Goal: Information Seeking & Learning: Find specific fact

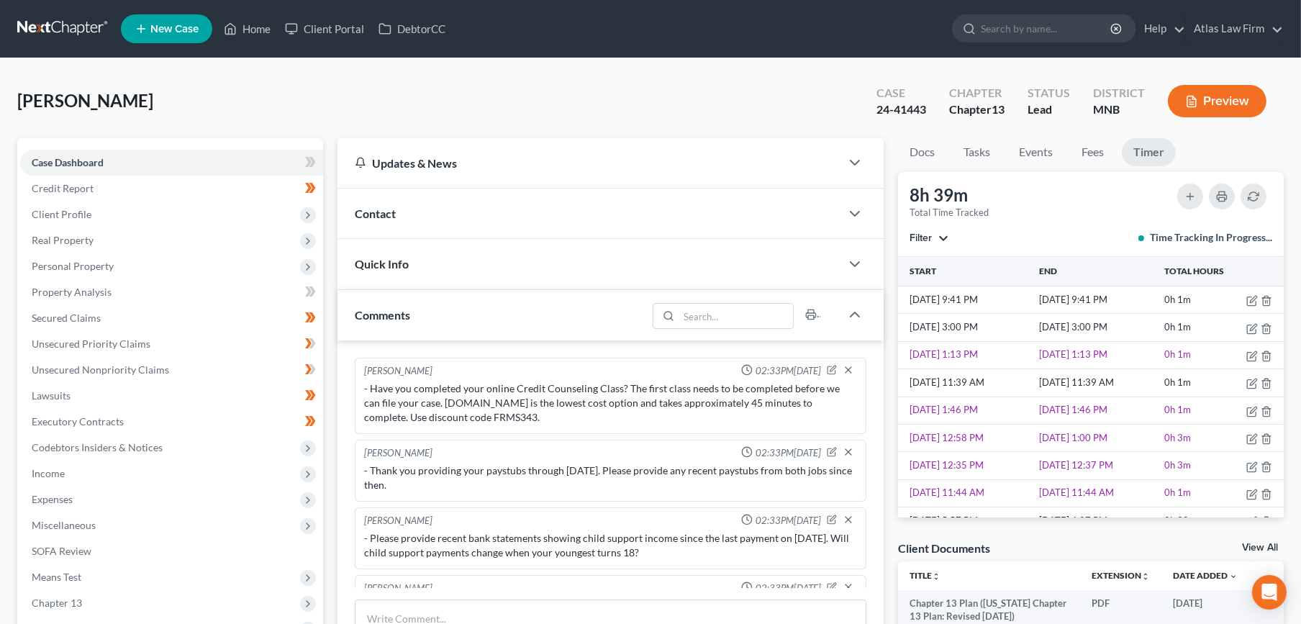
scroll to position [955, 0]
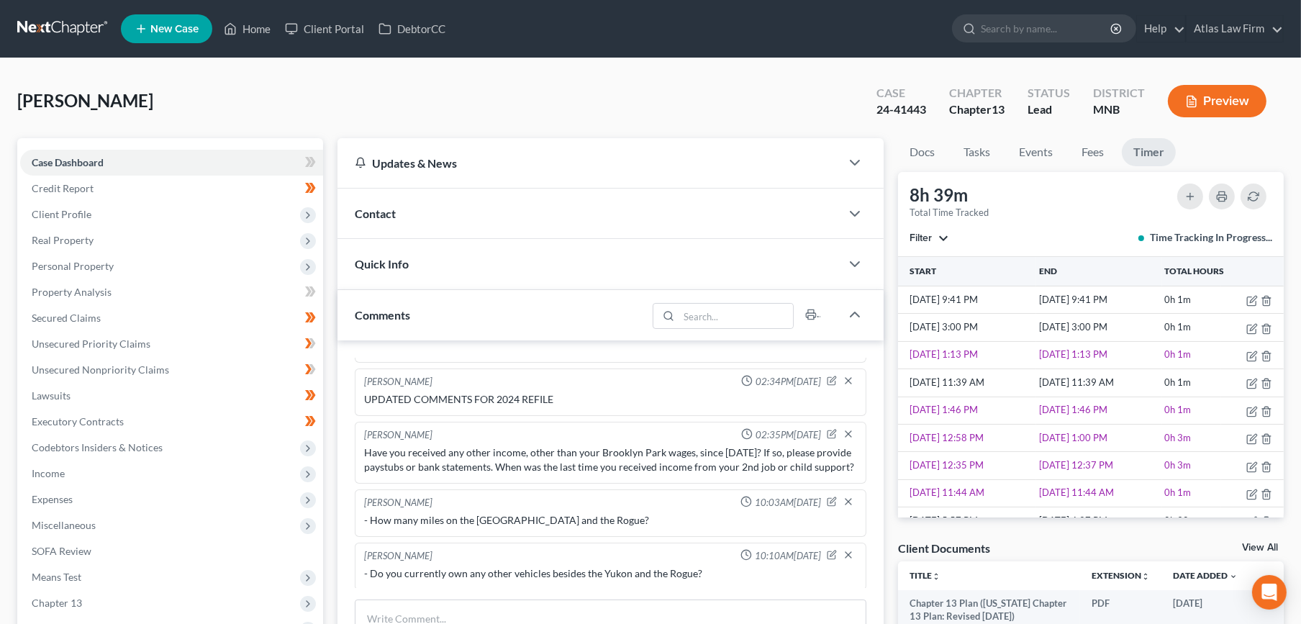
click at [79, 22] on link at bounding box center [63, 29] width 92 height 26
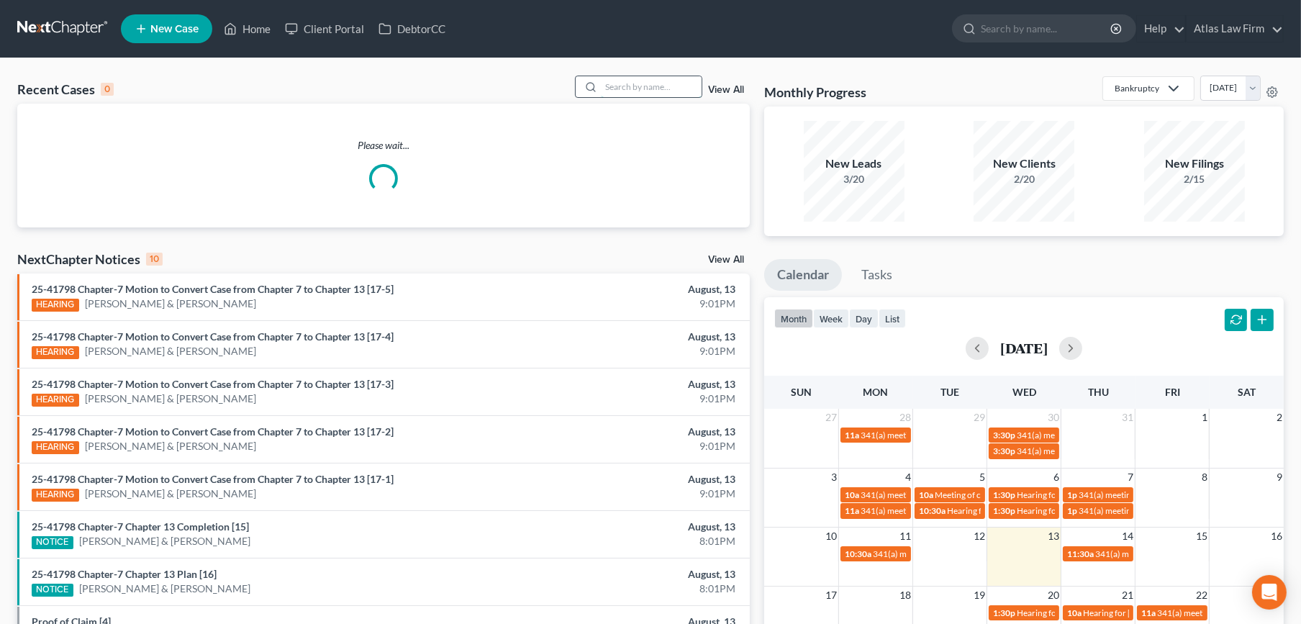
click at [675, 88] on input "search" at bounding box center [651, 86] width 101 height 21
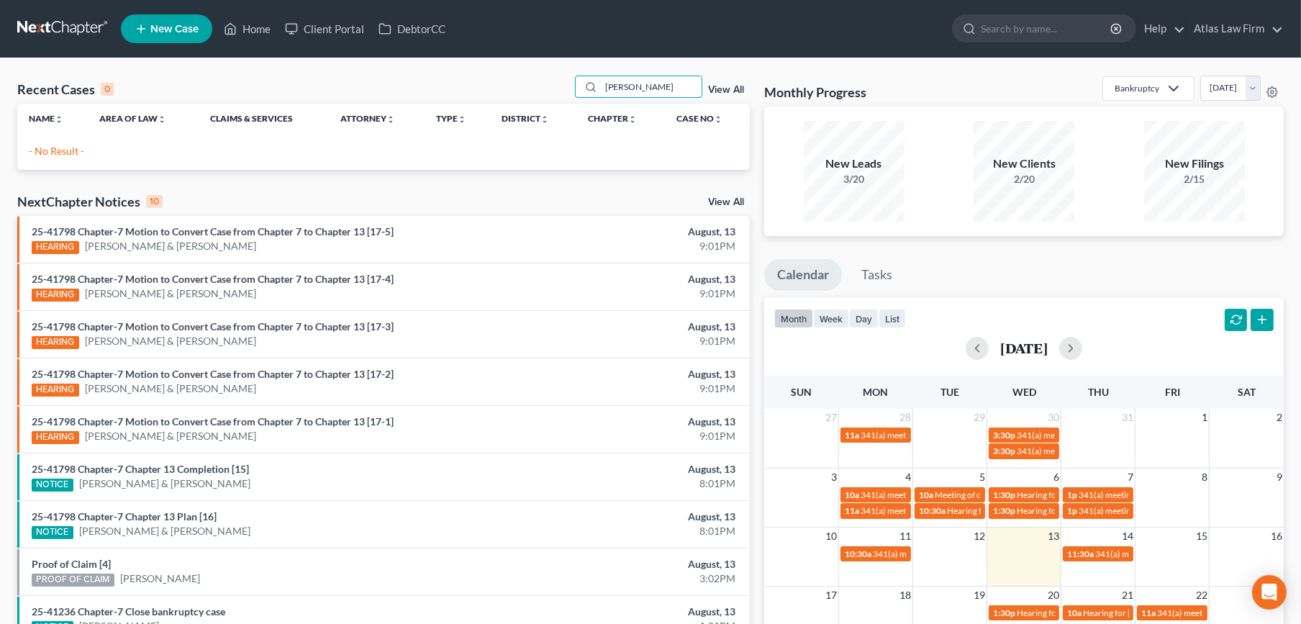
type input "riedl"
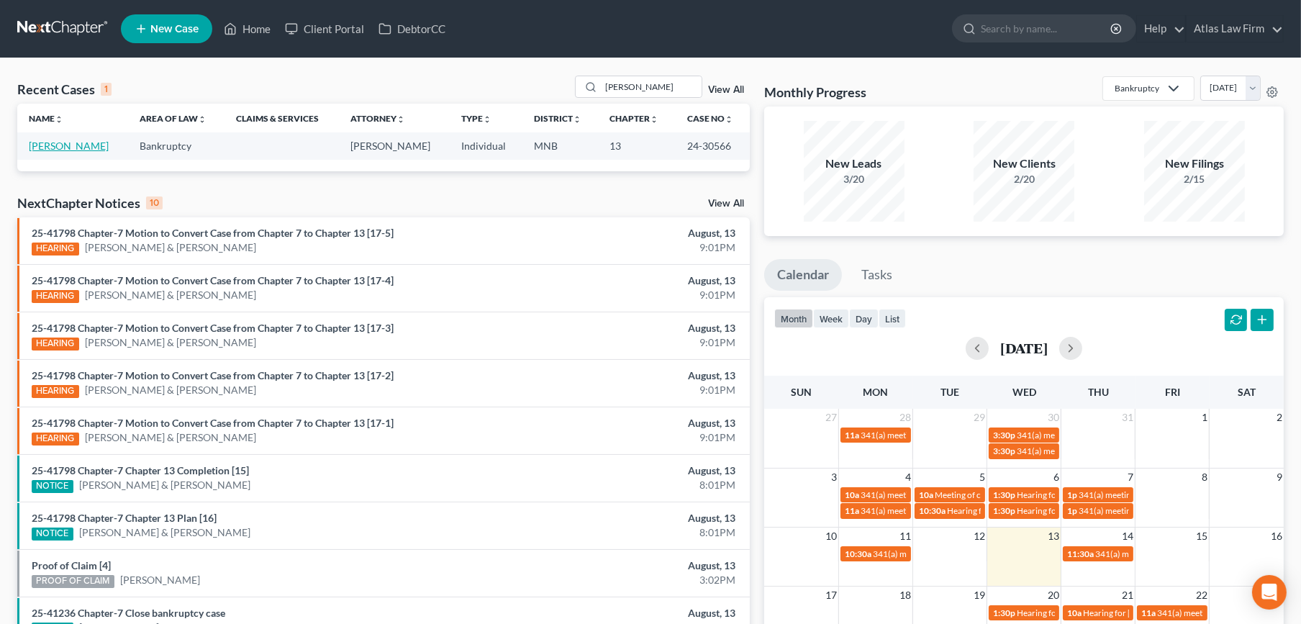
click at [95, 145] on link "Riedl, Raymond" at bounding box center [69, 146] width 80 height 12
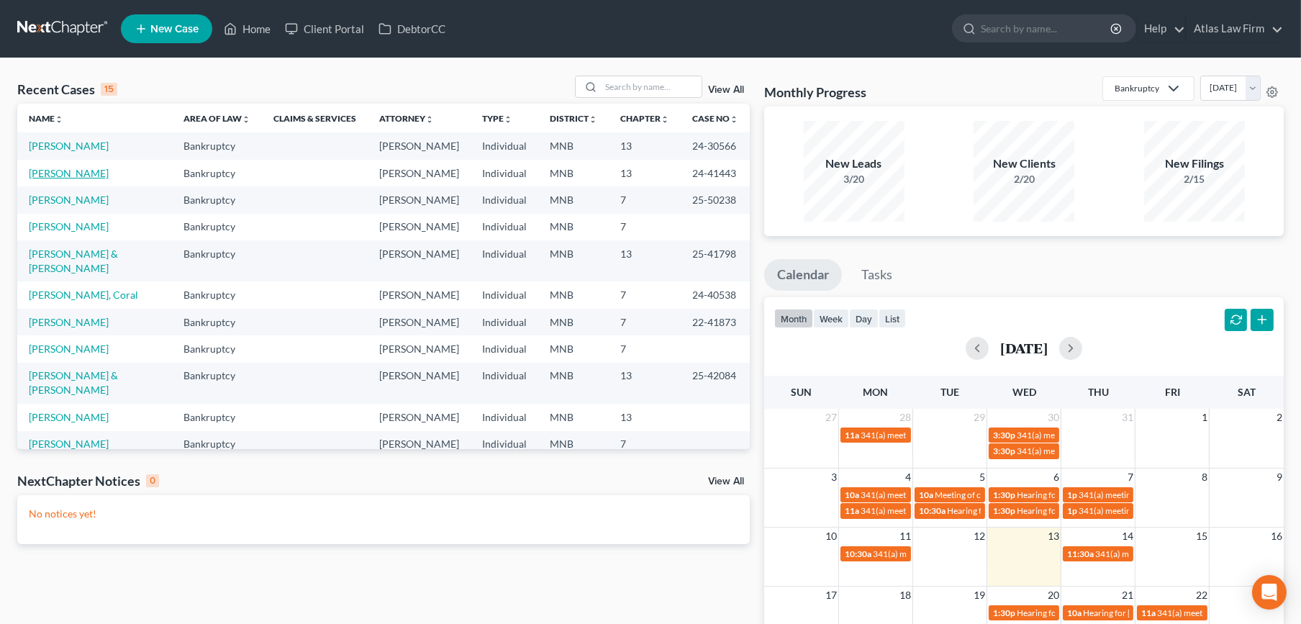
click at [63, 173] on link "[PERSON_NAME]" at bounding box center [69, 173] width 80 height 12
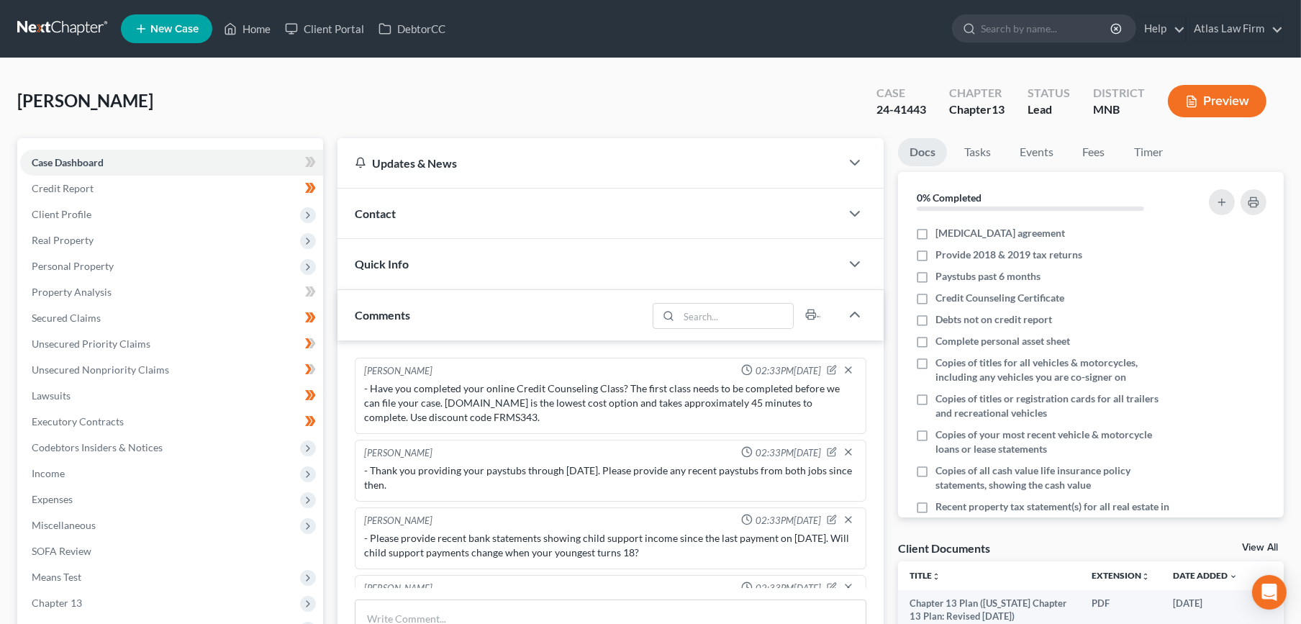
click at [78, 26] on link at bounding box center [63, 29] width 92 height 26
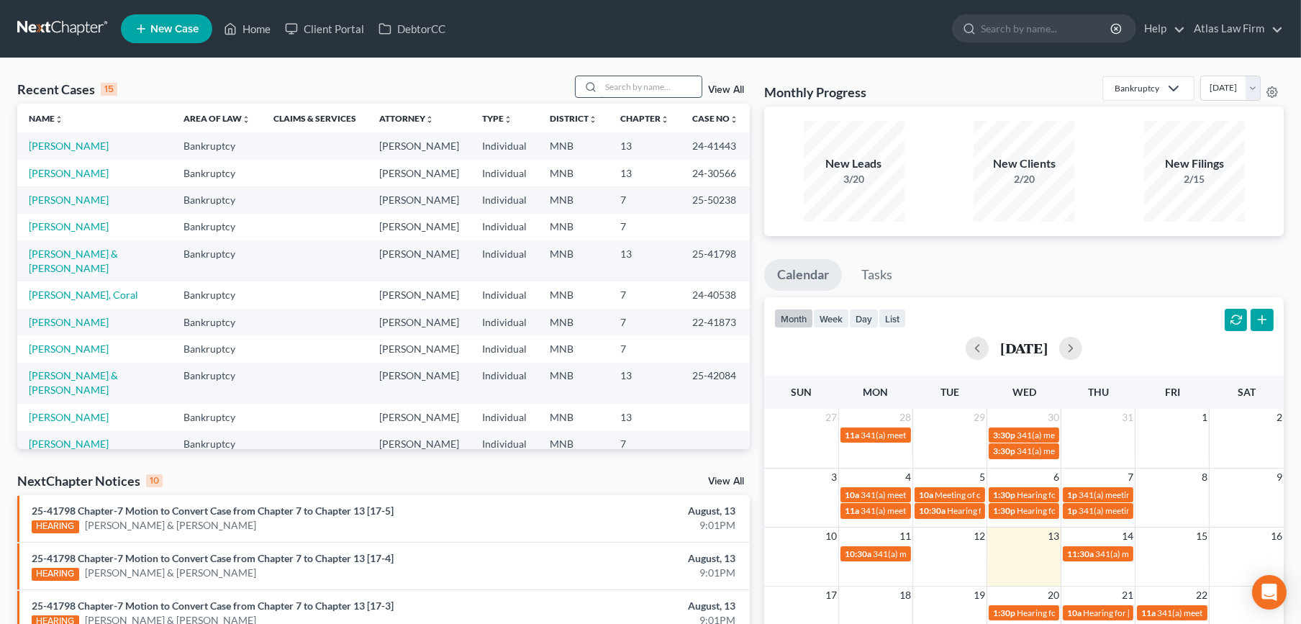
click at [628, 92] on input "search" at bounding box center [651, 86] width 101 height 21
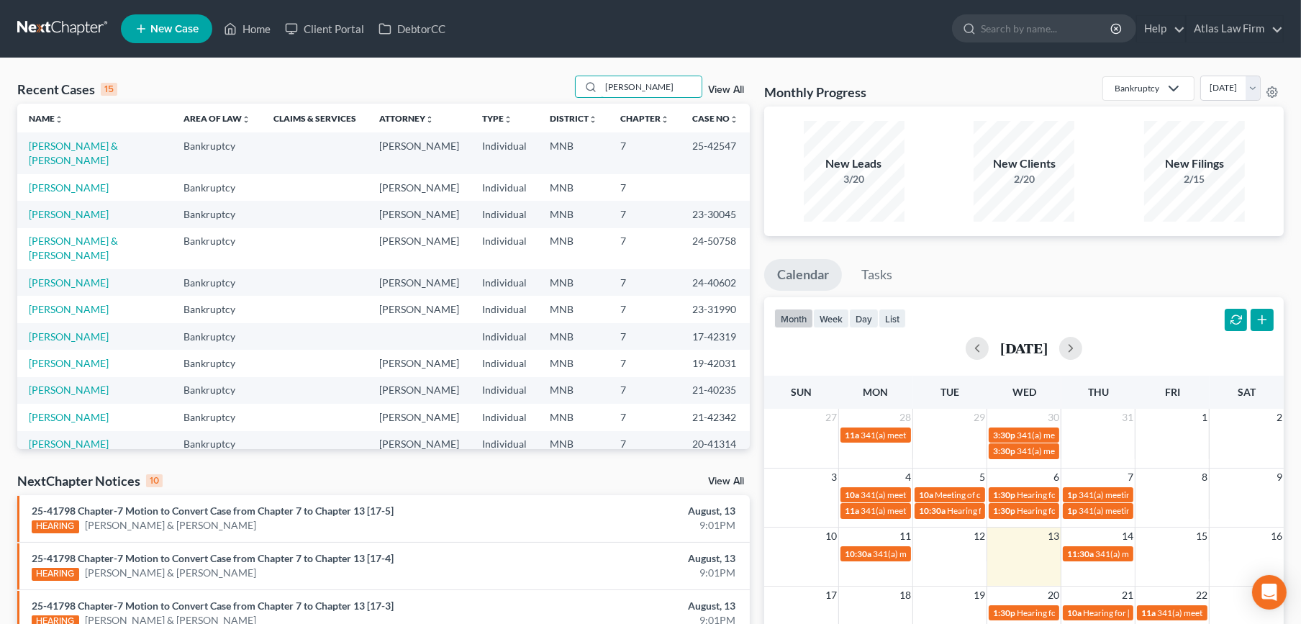
type input "johnson"
click at [68, 137] on td "Johnson, Steven & Stotler, Tamara" at bounding box center [94, 152] width 155 height 41
click at [65, 141] on link "[PERSON_NAME] & [PERSON_NAME]" at bounding box center [73, 153] width 89 height 27
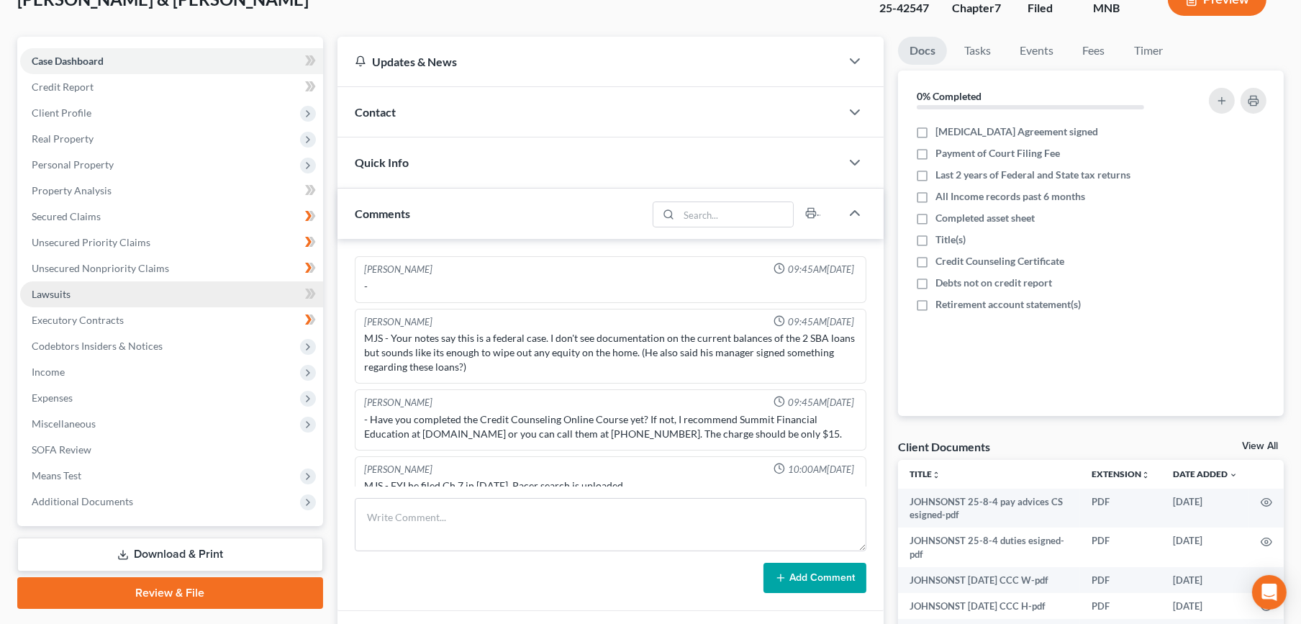
scroll to position [1611, 0]
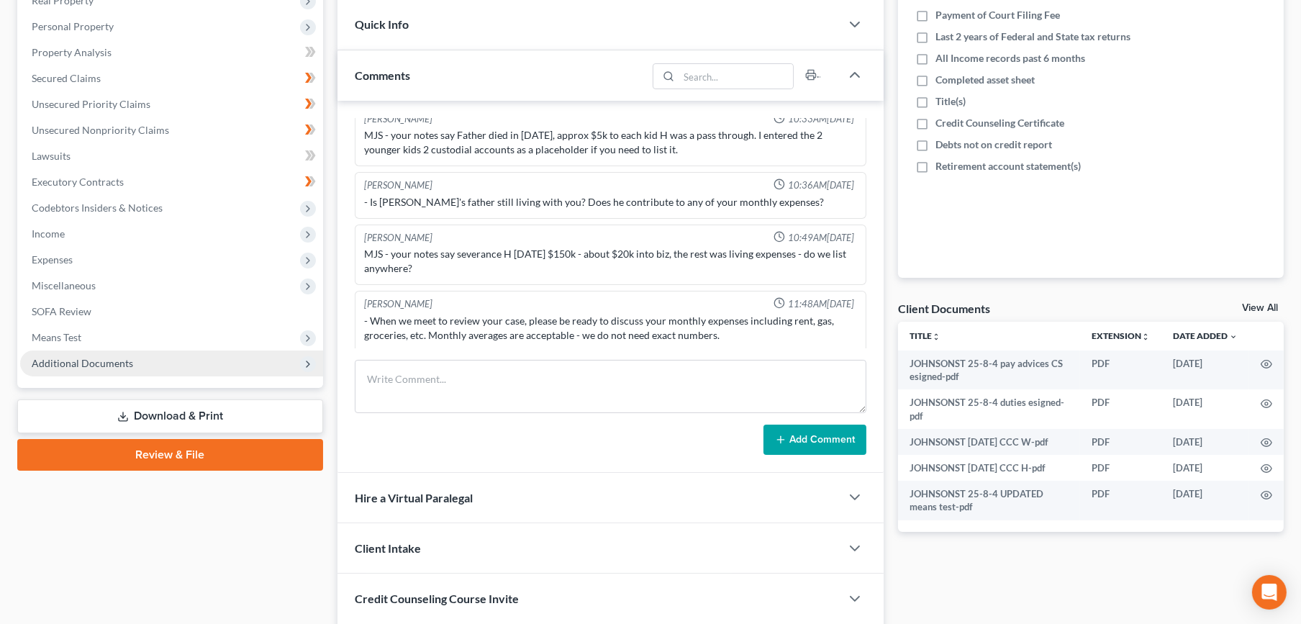
click at [87, 360] on span "Additional Documents" at bounding box center [82, 363] width 101 height 12
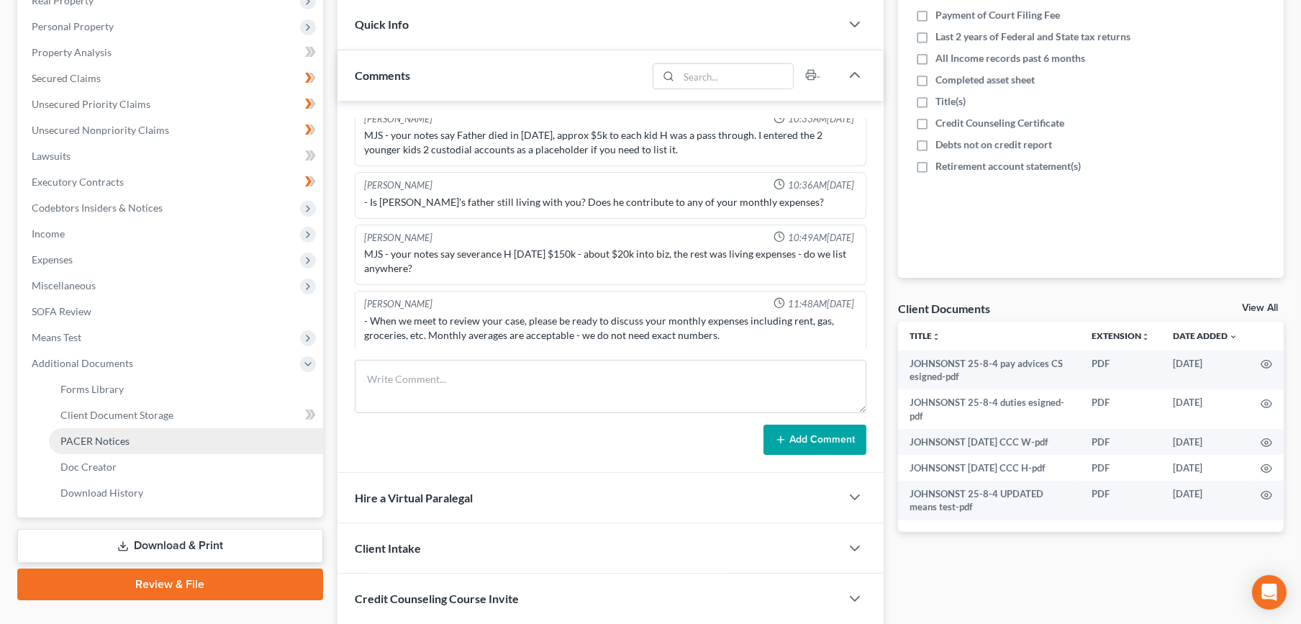
click at [91, 435] on span "PACER Notices" at bounding box center [94, 441] width 69 height 12
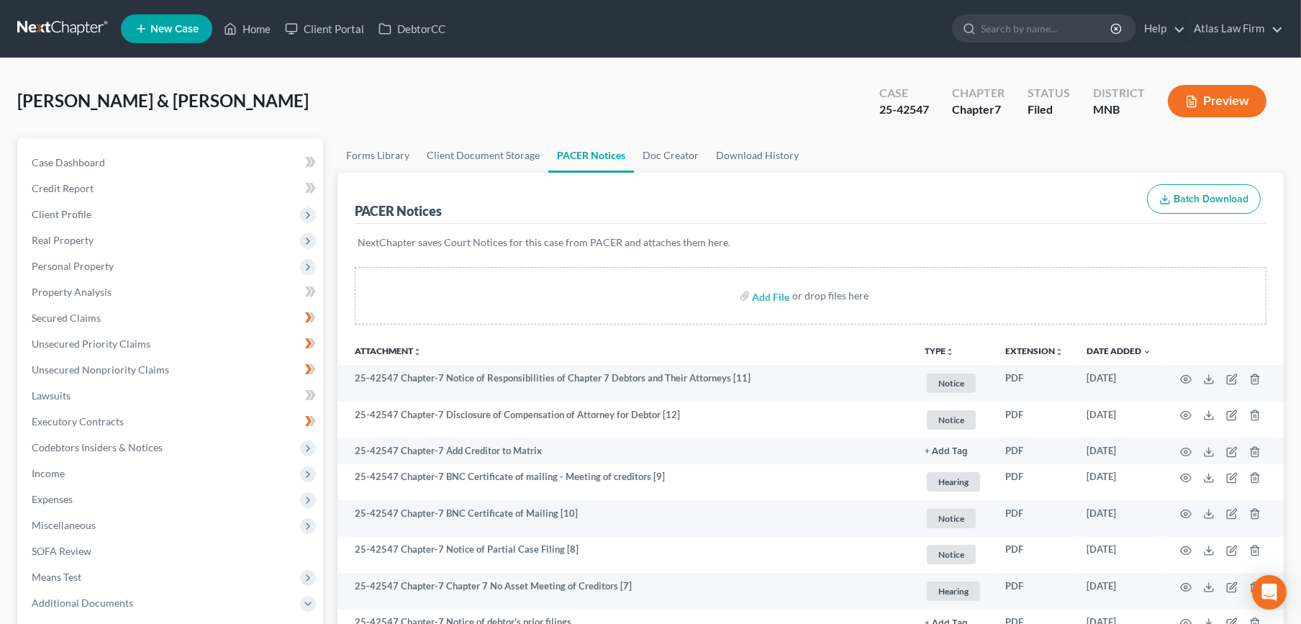
click at [79, 34] on link at bounding box center [63, 29] width 92 height 26
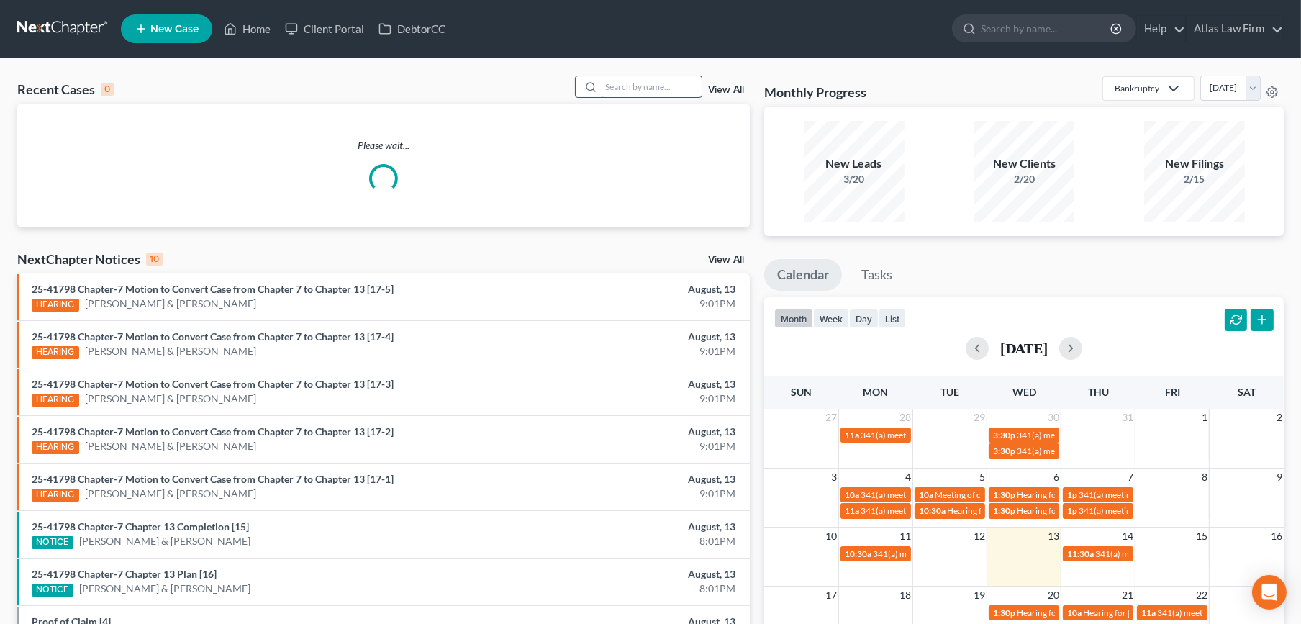
click at [622, 93] on input "search" at bounding box center [651, 86] width 101 height 21
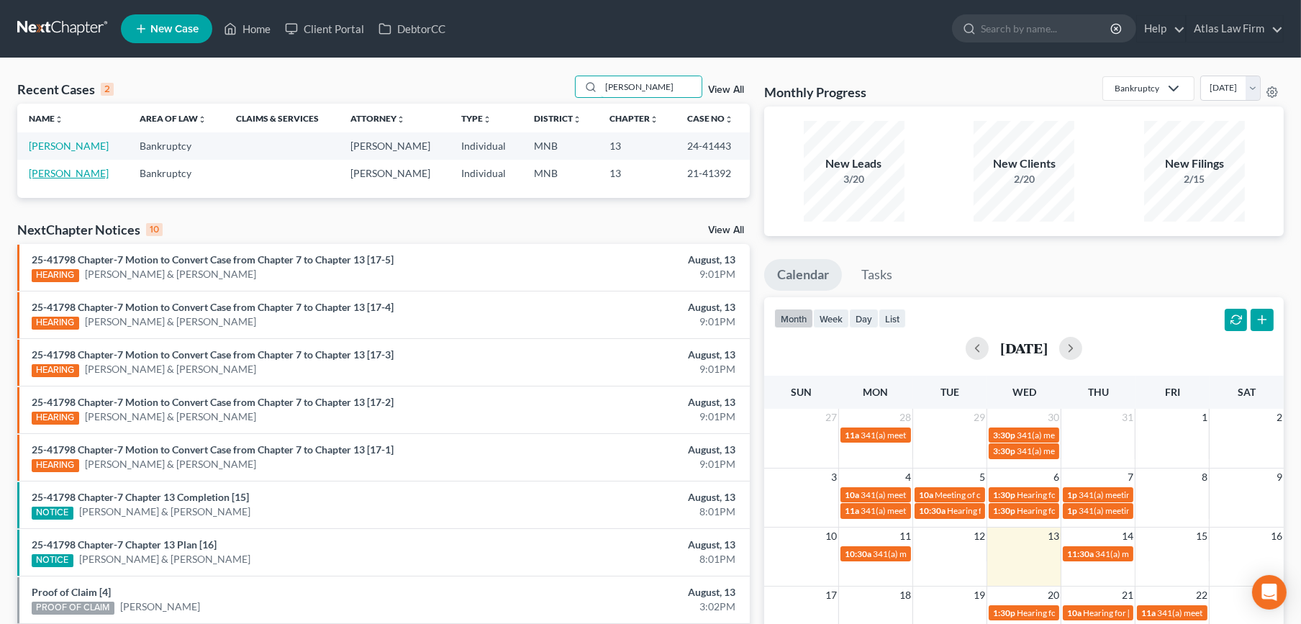
type input "bookey"
click at [70, 173] on link "[PERSON_NAME]" at bounding box center [69, 173] width 80 height 12
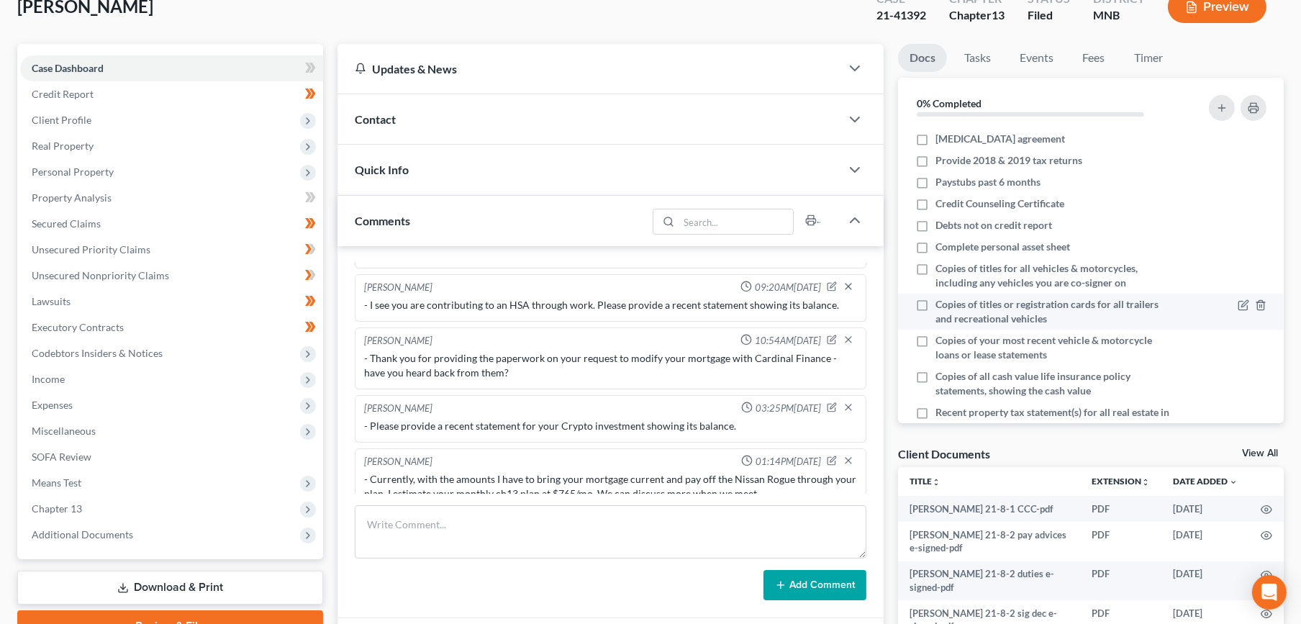
scroll to position [80, 0]
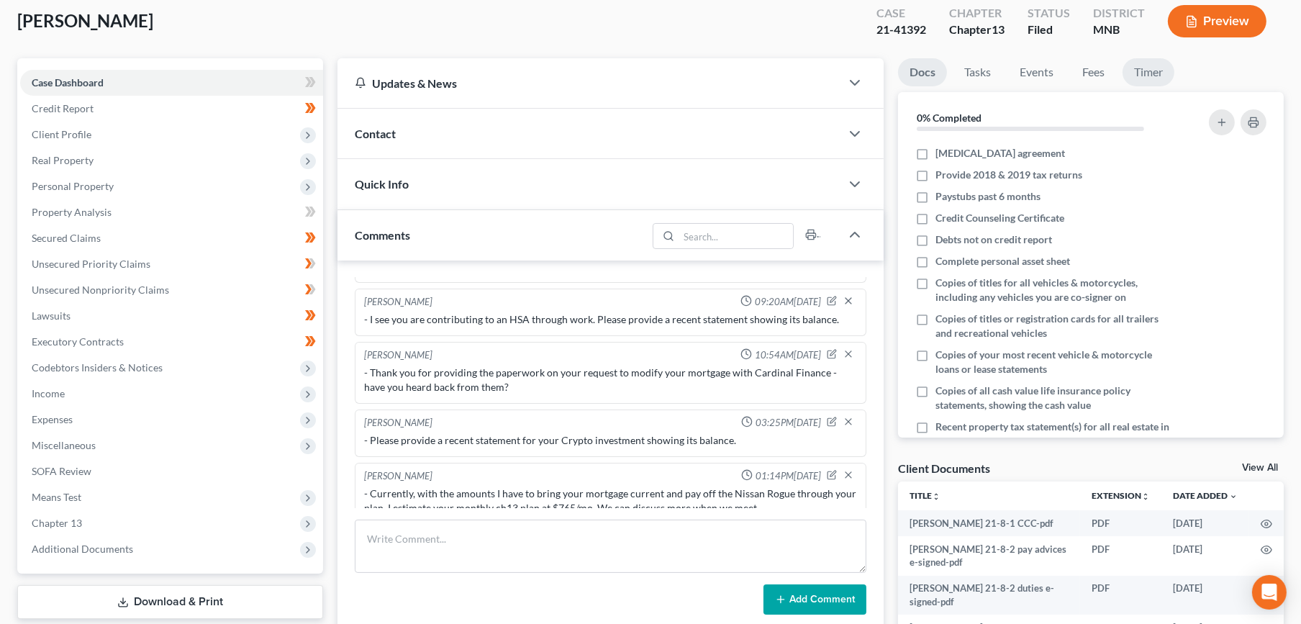
click at [1151, 67] on link "Timer" at bounding box center [1148, 72] width 52 height 28
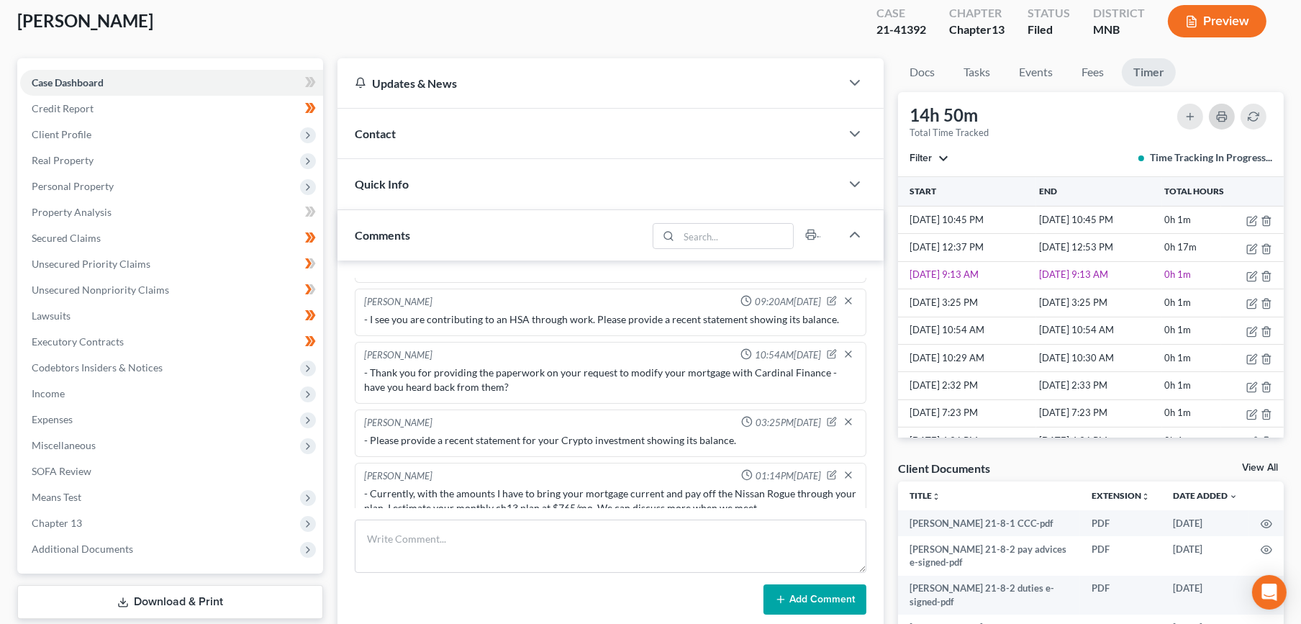
click at [1219, 119] on icon "button" at bounding box center [1222, 117] width 12 height 12
click at [107, 545] on span "Additional Documents" at bounding box center [82, 548] width 101 height 12
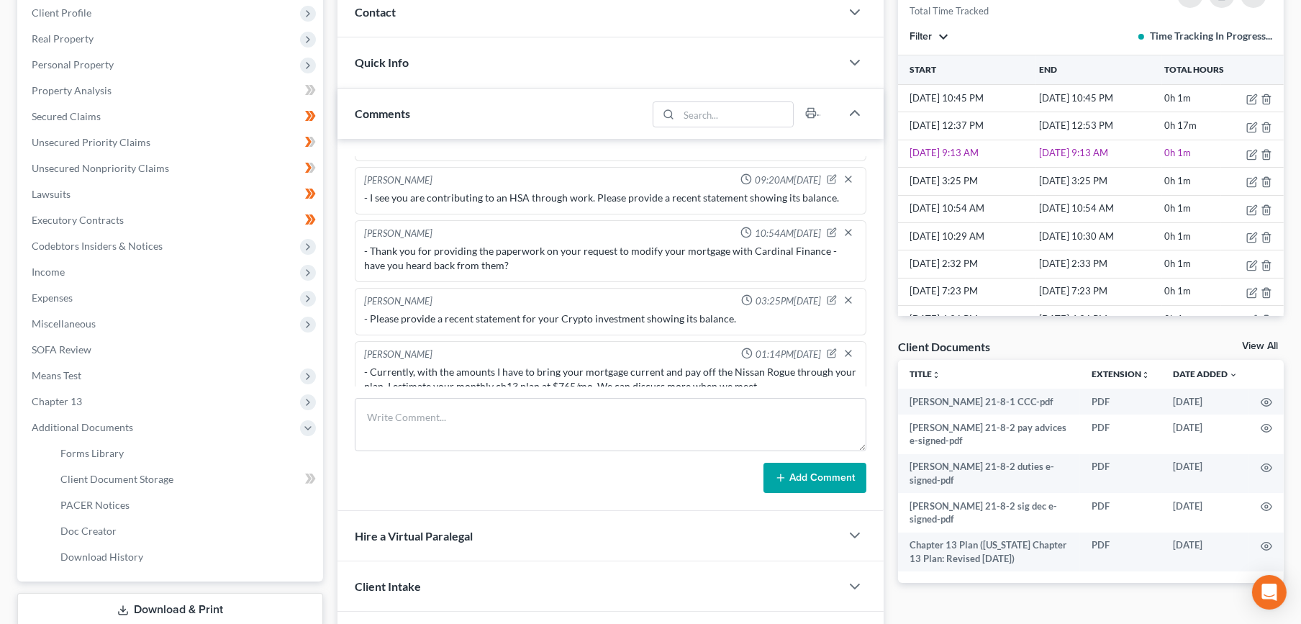
scroll to position [399, 0]
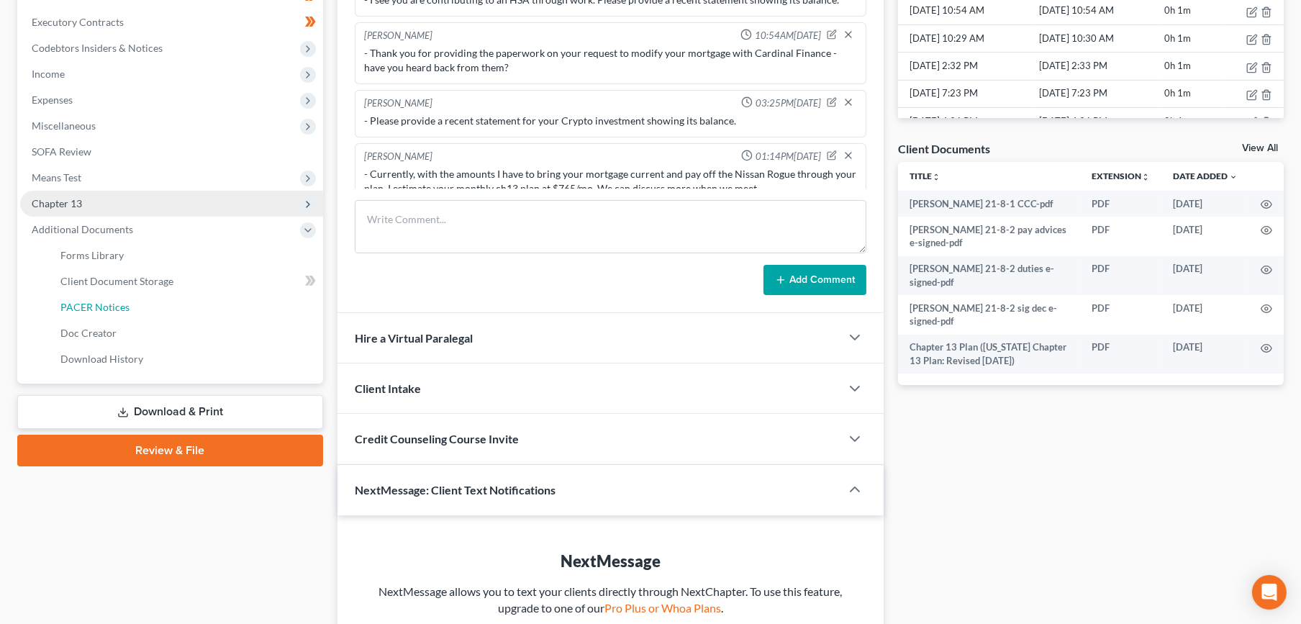
click at [108, 314] on link "PACER Notices" at bounding box center [186, 307] width 274 height 26
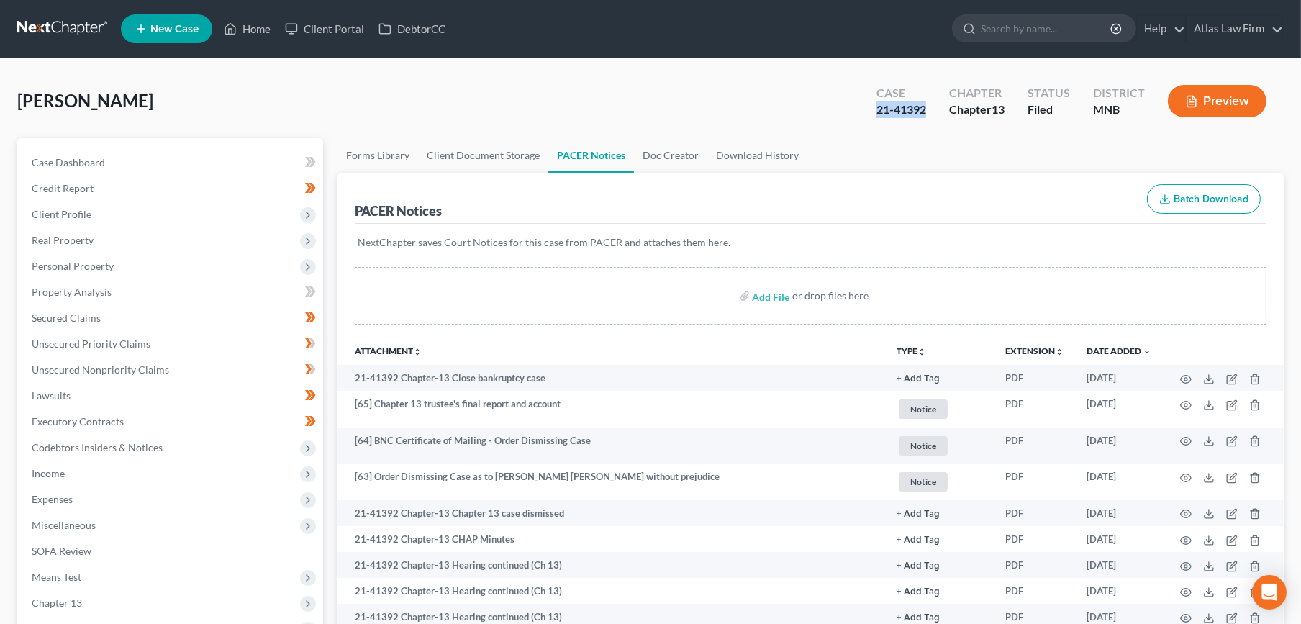
drag, startPoint x: 933, startPoint y: 112, endPoint x: 876, endPoint y: 114, distance: 56.9
click at [876, 114] on div "Case 21-41392" at bounding box center [901, 102] width 73 height 42
copy div "21-41392"
click at [67, 19] on link at bounding box center [63, 29] width 92 height 26
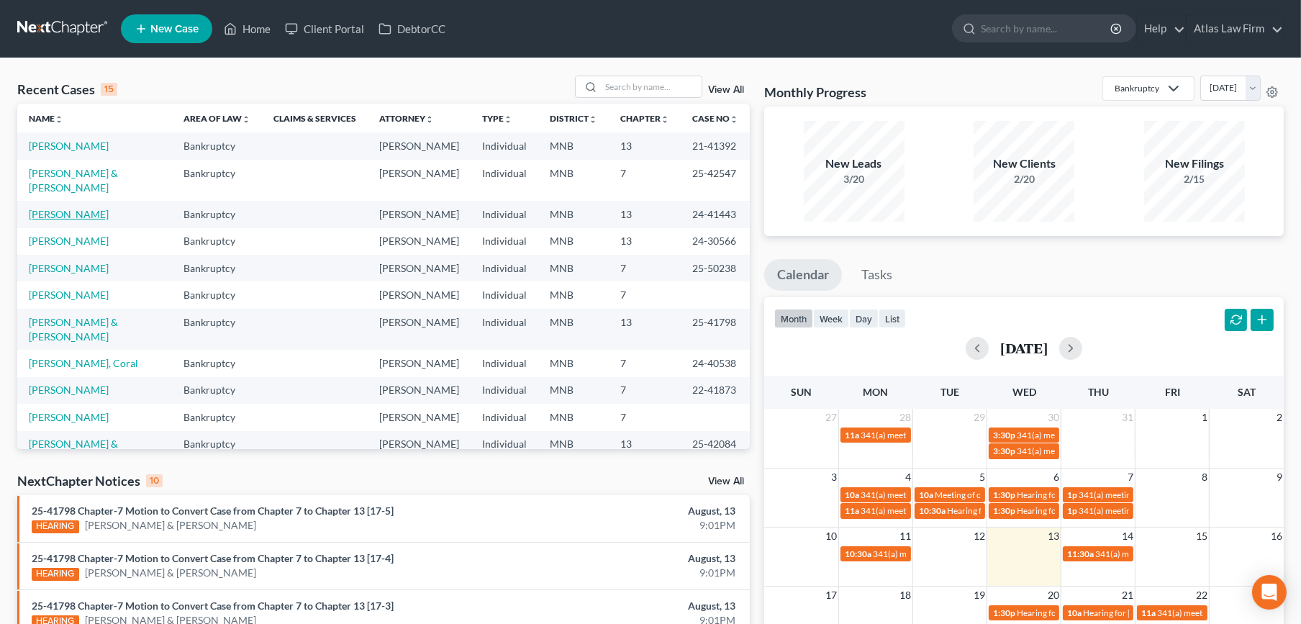
click at [75, 220] on link "[PERSON_NAME]" at bounding box center [69, 214] width 80 height 12
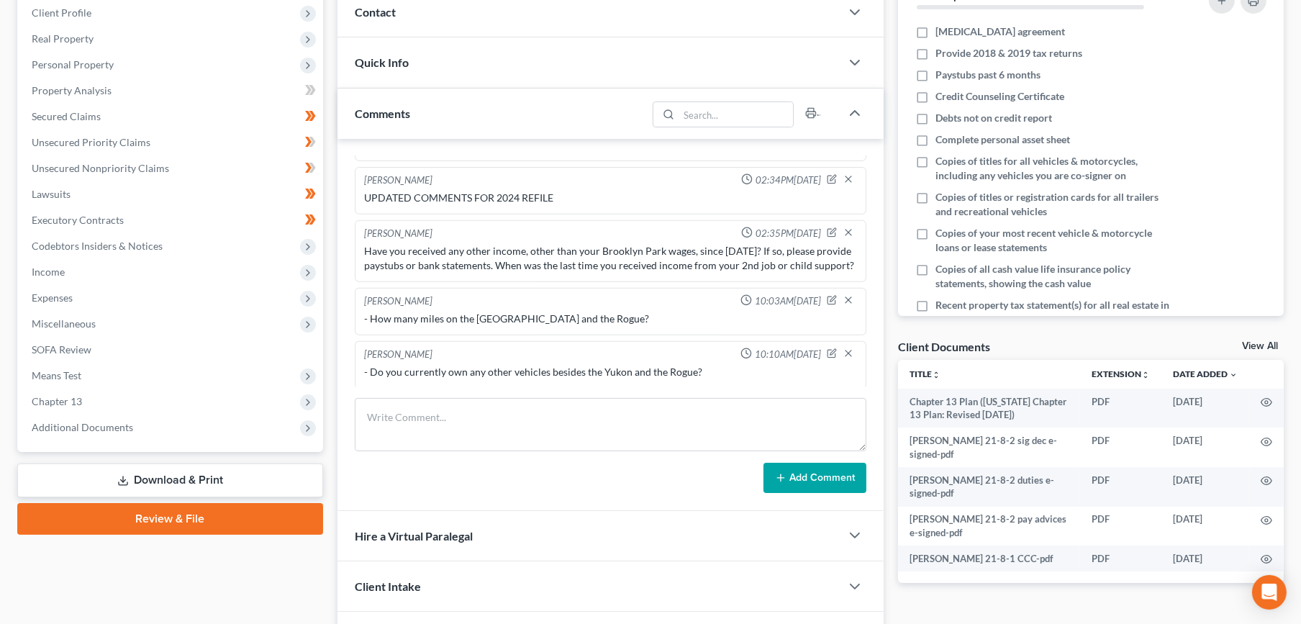
scroll to position [319, 0]
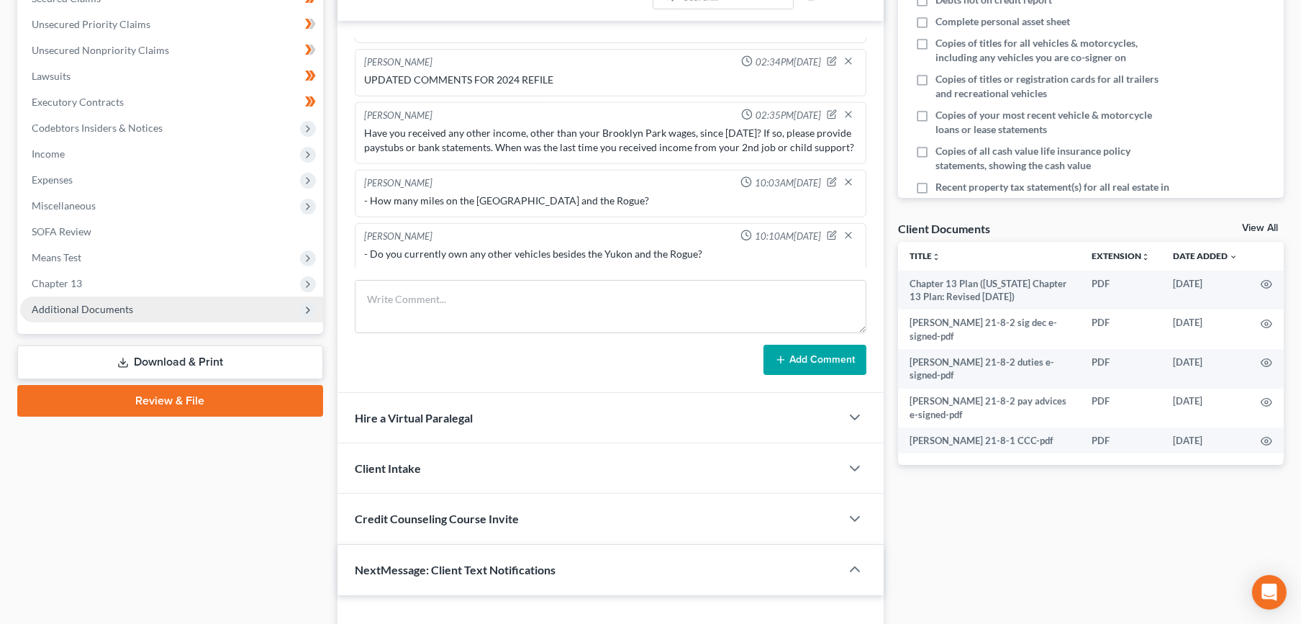
click at [119, 309] on span "Additional Documents" at bounding box center [82, 309] width 101 height 12
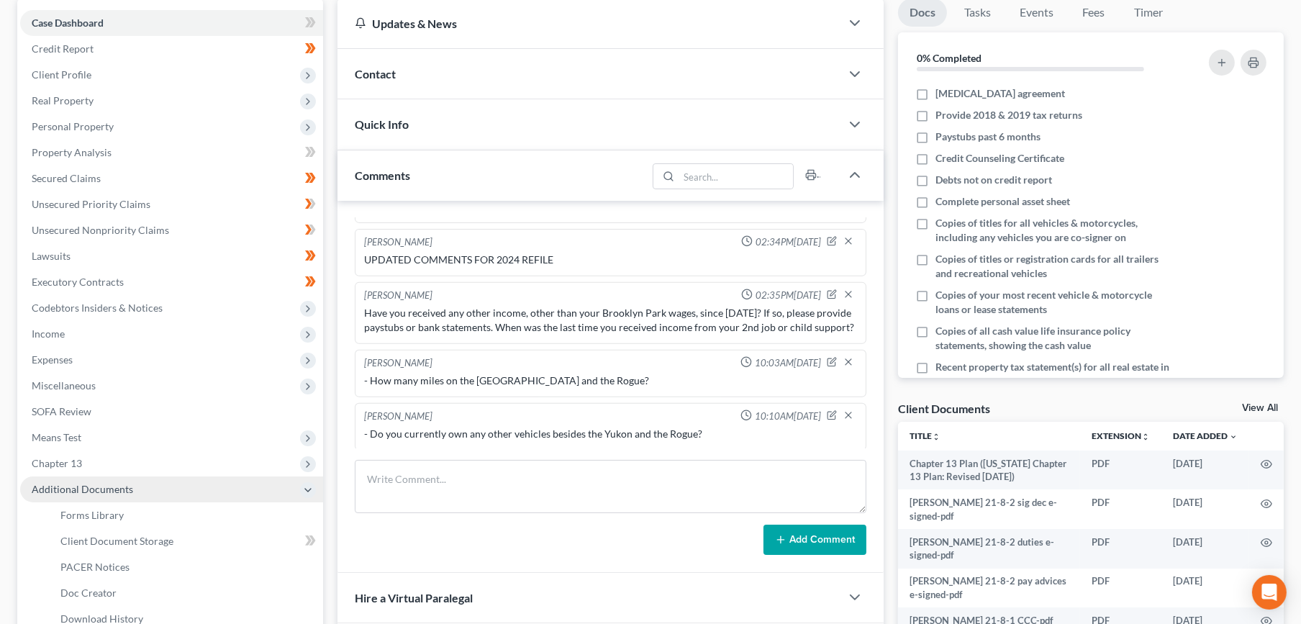
scroll to position [0, 0]
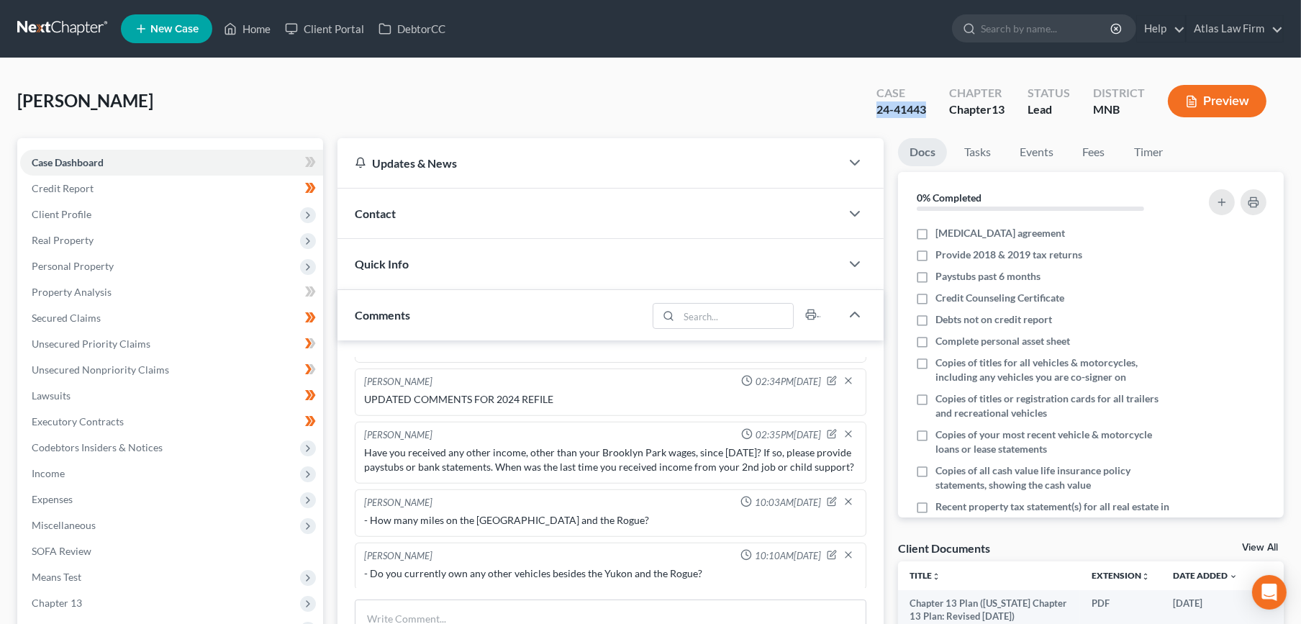
drag, startPoint x: 925, startPoint y: 109, endPoint x: 873, endPoint y: 107, distance: 52.6
click at [873, 107] on div "Case 24-41443" at bounding box center [901, 102] width 73 height 42
copy div "24-41443"
drag, startPoint x: 96, startPoint y: 203, endPoint x: 95, endPoint y: 222, distance: 18.8
click at [96, 203] on span "Client Profile" at bounding box center [171, 214] width 303 height 26
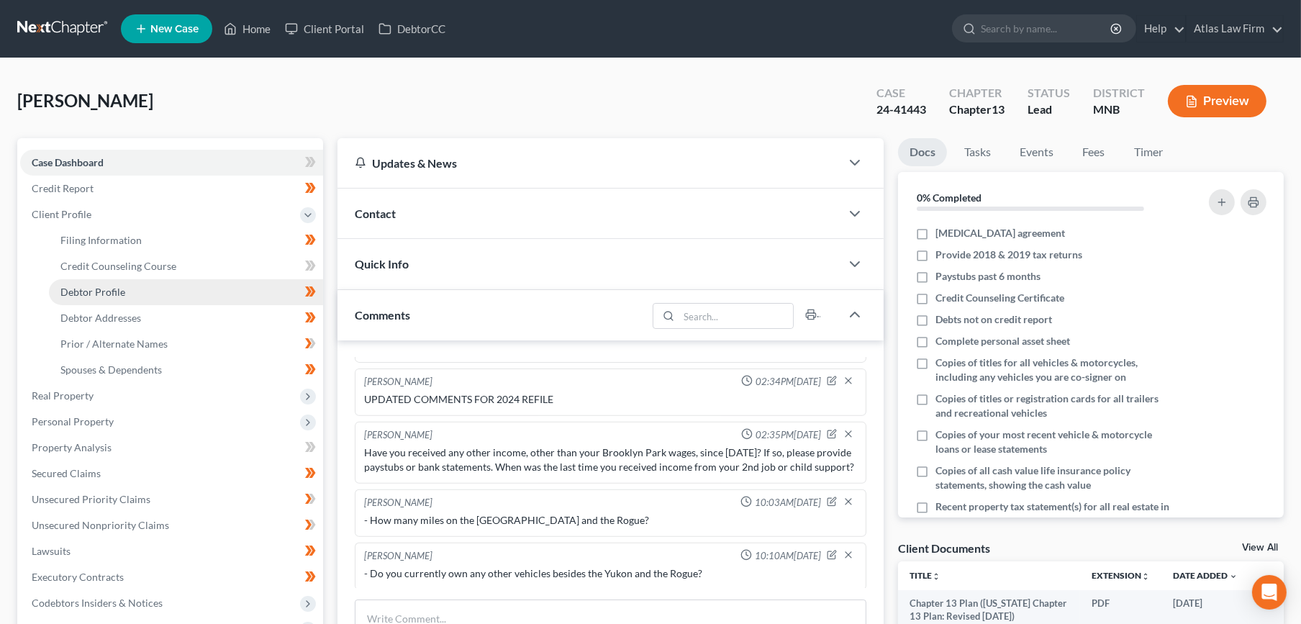
click at [121, 291] on span "Debtor Profile" at bounding box center [92, 292] width 65 height 12
select select "3"
select select "1"
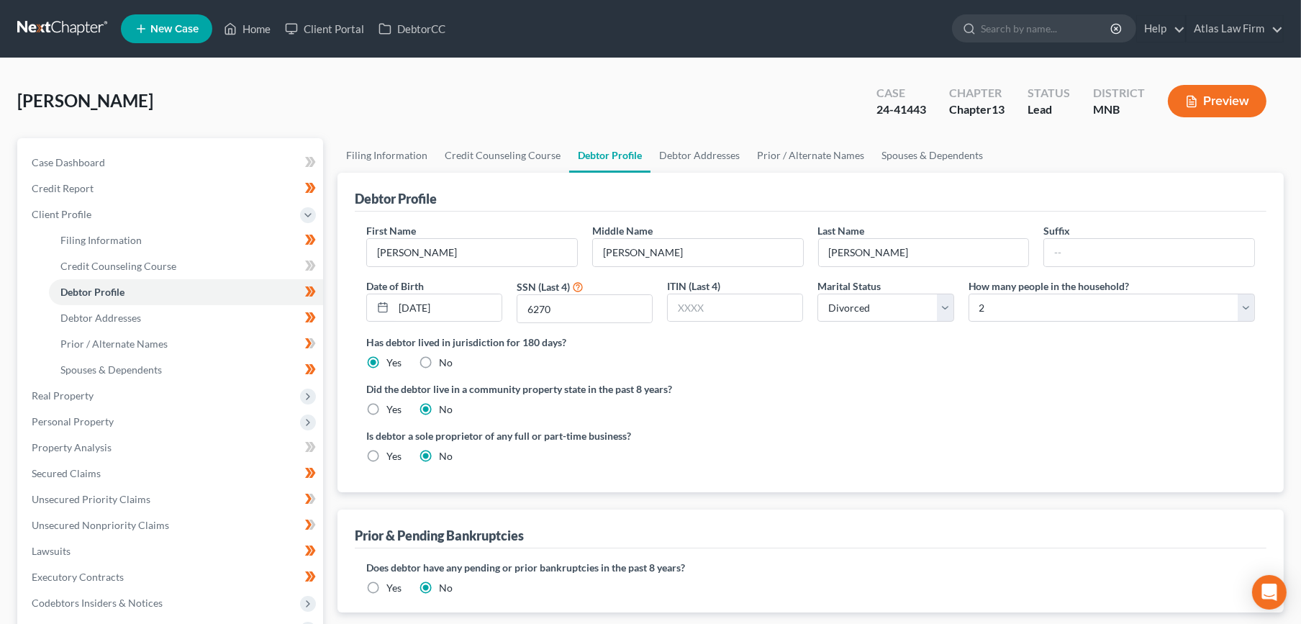
radio input "true"
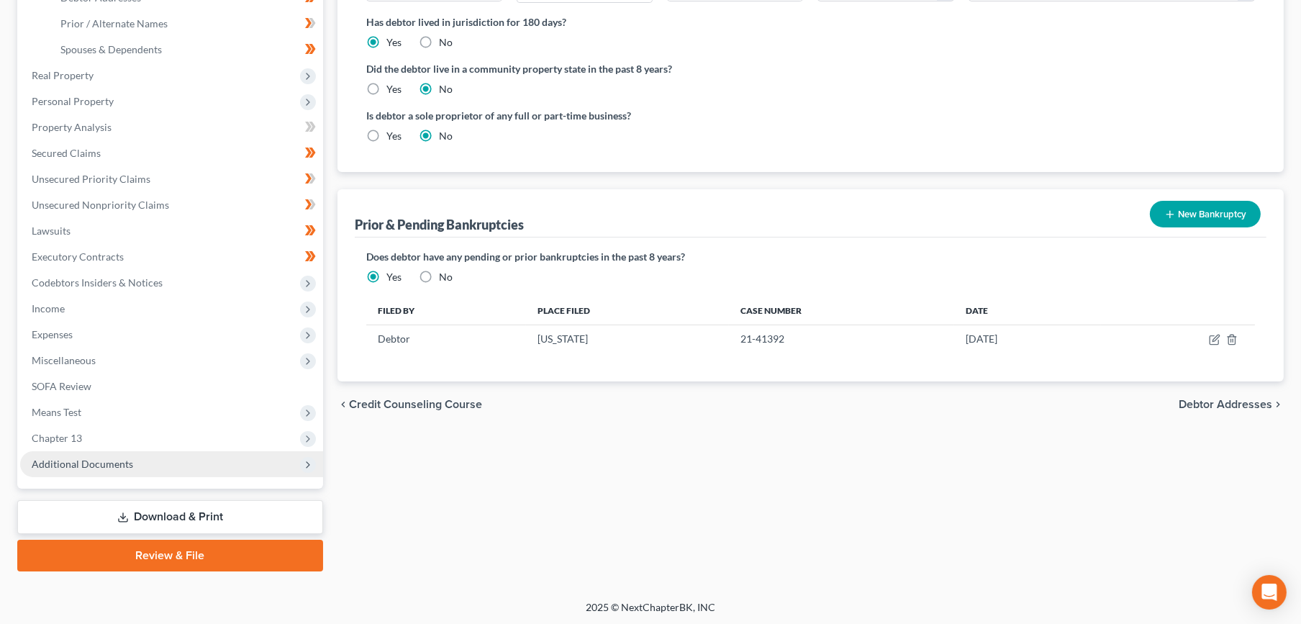
click at [104, 453] on span "Additional Documents" at bounding box center [171, 464] width 303 height 26
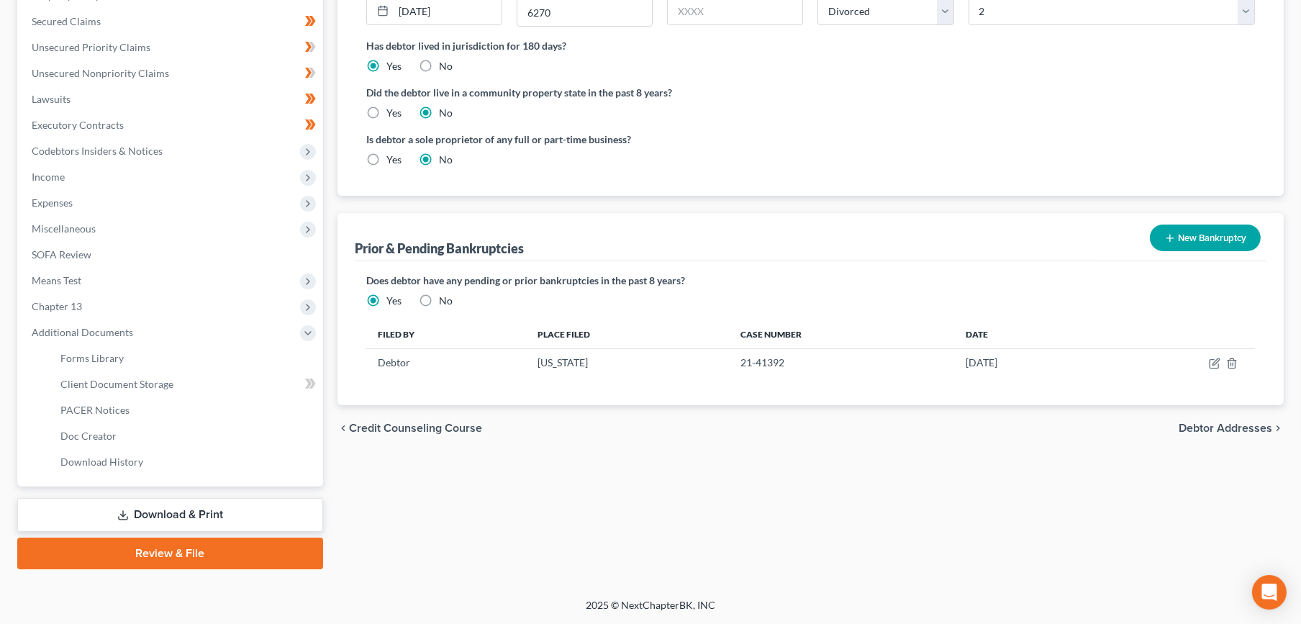
scroll to position [295, 0]
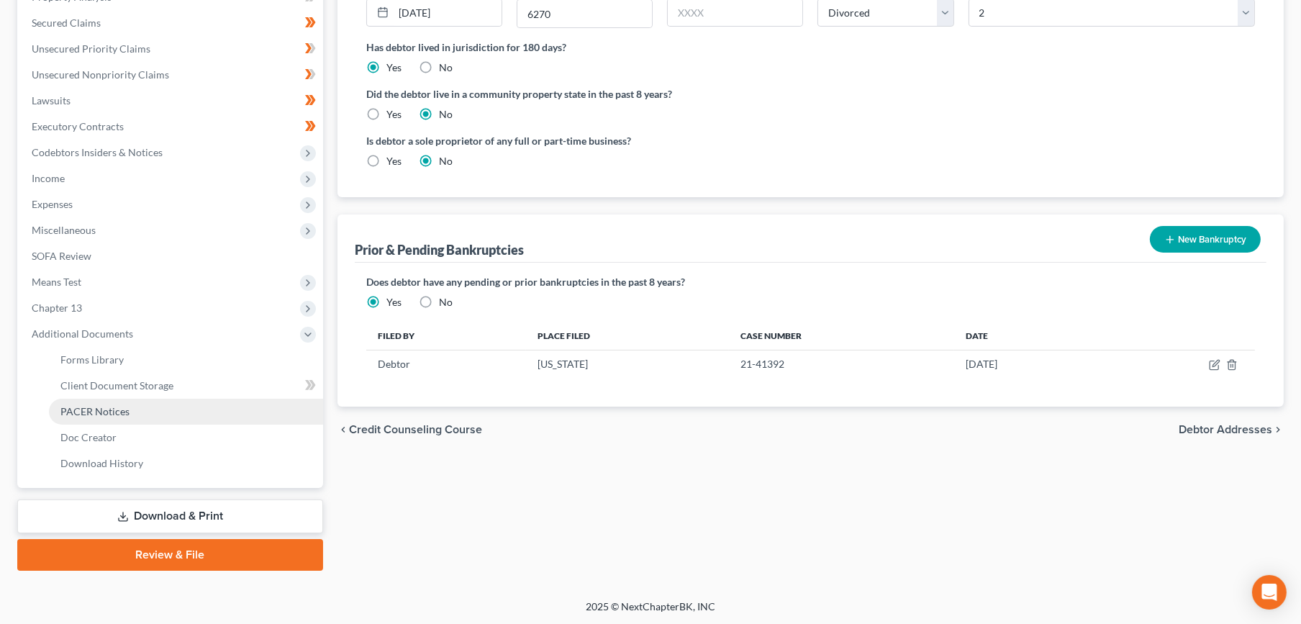
click at [113, 414] on span "PACER Notices" at bounding box center [94, 411] width 69 height 12
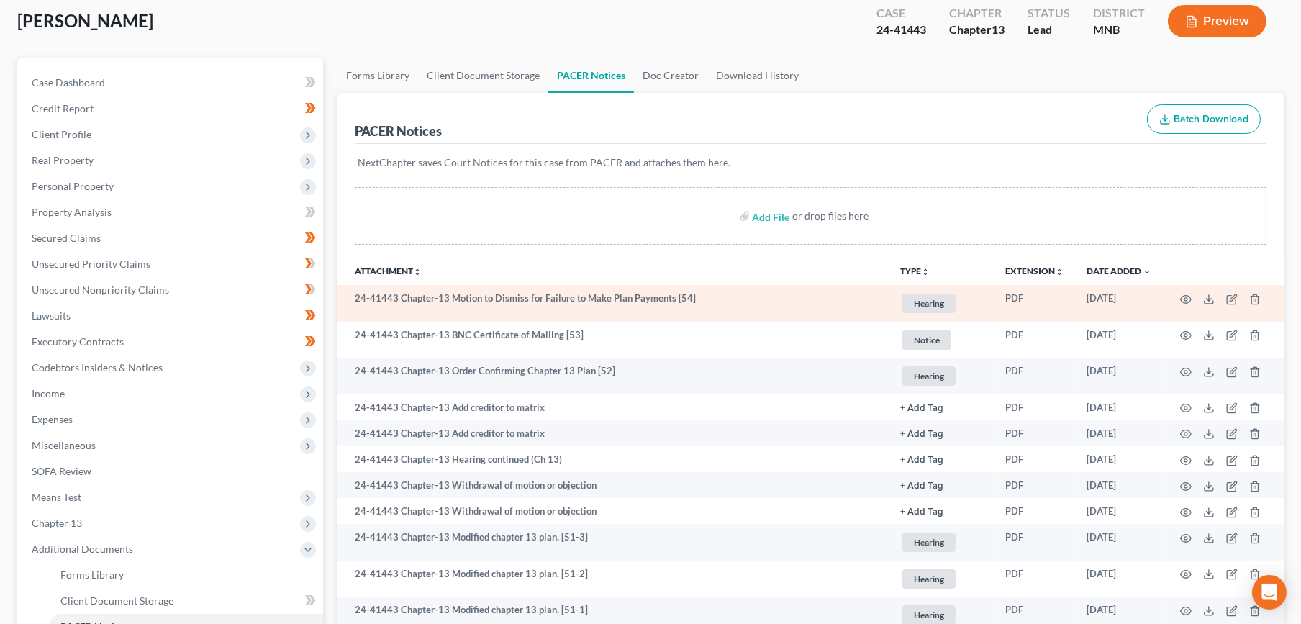
scroll to position [160, 0]
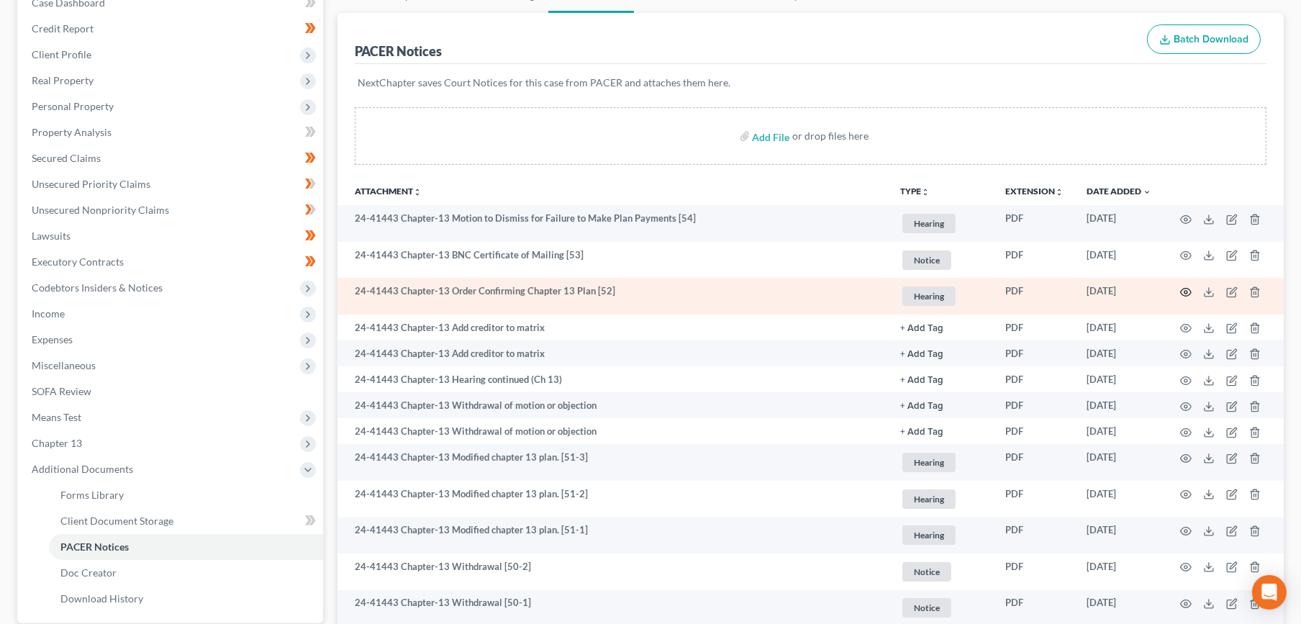
click at [1182, 287] on icon "button" at bounding box center [1186, 292] width 12 height 12
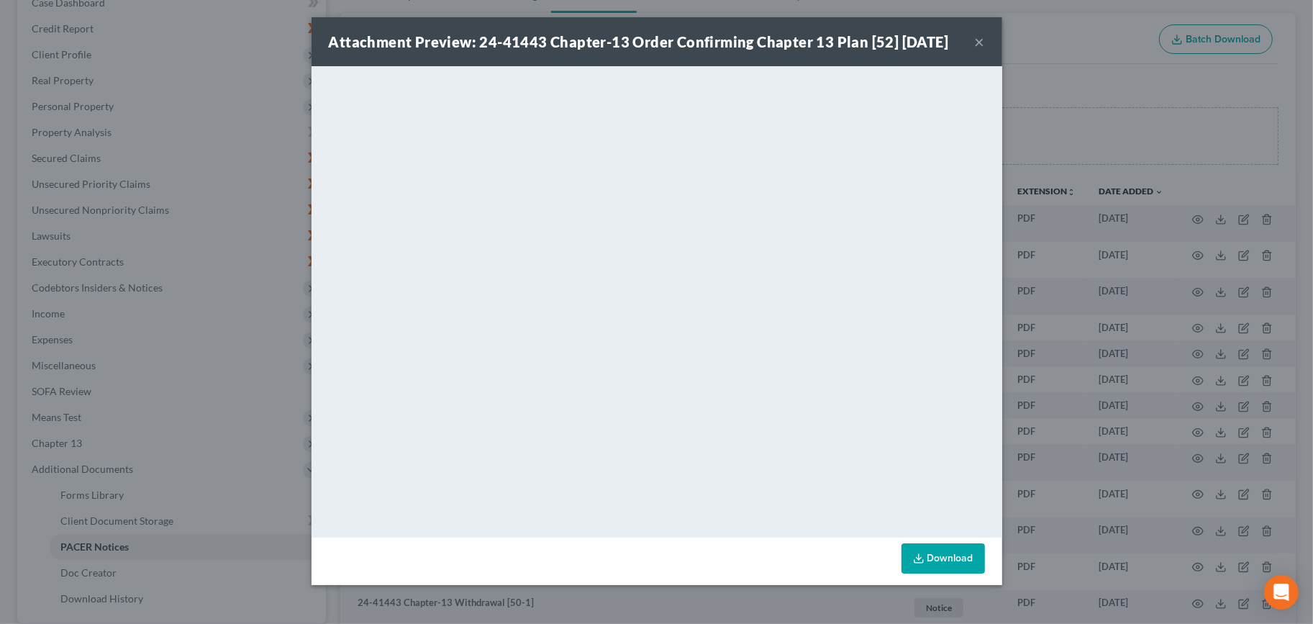
click at [984, 50] on button "×" at bounding box center [980, 41] width 10 height 17
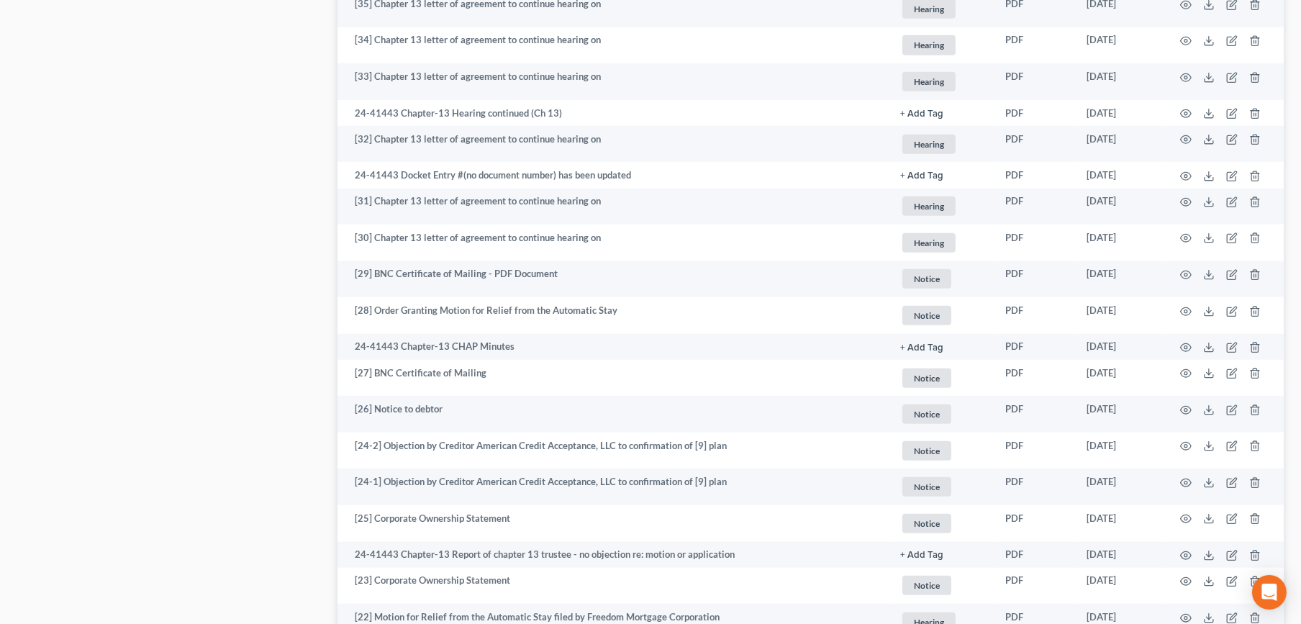
scroll to position [2331, 0]
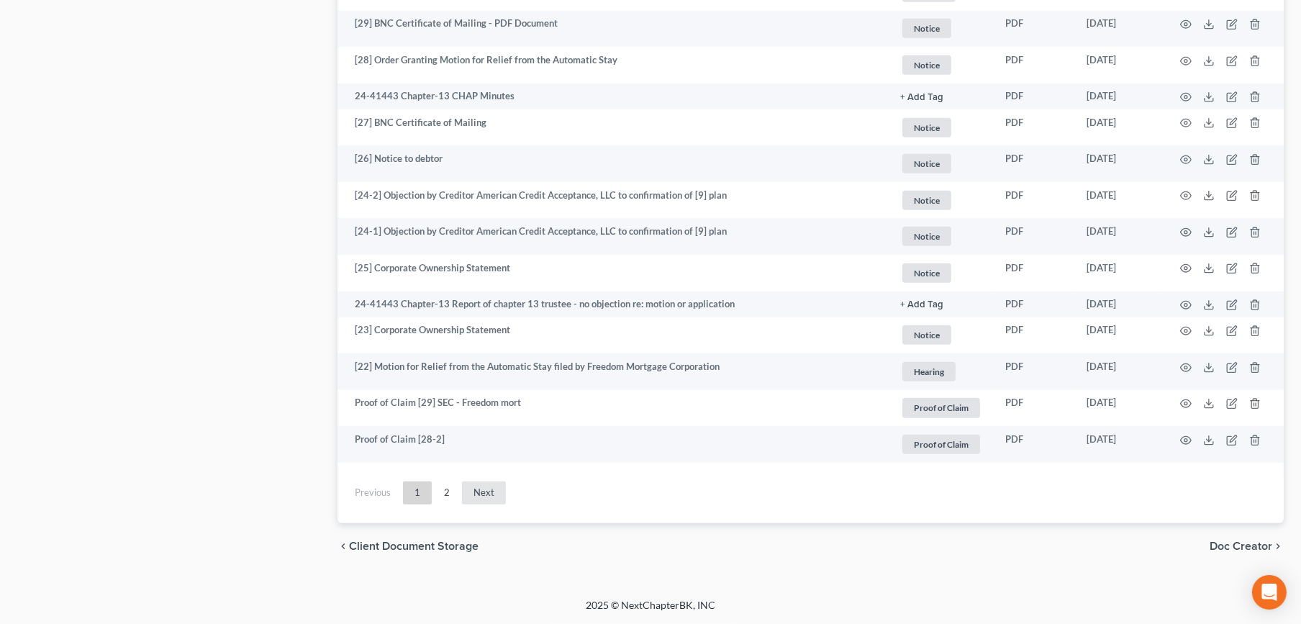
click at [484, 500] on link "Next" at bounding box center [484, 492] width 44 height 23
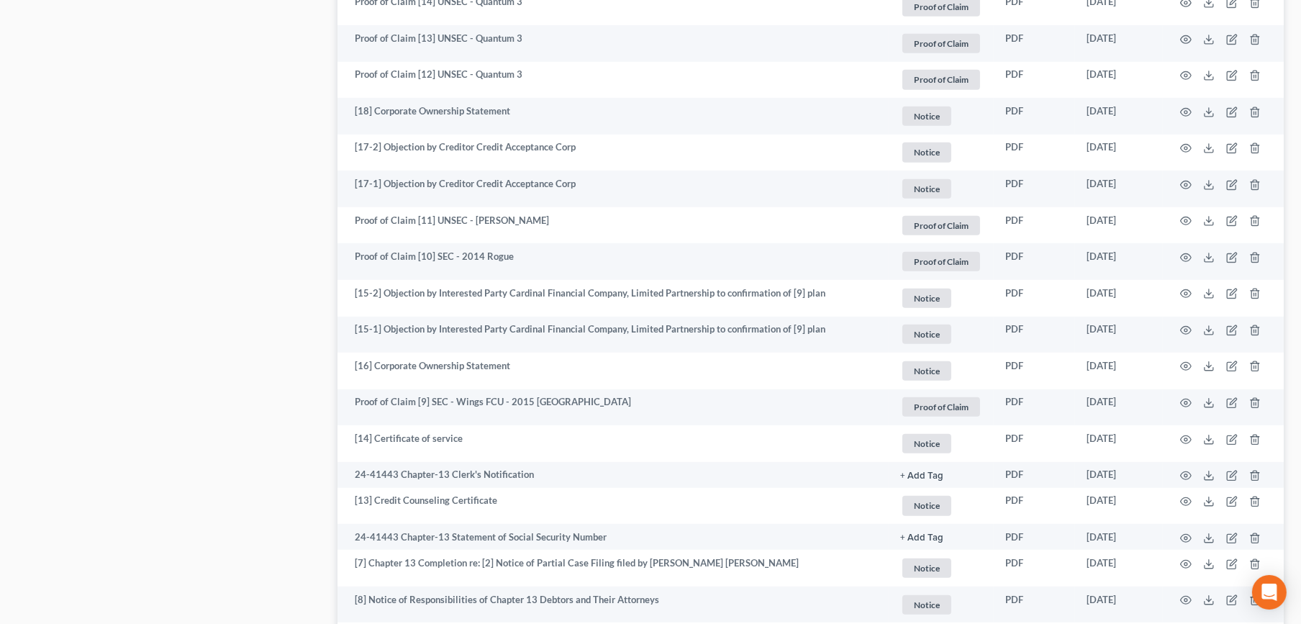
scroll to position [1450, 0]
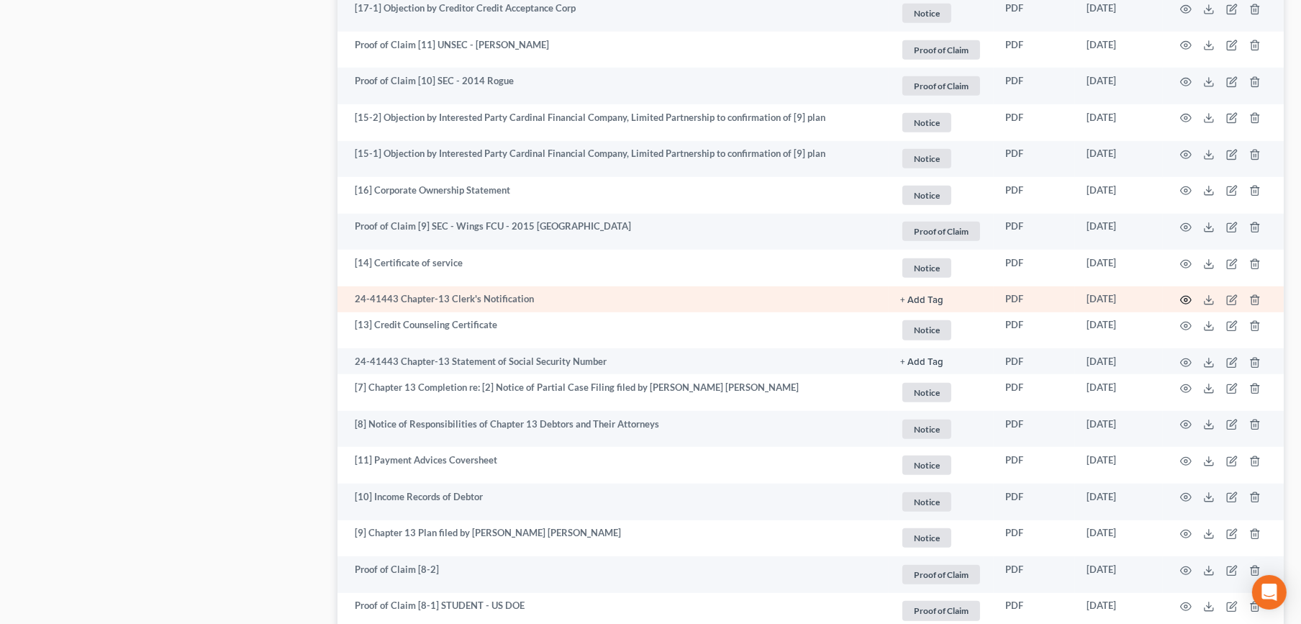
click at [1184, 299] on circle "button" at bounding box center [1185, 300] width 3 height 3
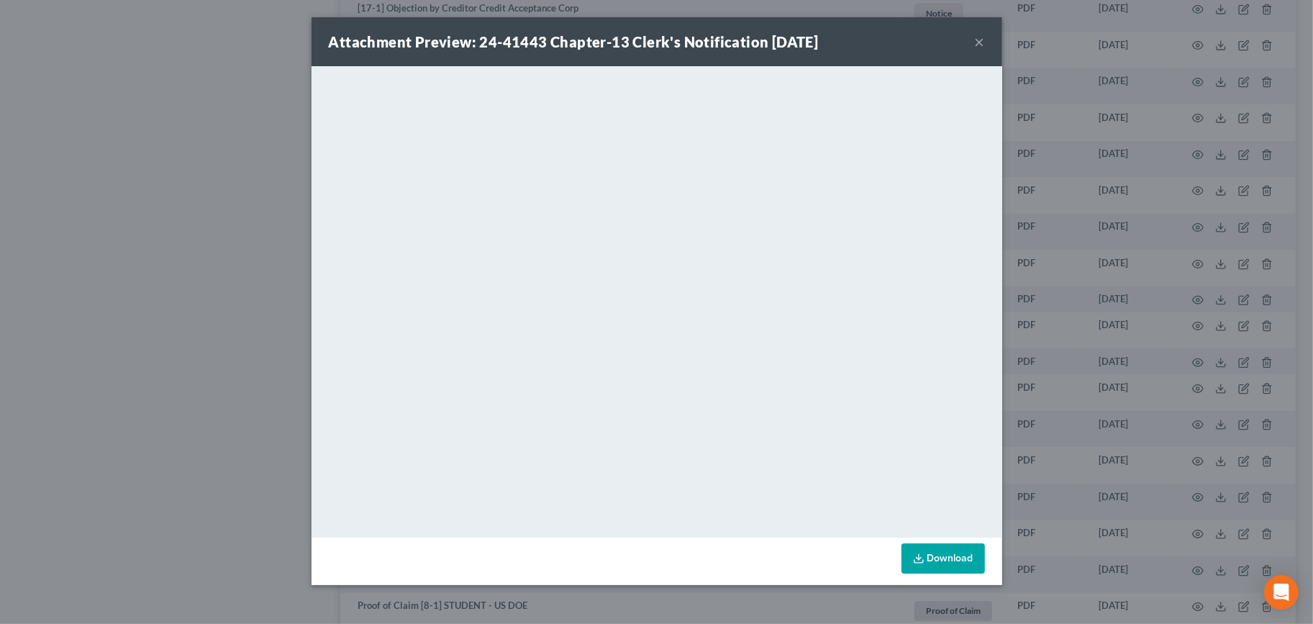
click at [976, 44] on button "×" at bounding box center [980, 41] width 10 height 17
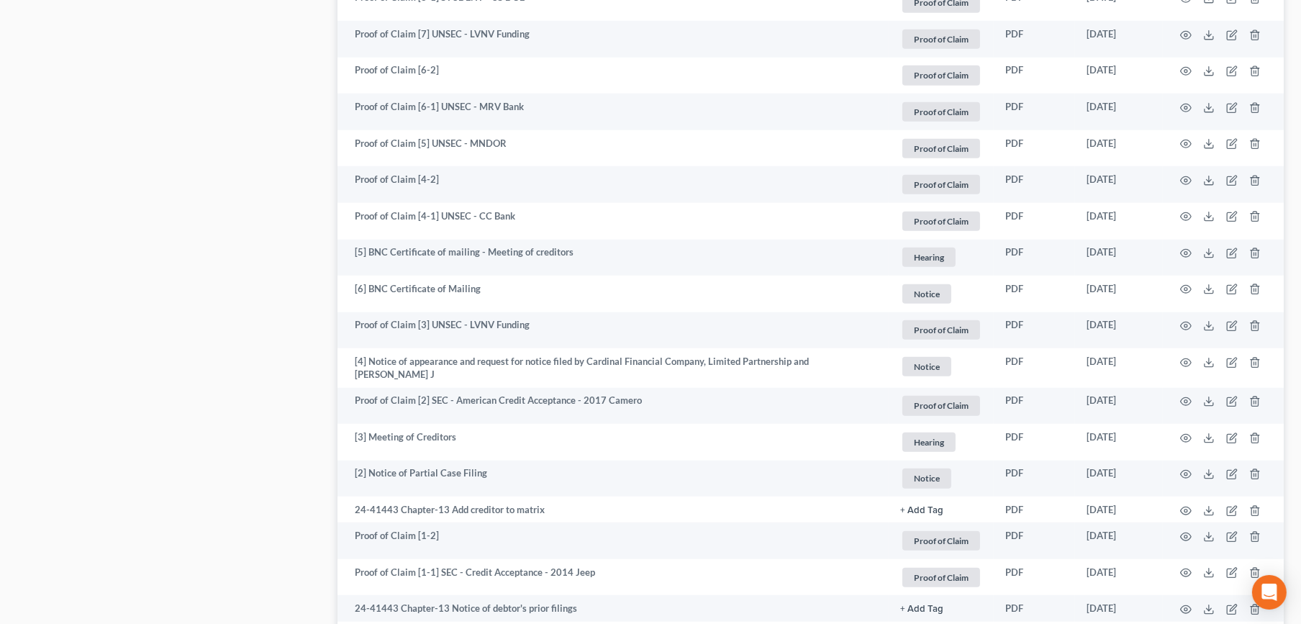
scroll to position [2250, 0]
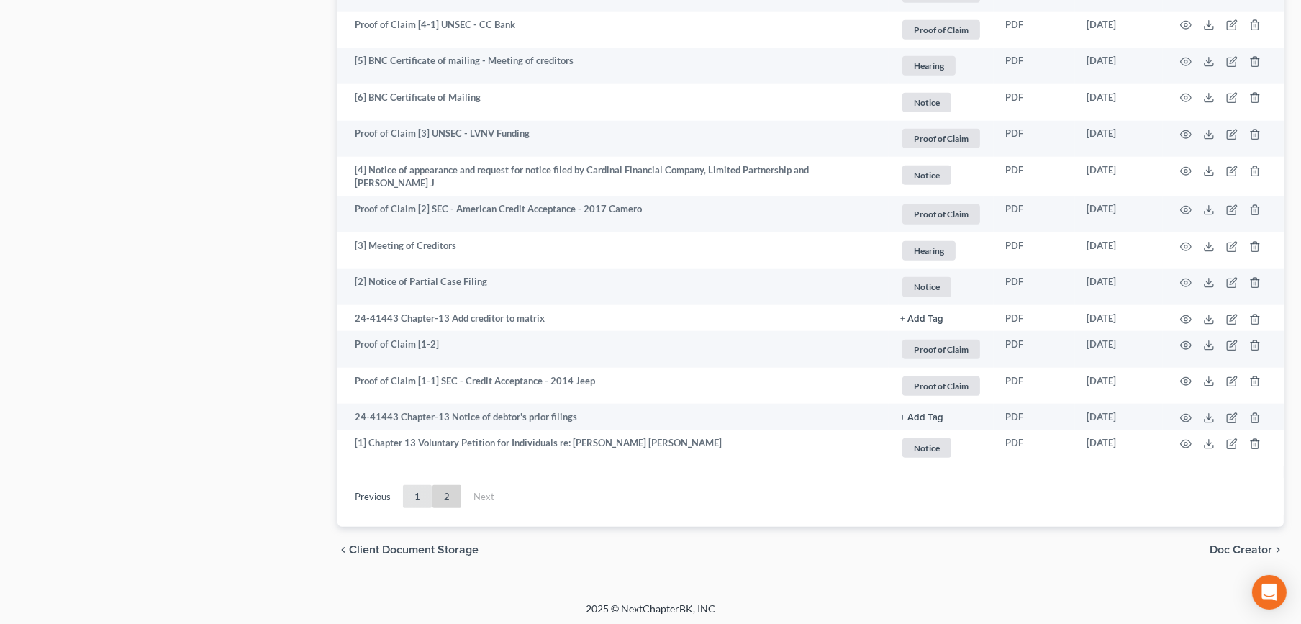
click at [411, 485] on link "1" at bounding box center [417, 496] width 29 height 23
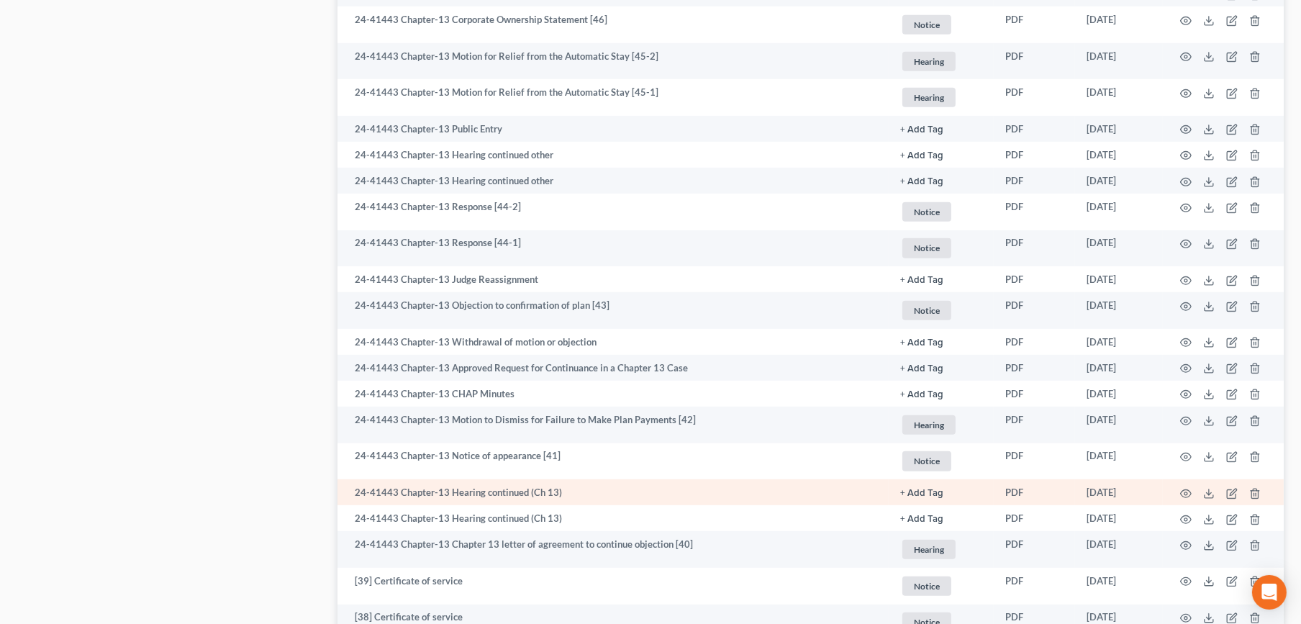
scroll to position [1050, 0]
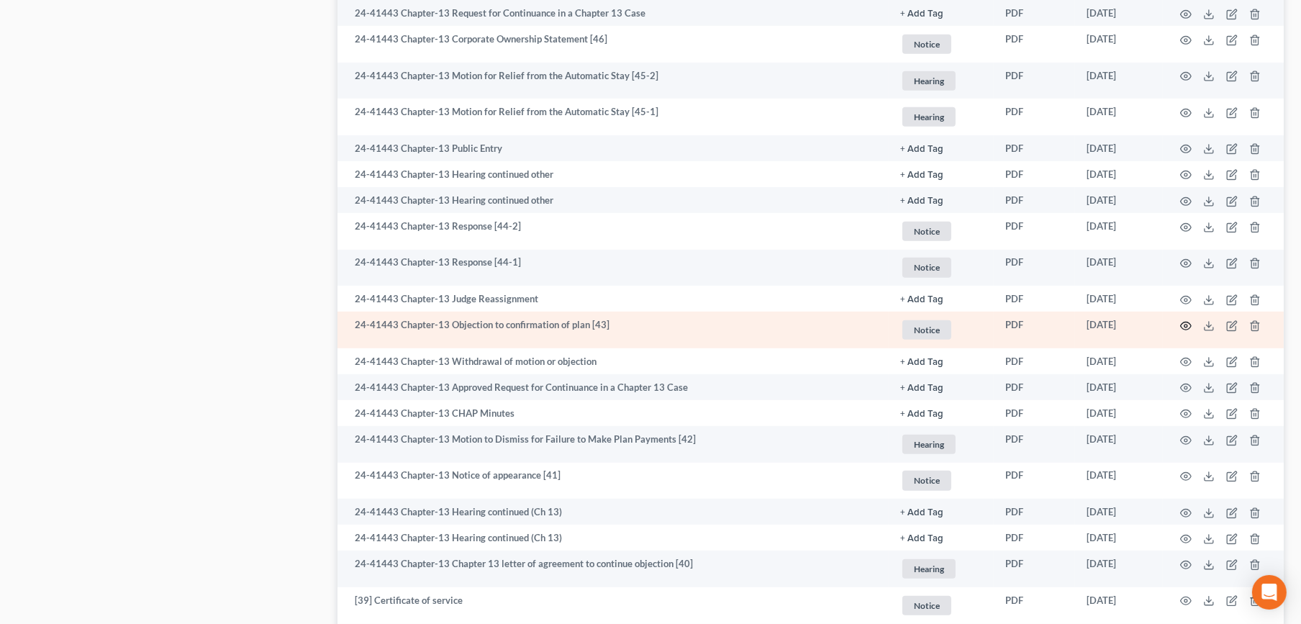
click at [1186, 327] on circle "button" at bounding box center [1185, 325] width 3 height 3
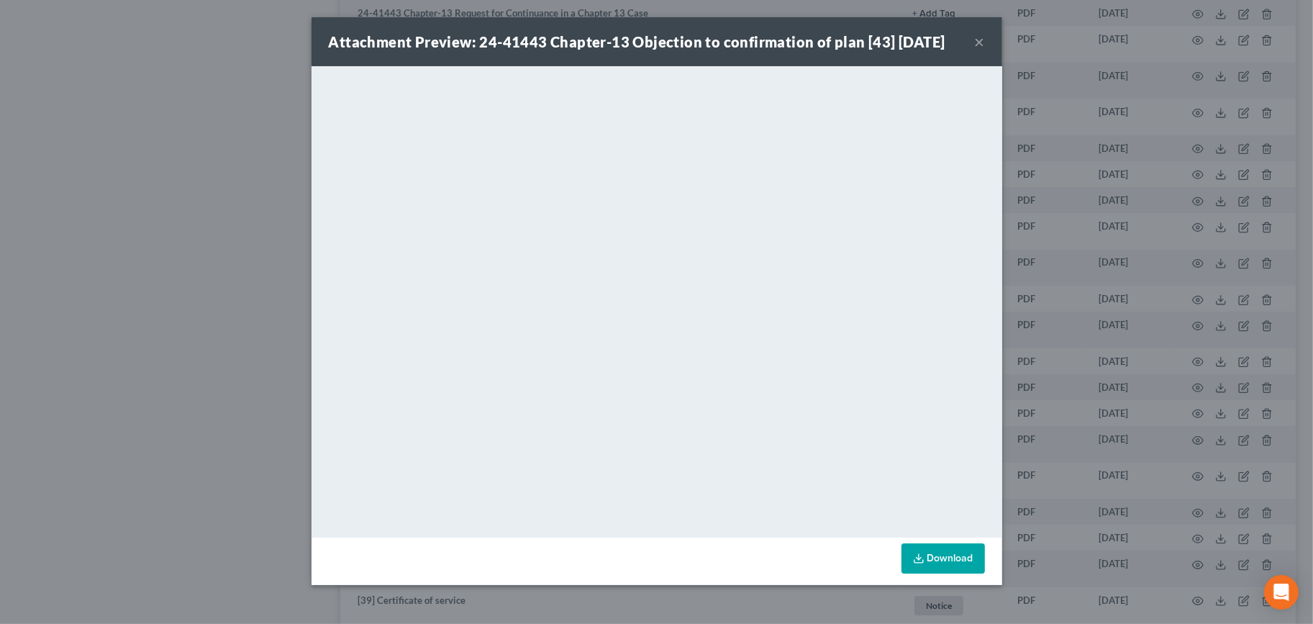
click at [983, 41] on button "×" at bounding box center [980, 41] width 10 height 17
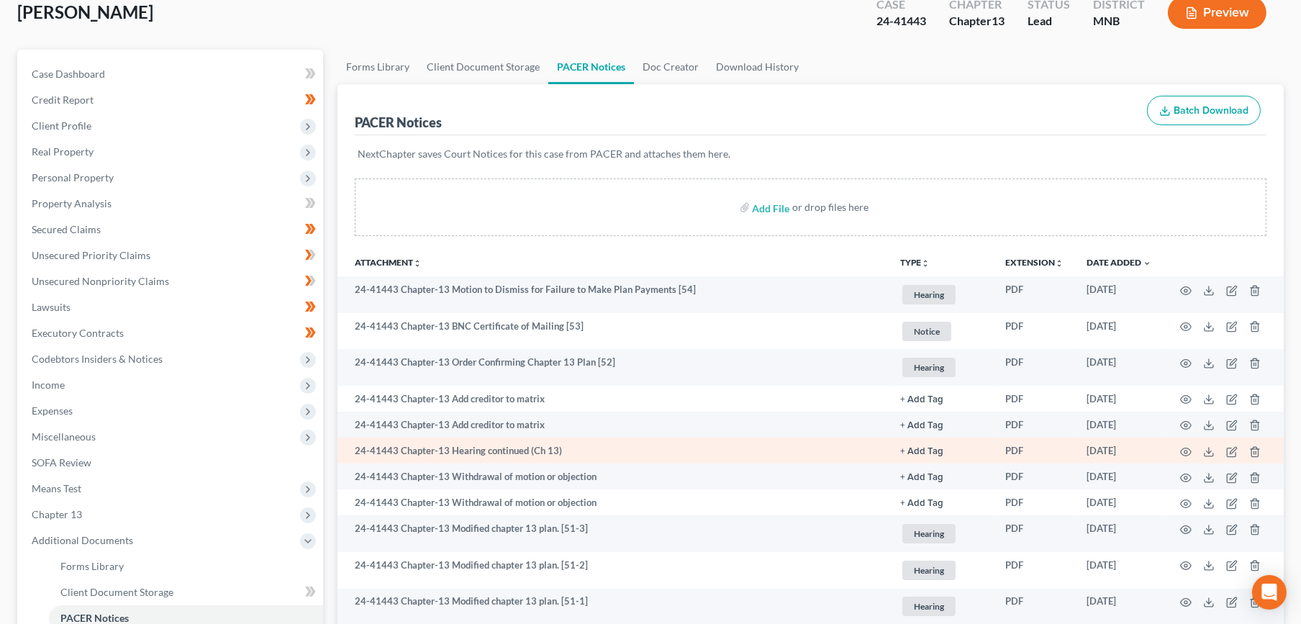
scroll to position [0, 0]
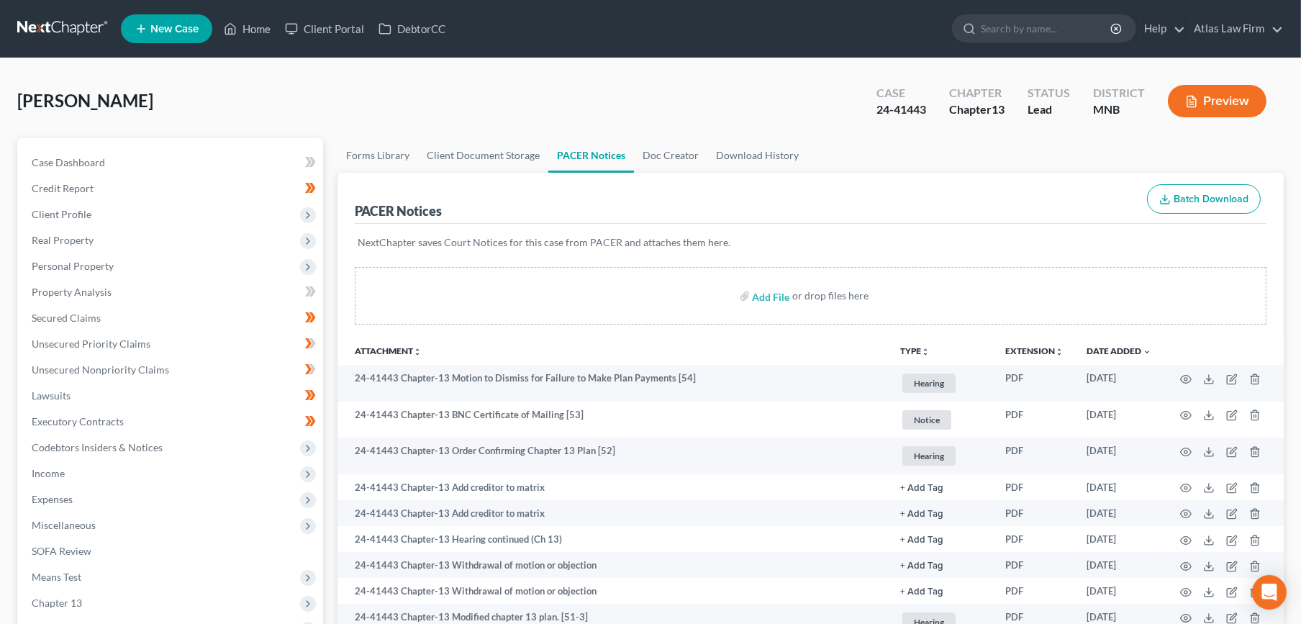
click at [78, 26] on link at bounding box center [63, 29] width 92 height 26
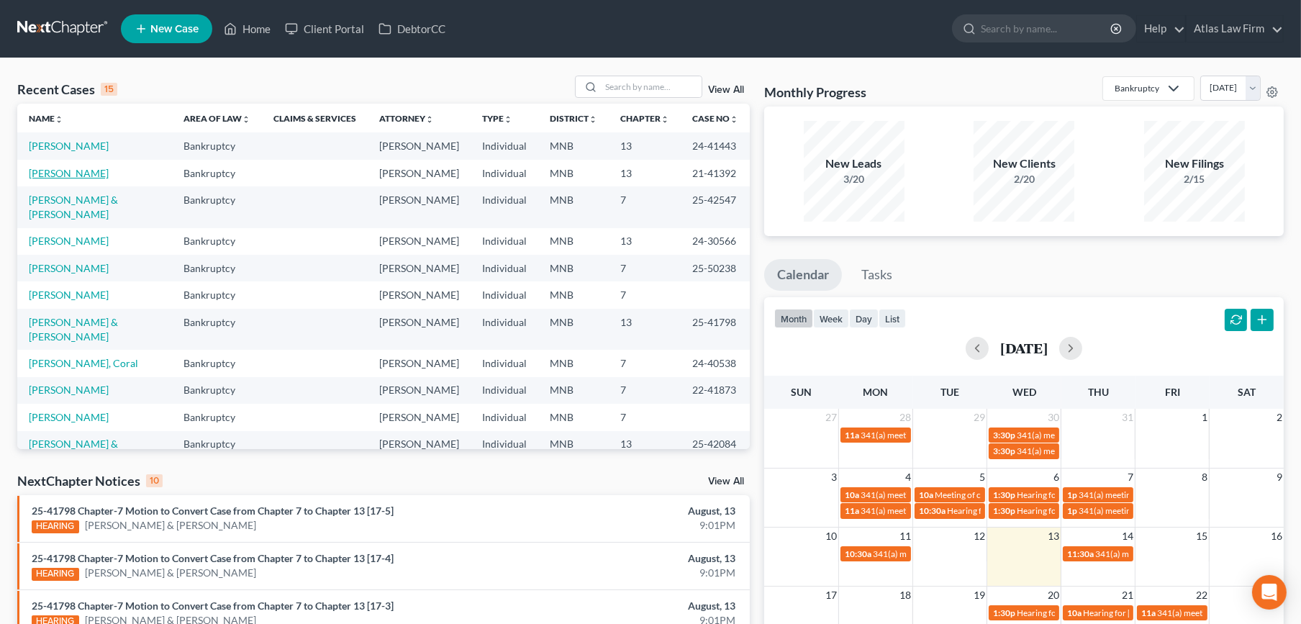
click at [76, 179] on link "[PERSON_NAME]" at bounding box center [69, 173] width 80 height 12
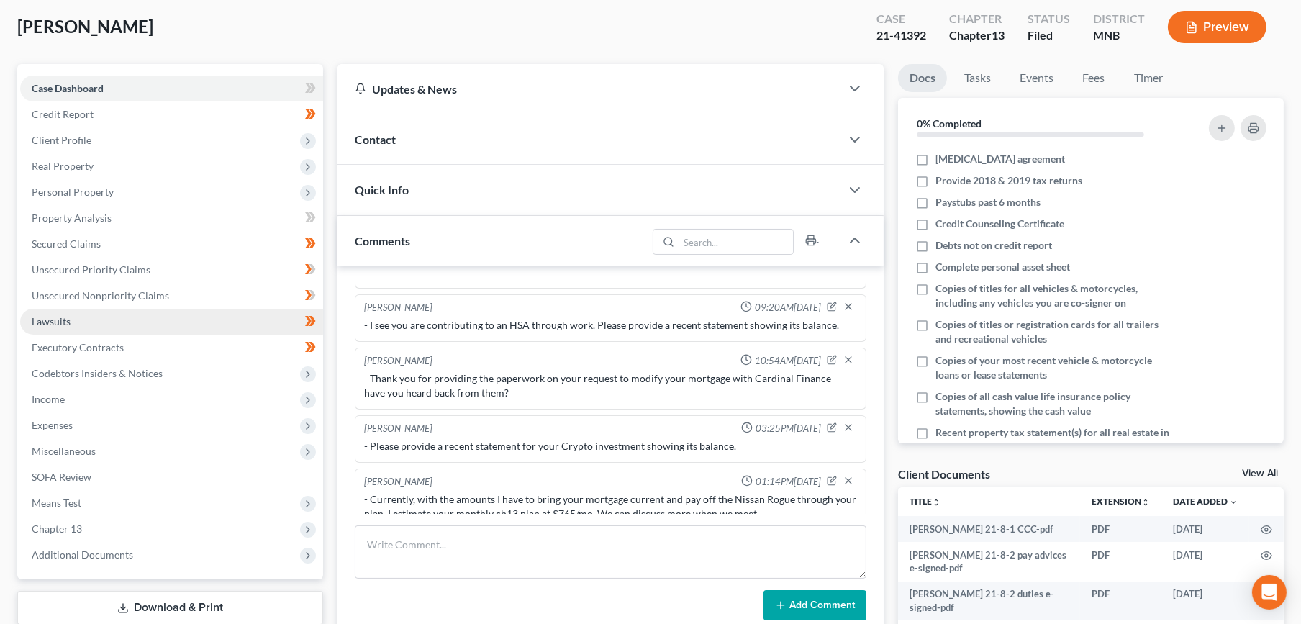
scroll to position [319, 0]
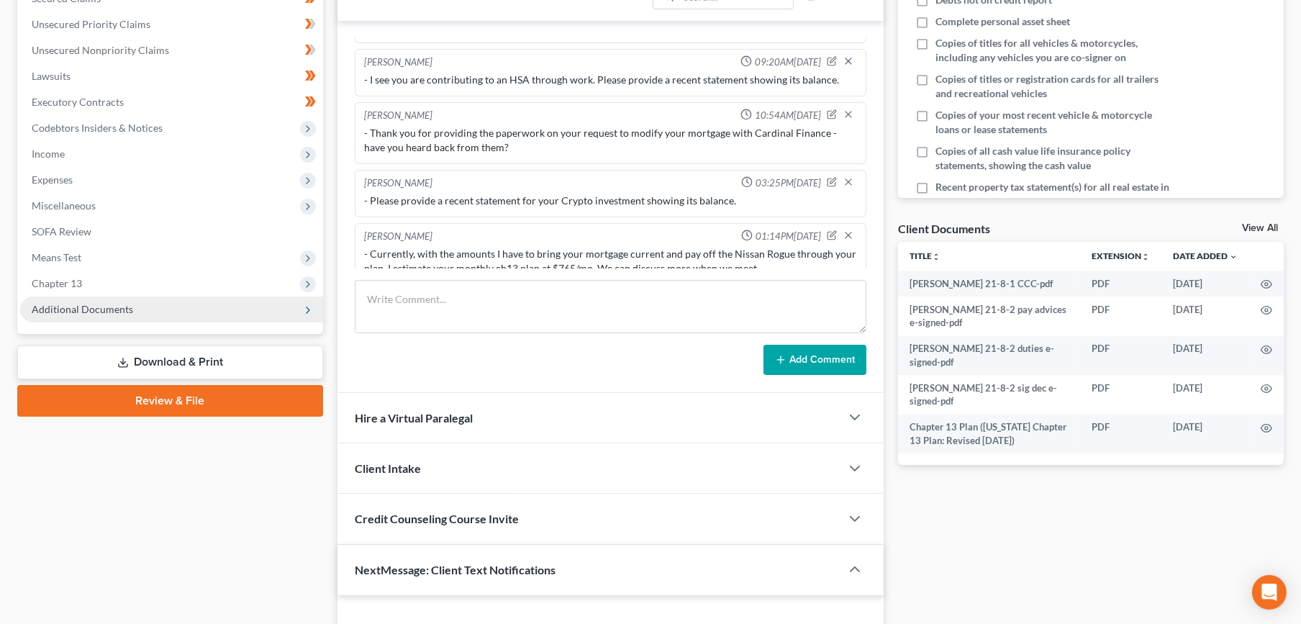
click at [137, 313] on span "Additional Documents" at bounding box center [171, 309] width 303 height 26
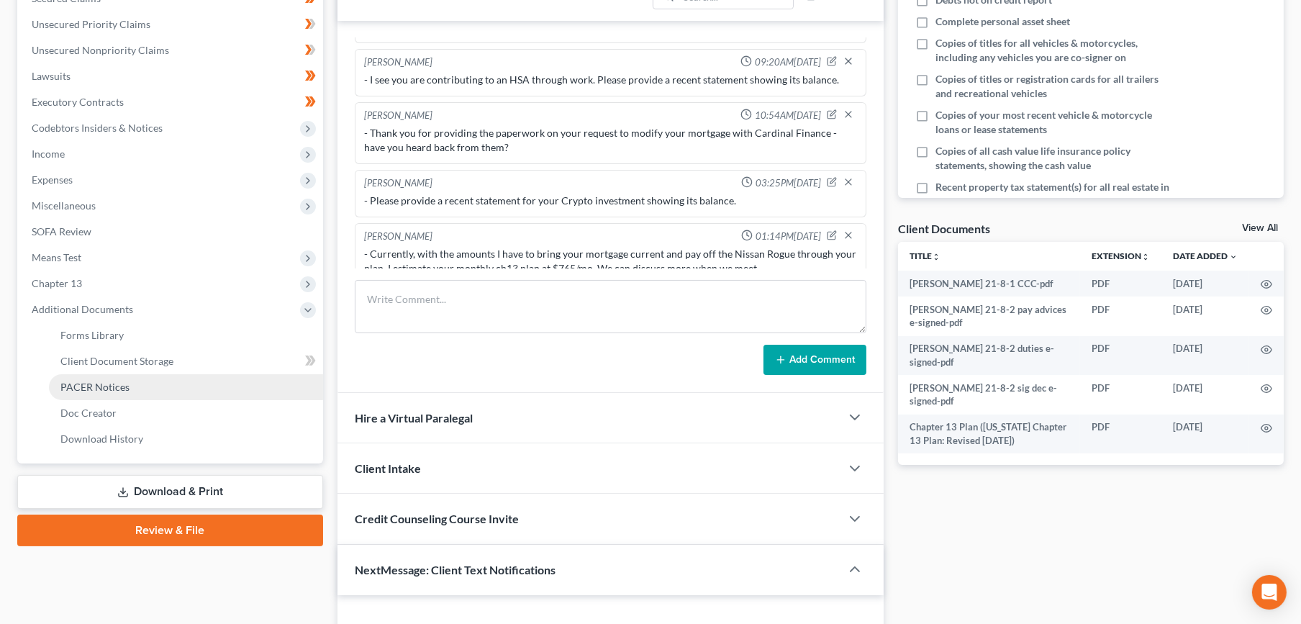
click at [135, 381] on link "PACER Notices" at bounding box center [186, 387] width 274 height 26
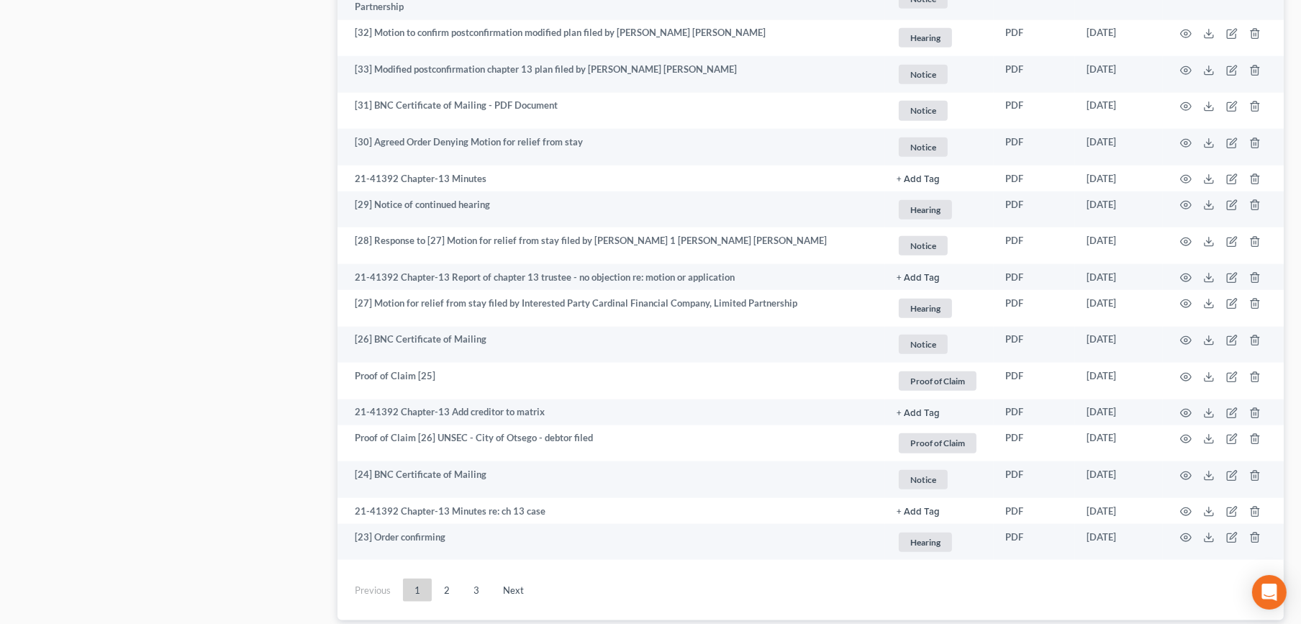
scroll to position [2419, 0]
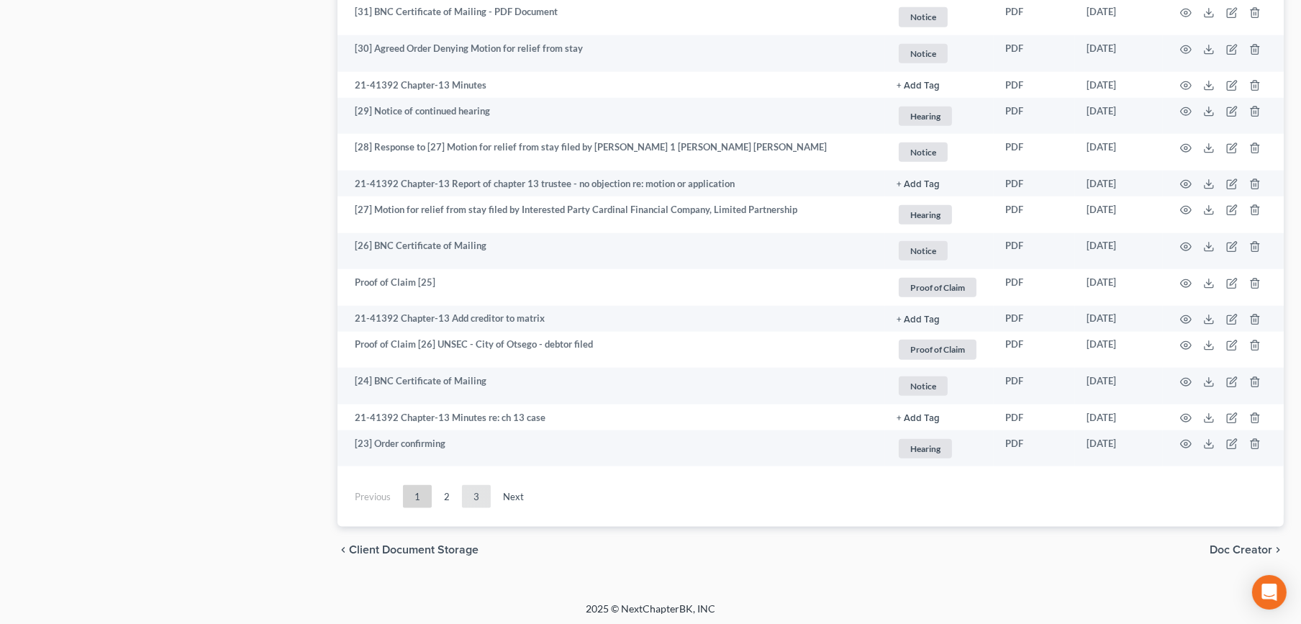
click at [479, 495] on link "3" at bounding box center [476, 496] width 29 height 23
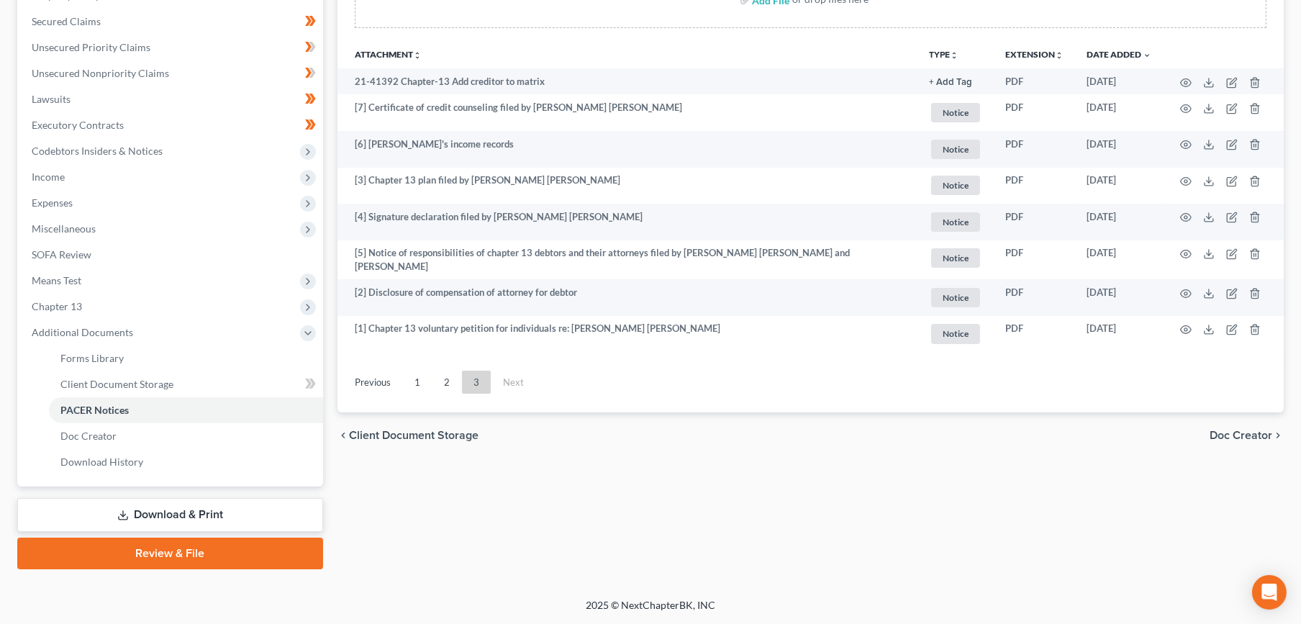
scroll to position [295, 0]
click at [442, 372] on link "2" at bounding box center [446, 383] width 29 height 23
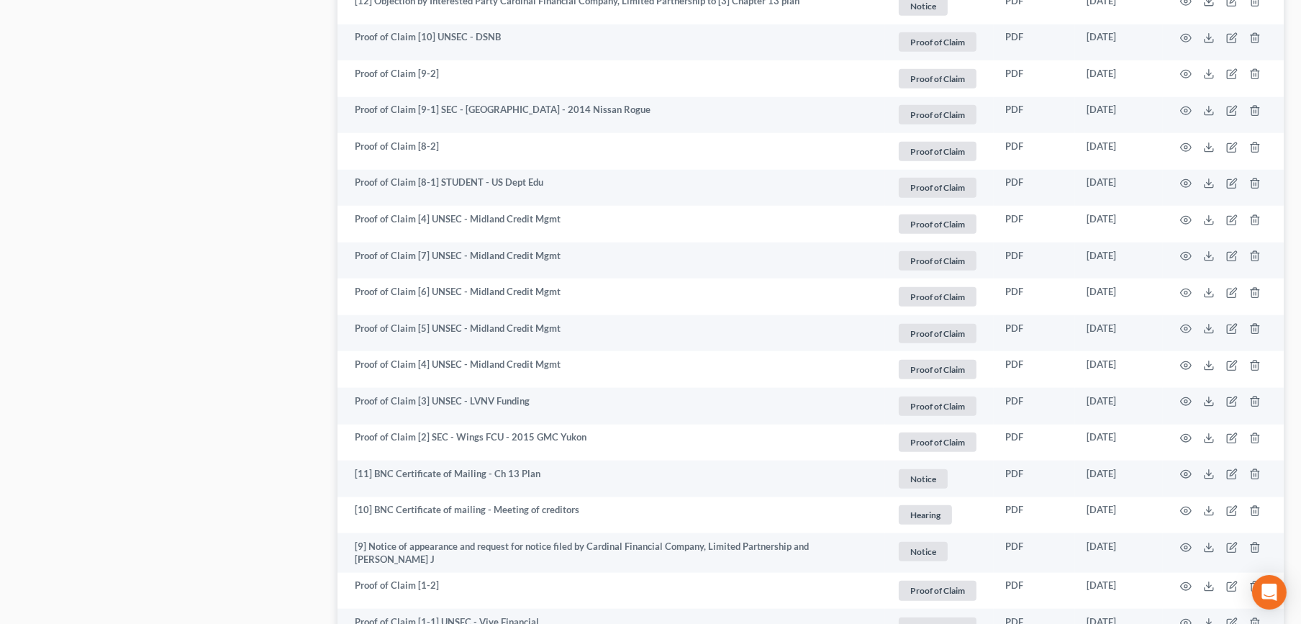
scroll to position [2359, 0]
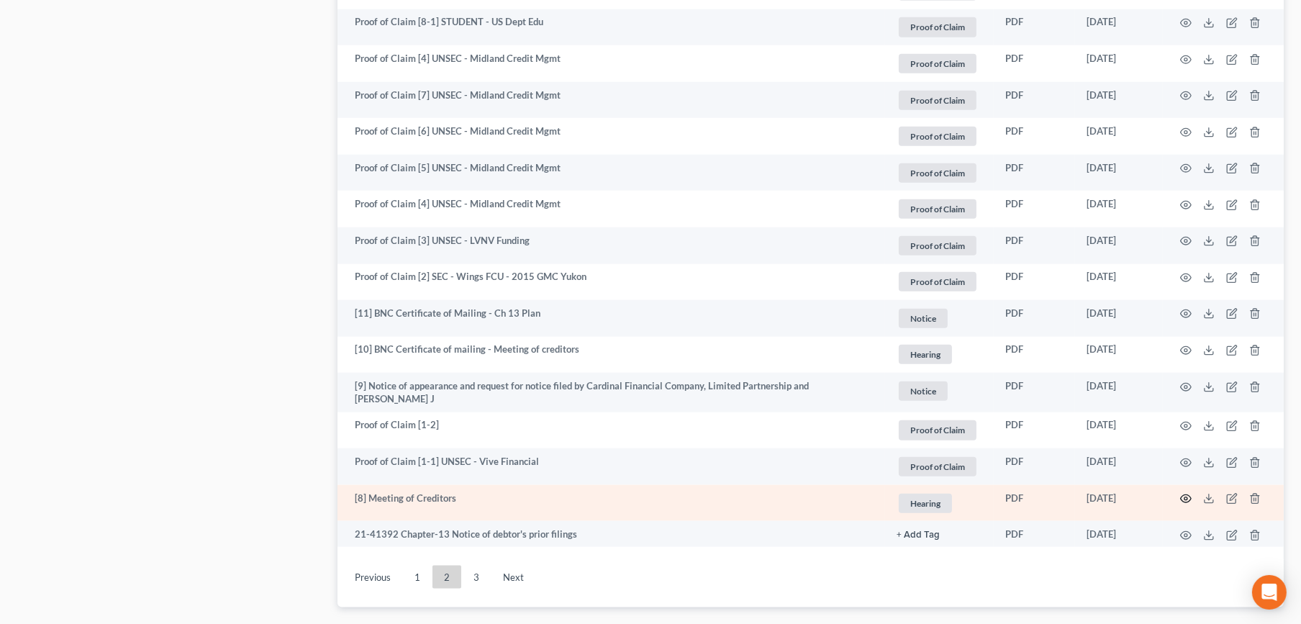
click at [1187, 493] on icon "button" at bounding box center [1186, 499] width 12 height 12
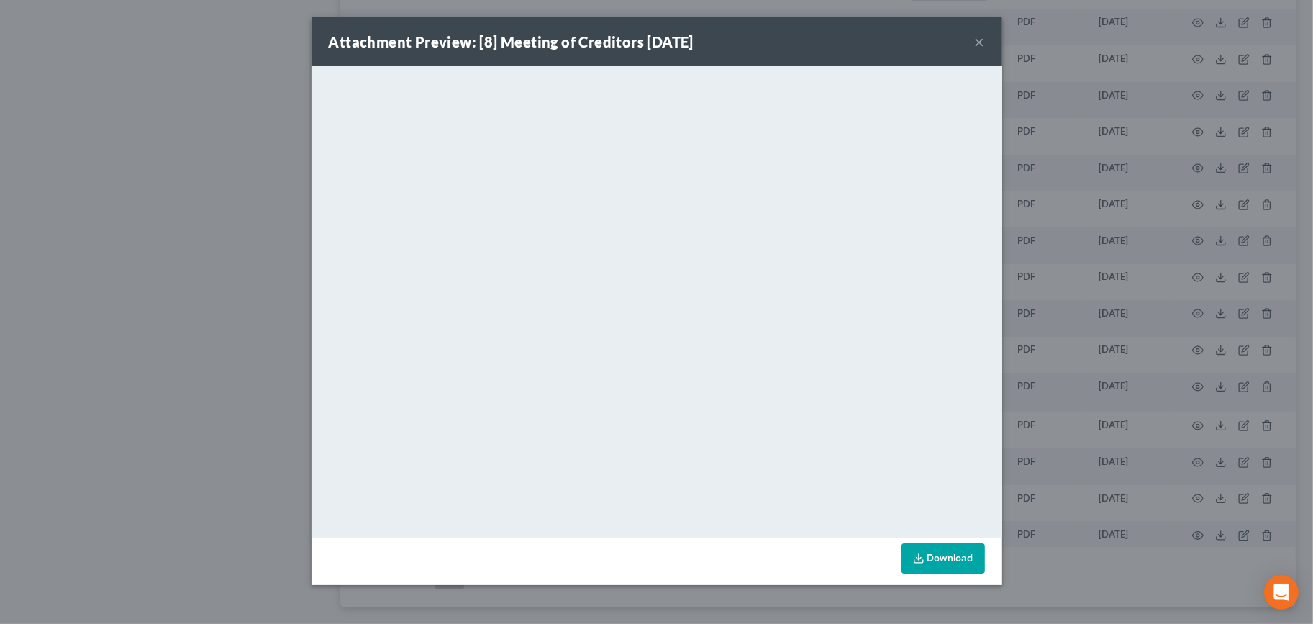
click at [977, 47] on button "×" at bounding box center [980, 41] width 10 height 17
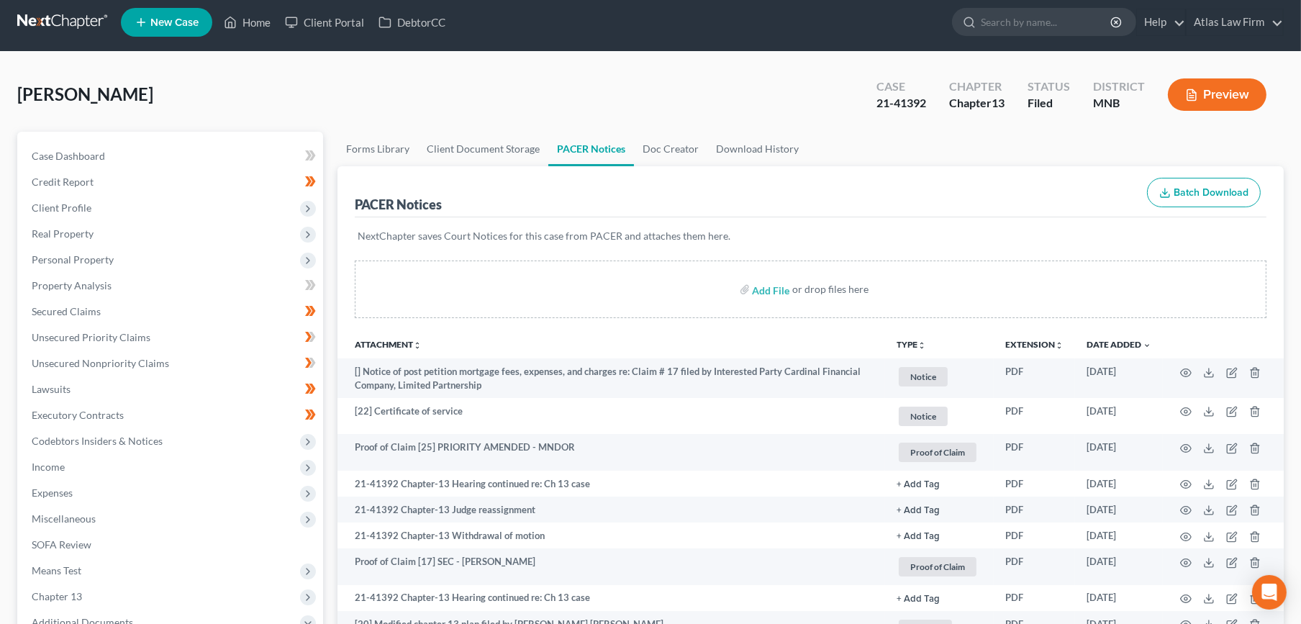
scroll to position [0, 0]
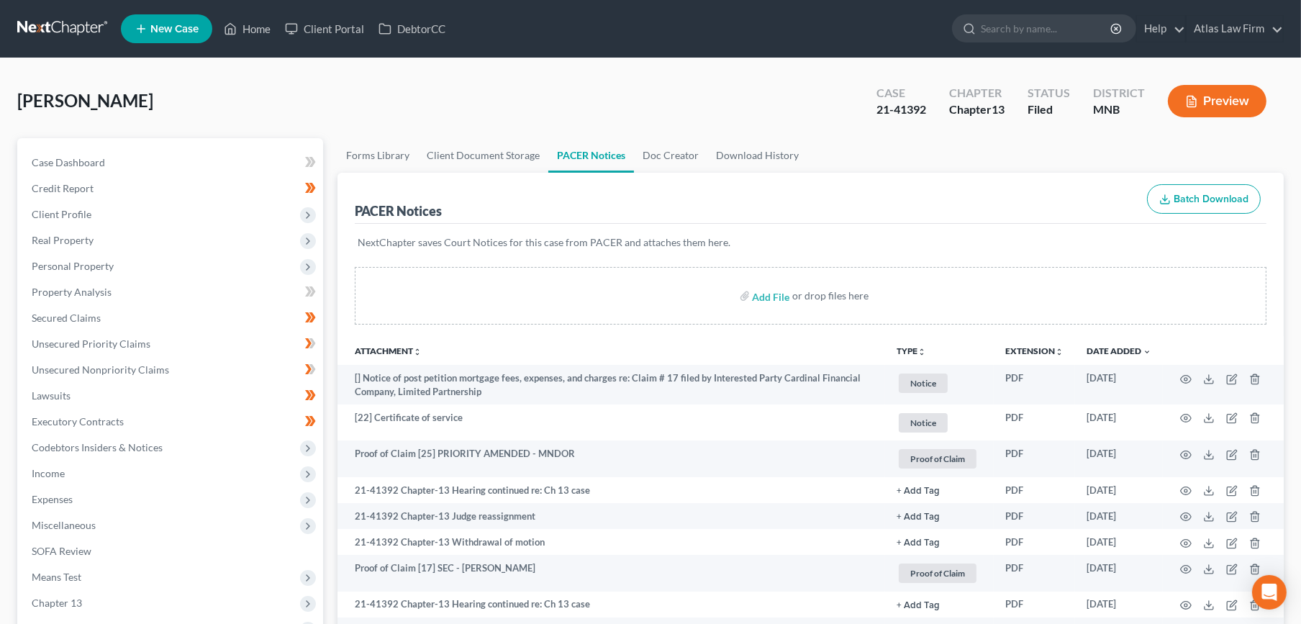
click at [42, 27] on link at bounding box center [63, 29] width 92 height 26
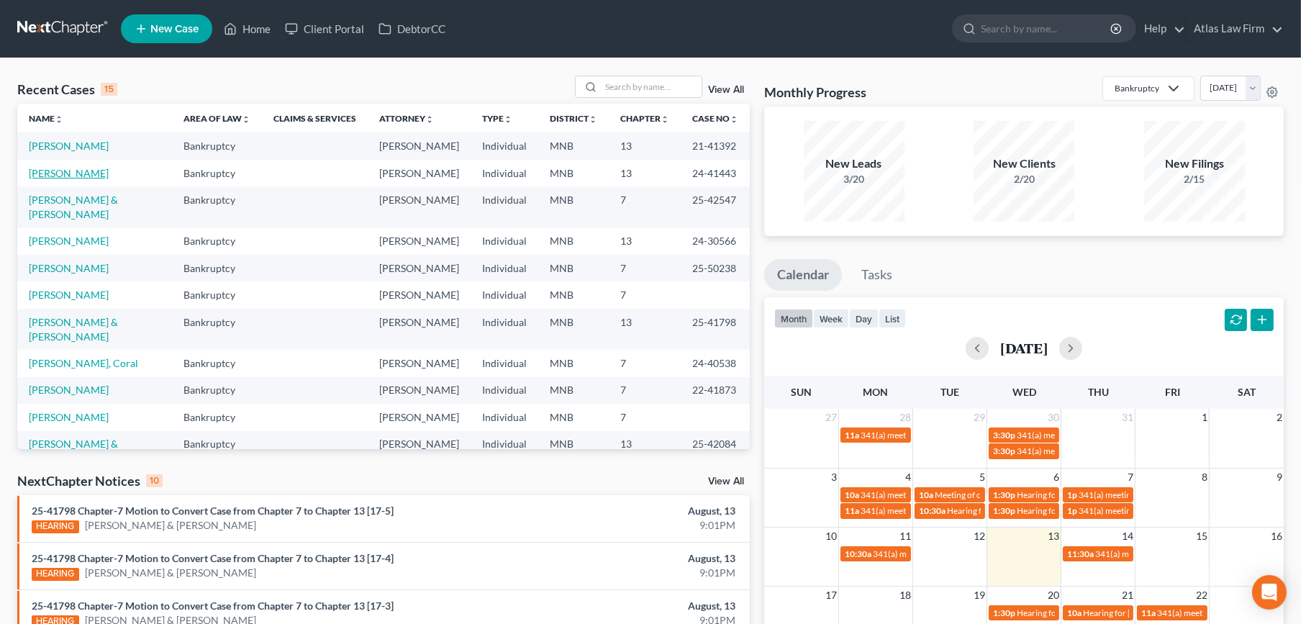
click at [75, 179] on link "[PERSON_NAME]" at bounding box center [69, 173] width 80 height 12
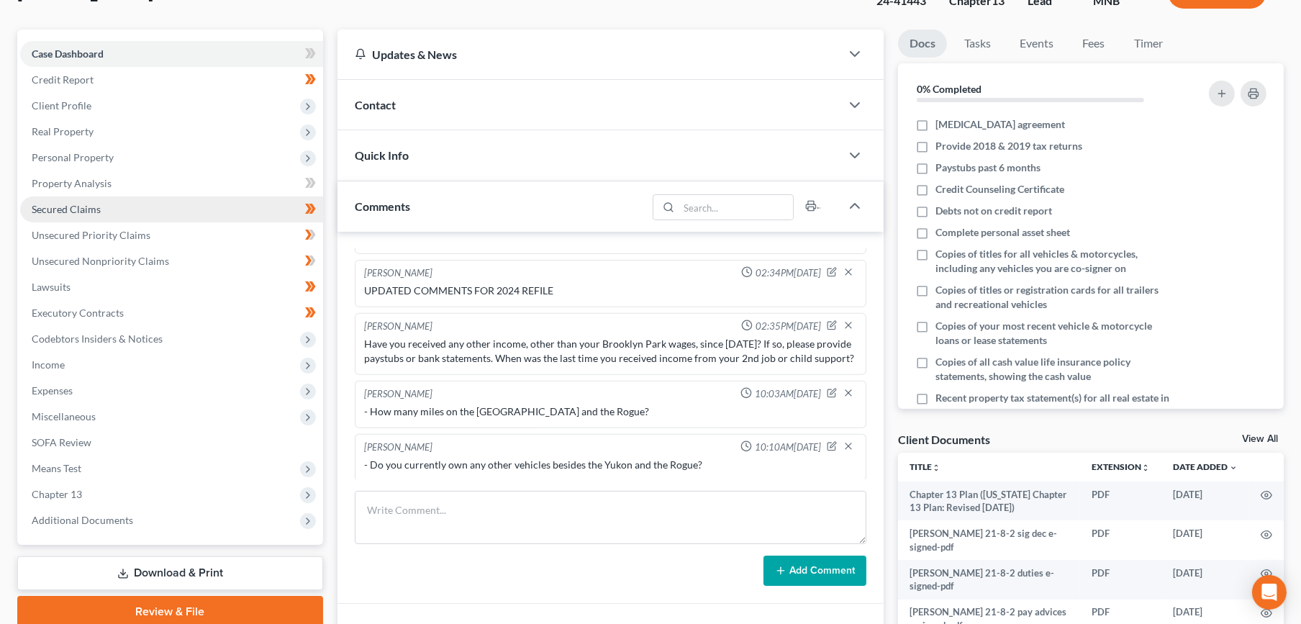
scroll to position [160, 0]
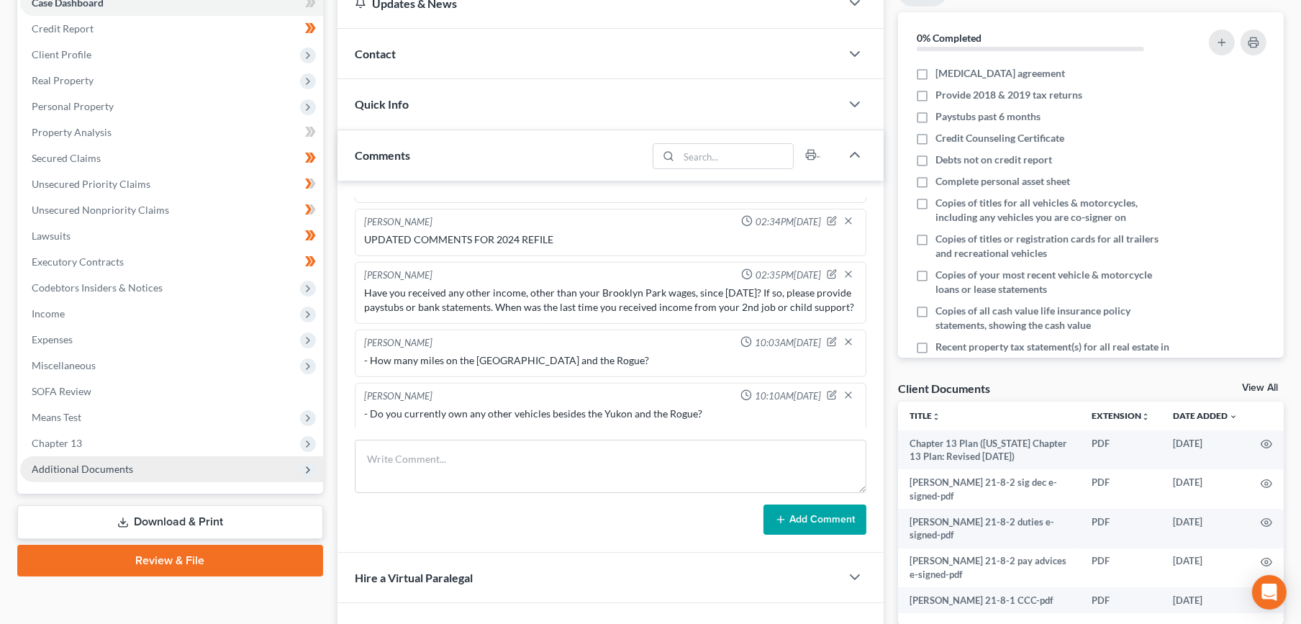
click at [114, 470] on span "Additional Documents" at bounding box center [82, 469] width 101 height 12
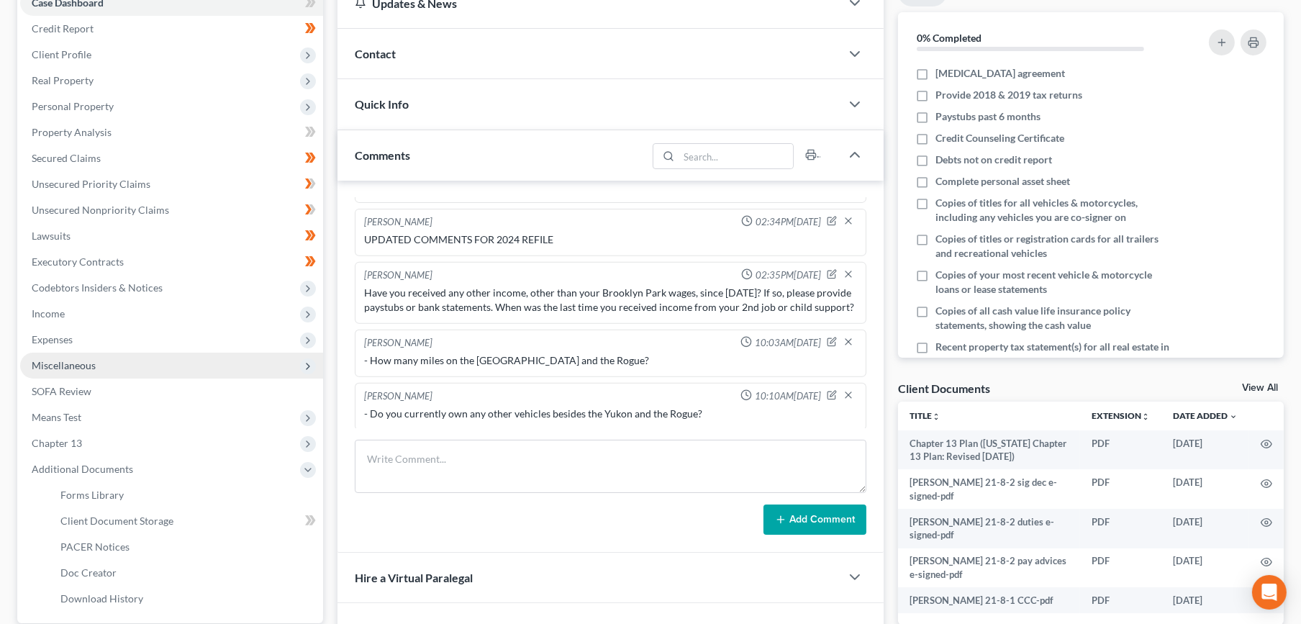
click at [117, 363] on span "Miscellaneous" at bounding box center [171, 366] width 303 height 26
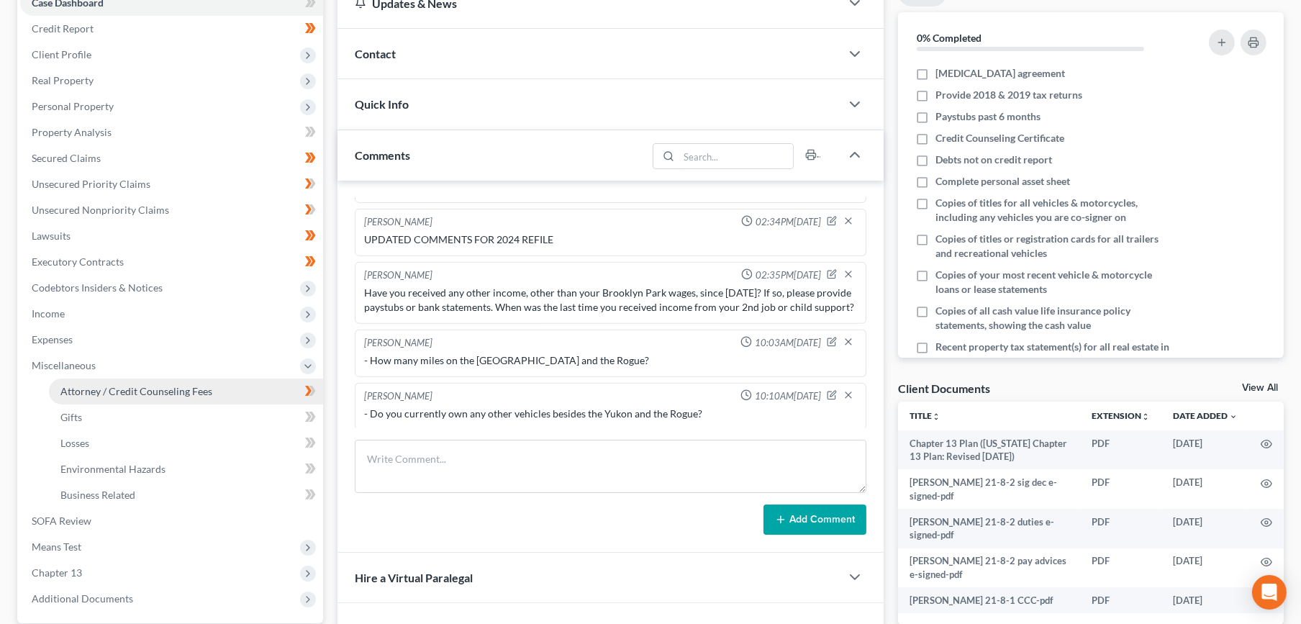
click at [119, 385] on span "Attorney / Credit Counseling Fees" at bounding box center [136, 391] width 152 height 12
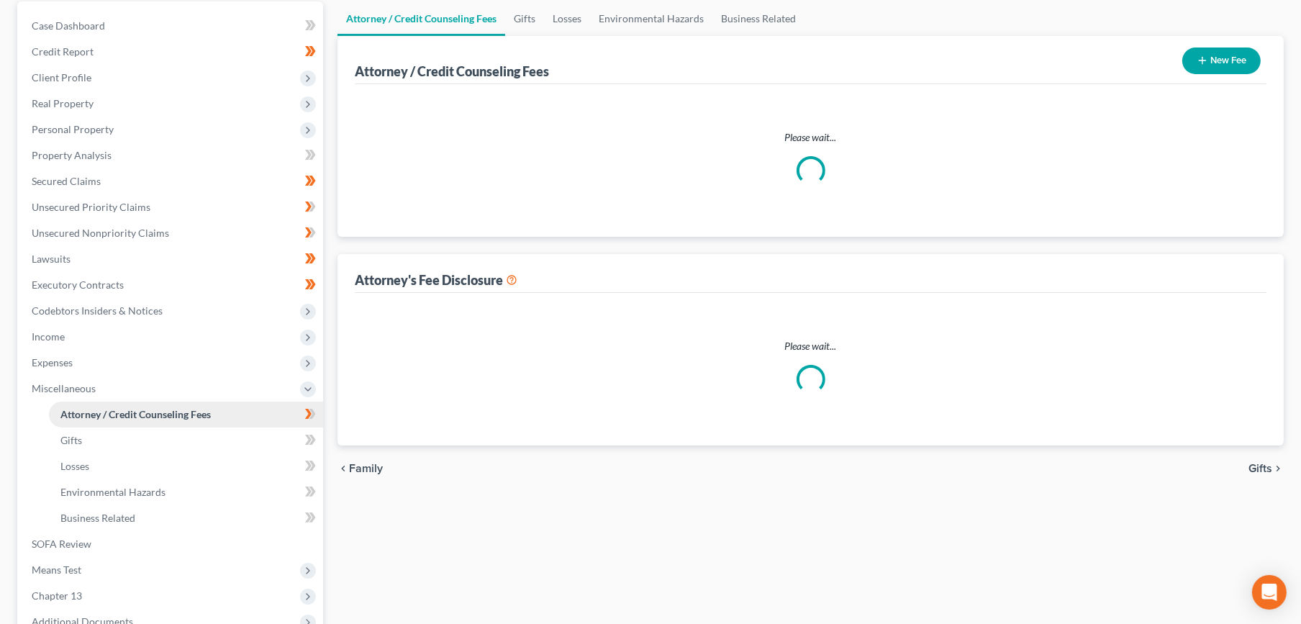
scroll to position [14, 0]
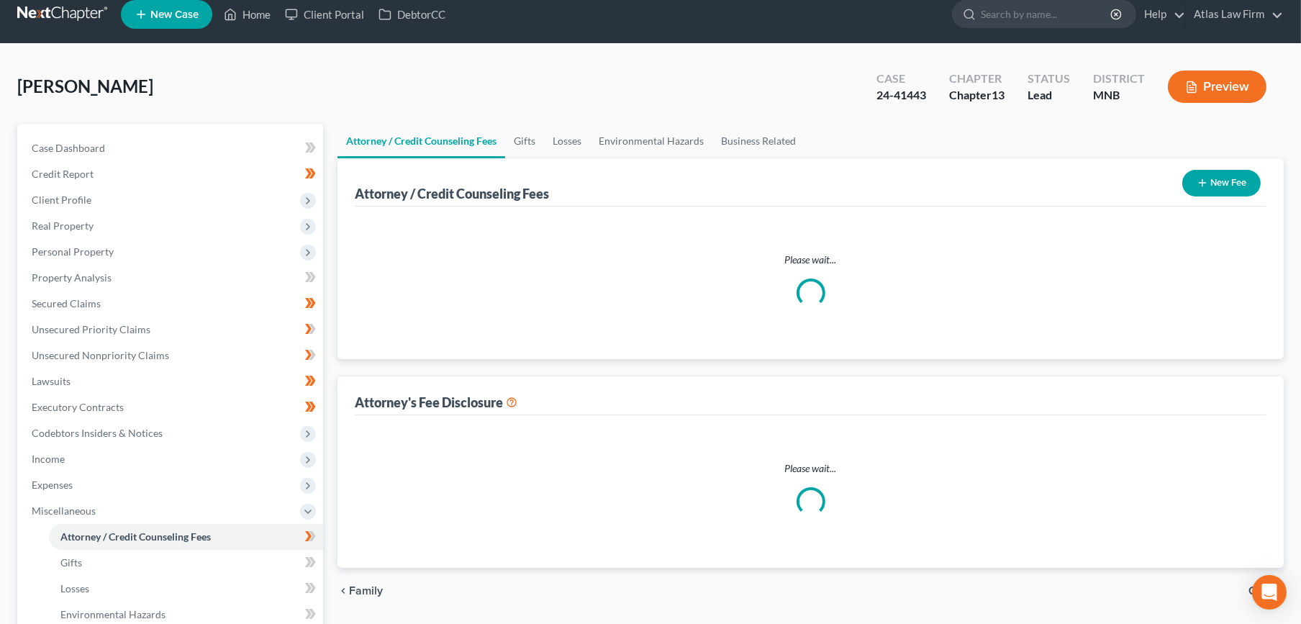
select select "0"
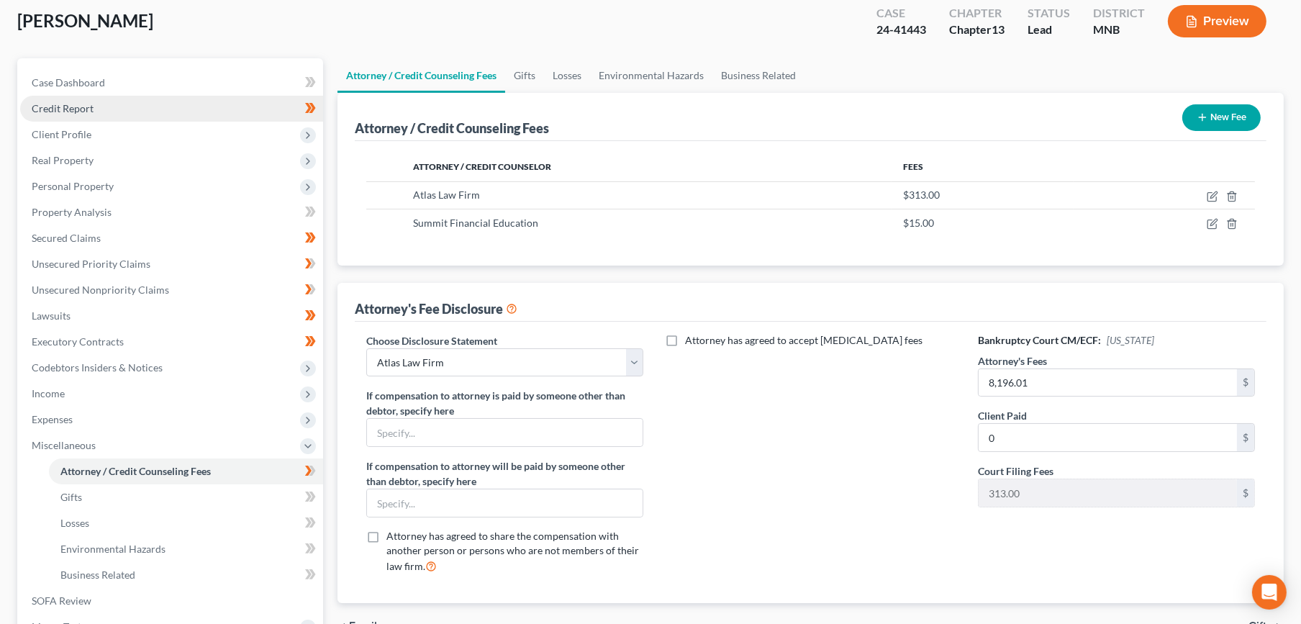
scroll to position [240, 0]
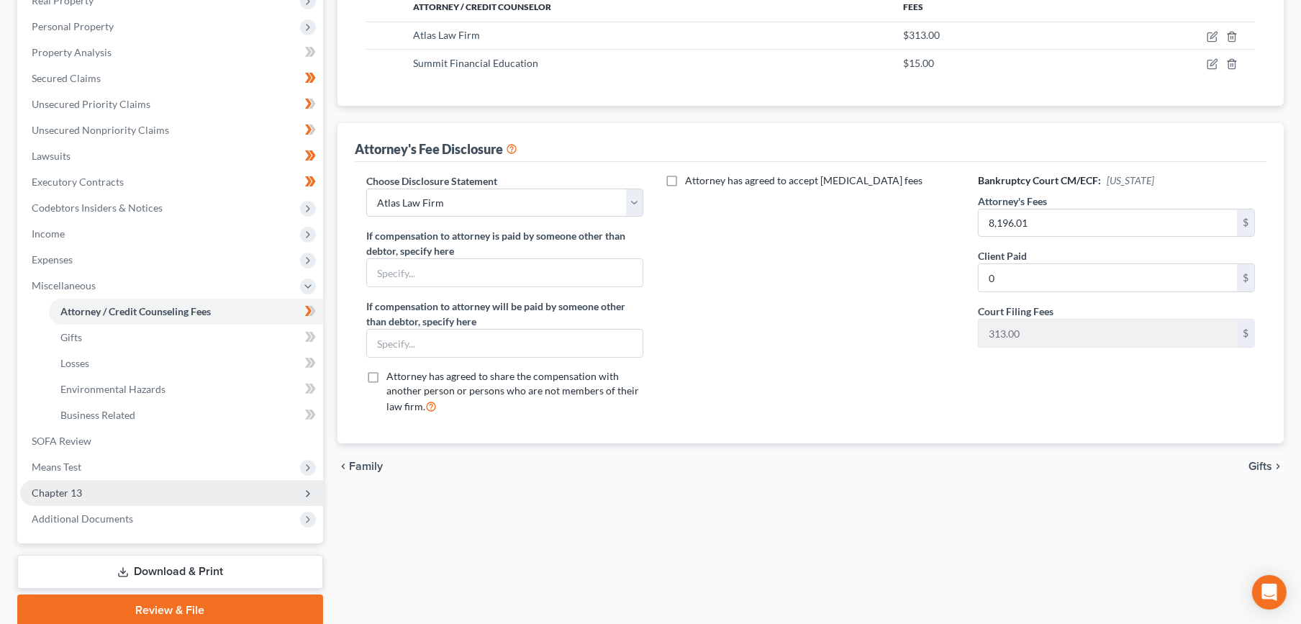
click at [146, 494] on span "Chapter 13" at bounding box center [171, 493] width 303 height 26
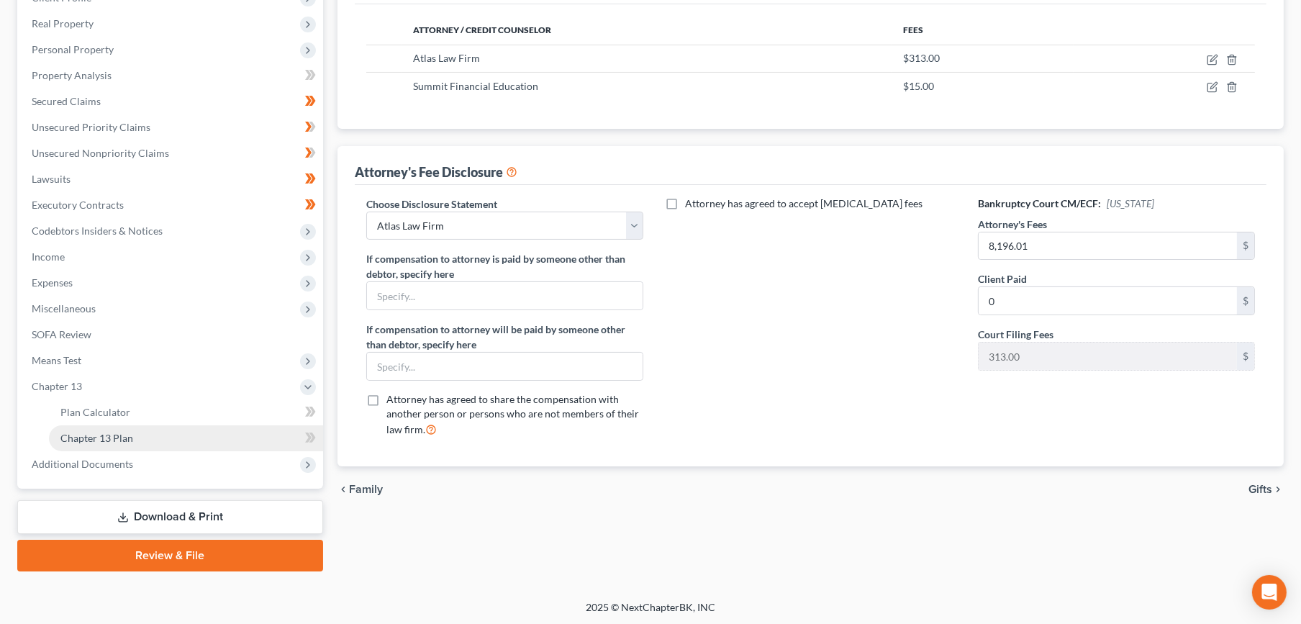
click at [151, 441] on link "Chapter 13 Plan" at bounding box center [186, 438] width 274 height 26
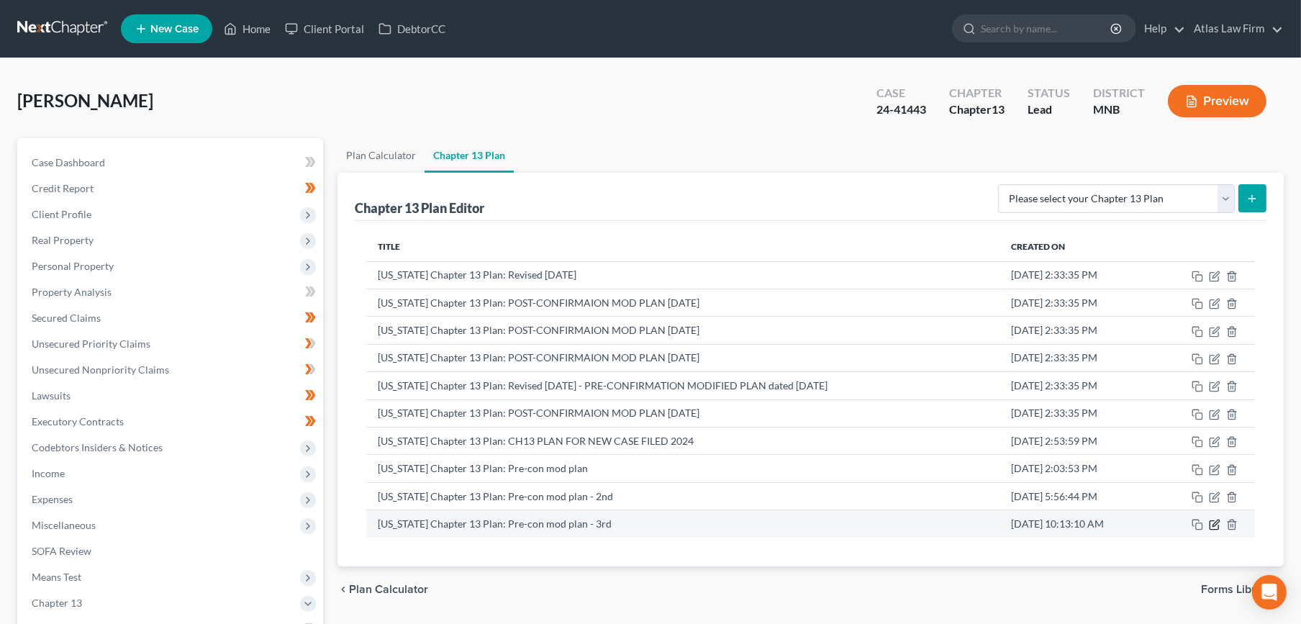
click at [1218, 526] on icon "button" at bounding box center [1213, 525] width 9 height 9
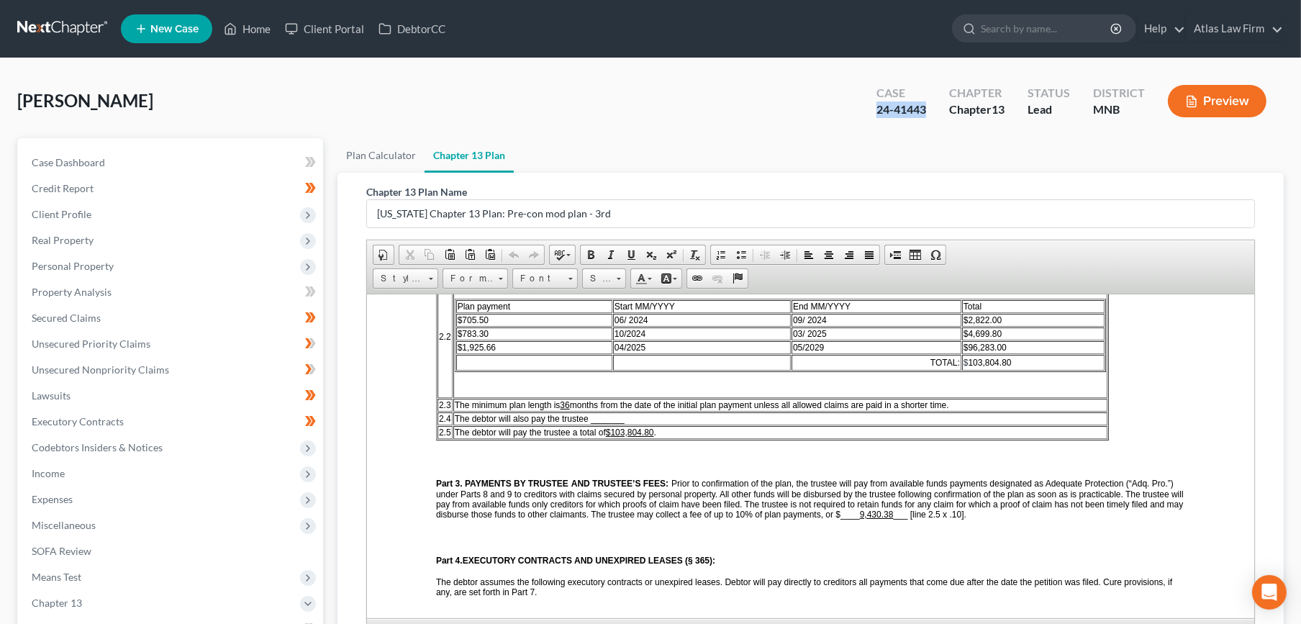
drag, startPoint x: 928, startPoint y: 114, endPoint x: 868, endPoint y: 117, distance: 59.8
click at [868, 117] on div "Case 24-41443" at bounding box center [901, 102] width 73 height 42
copy div "24-41443"
click at [76, 25] on link at bounding box center [63, 29] width 92 height 26
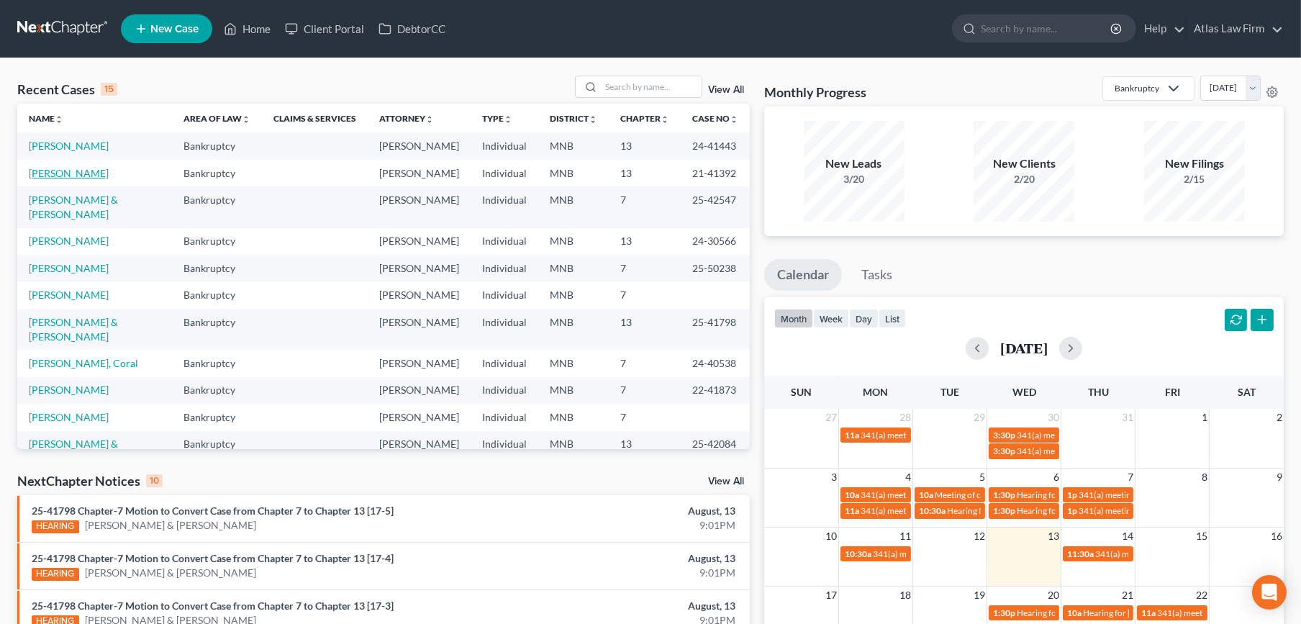
click at [75, 179] on link "[PERSON_NAME]" at bounding box center [69, 173] width 80 height 12
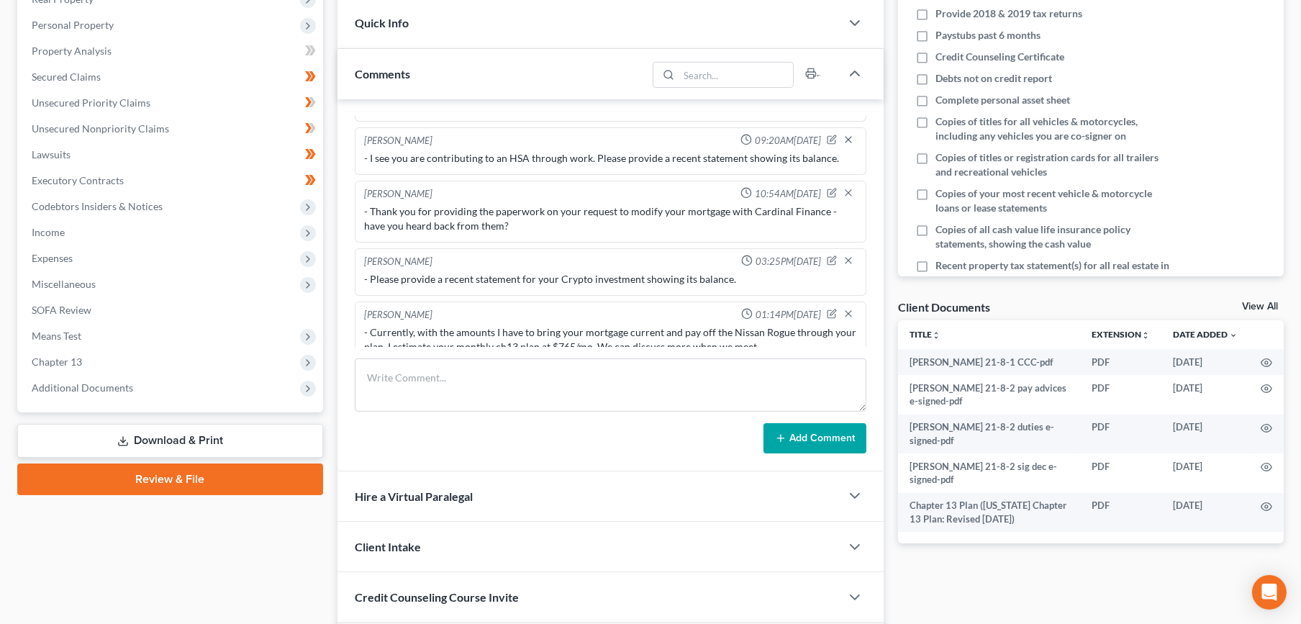
scroll to position [319, 0]
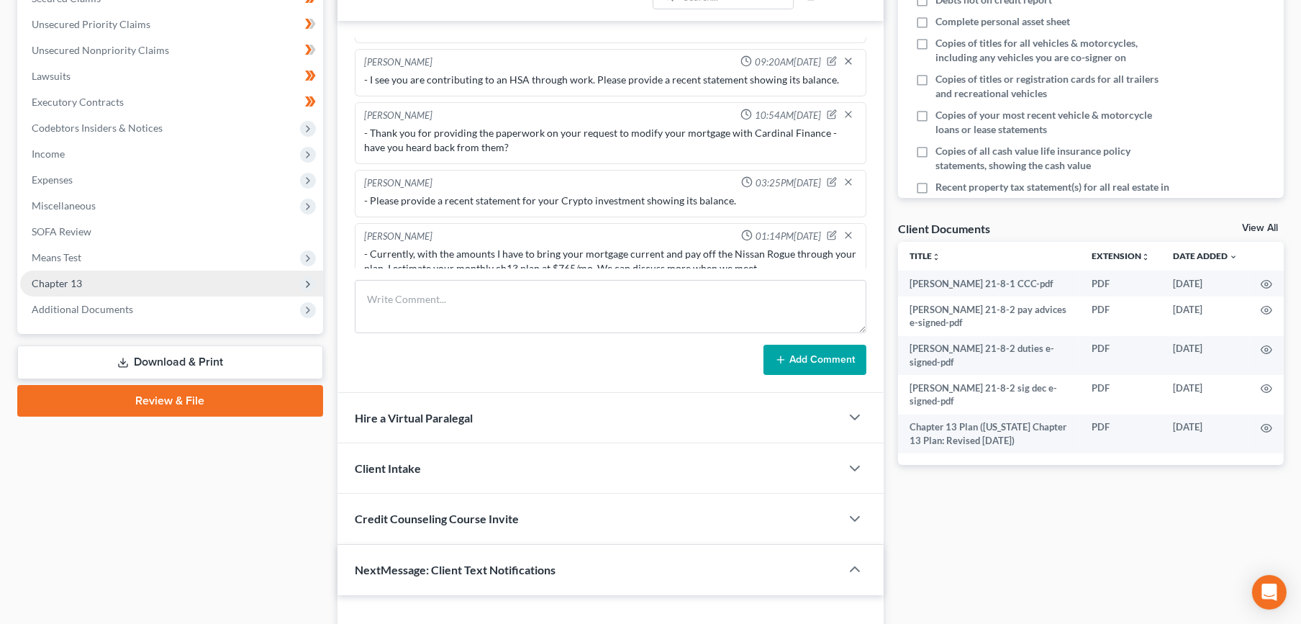
click at [104, 286] on span "Chapter 13" at bounding box center [171, 284] width 303 height 26
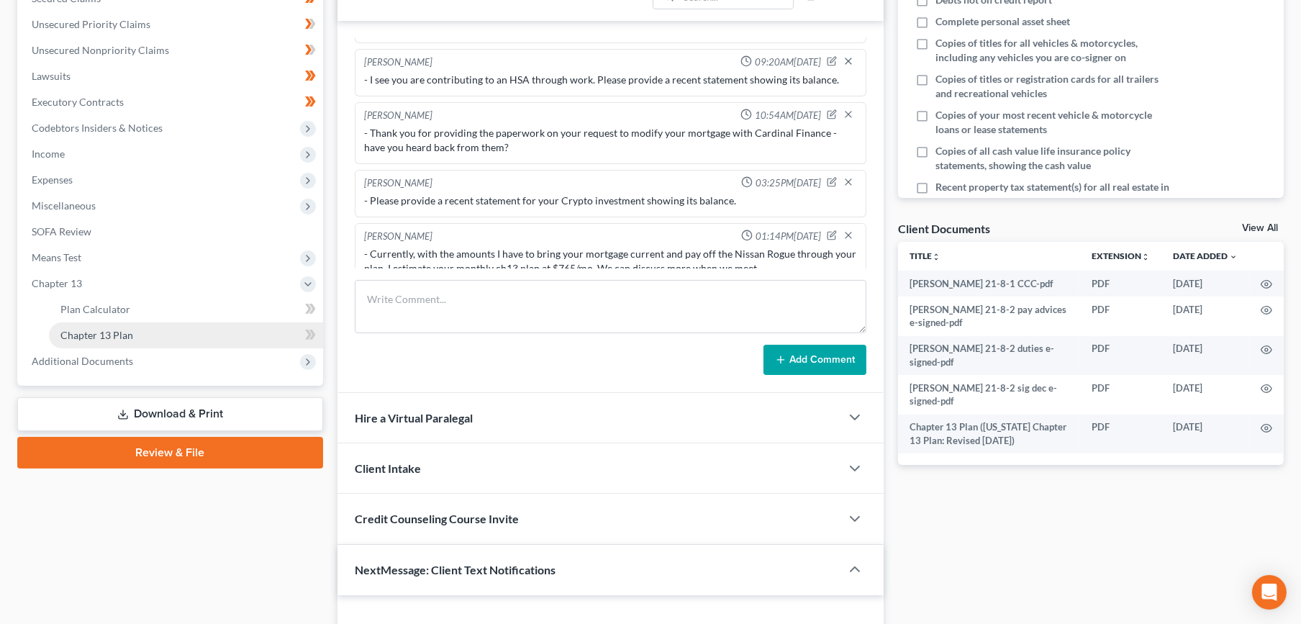
click at [106, 326] on link "Chapter 13 Plan" at bounding box center [186, 335] width 274 height 26
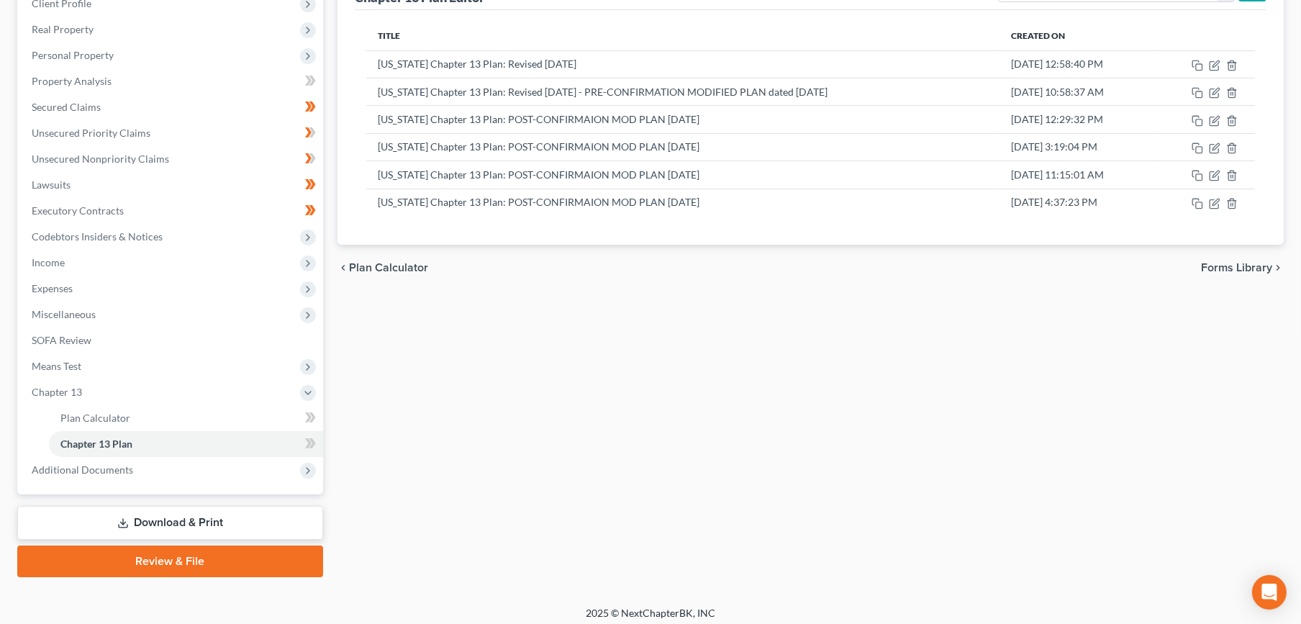
scroll to position [217, 0]
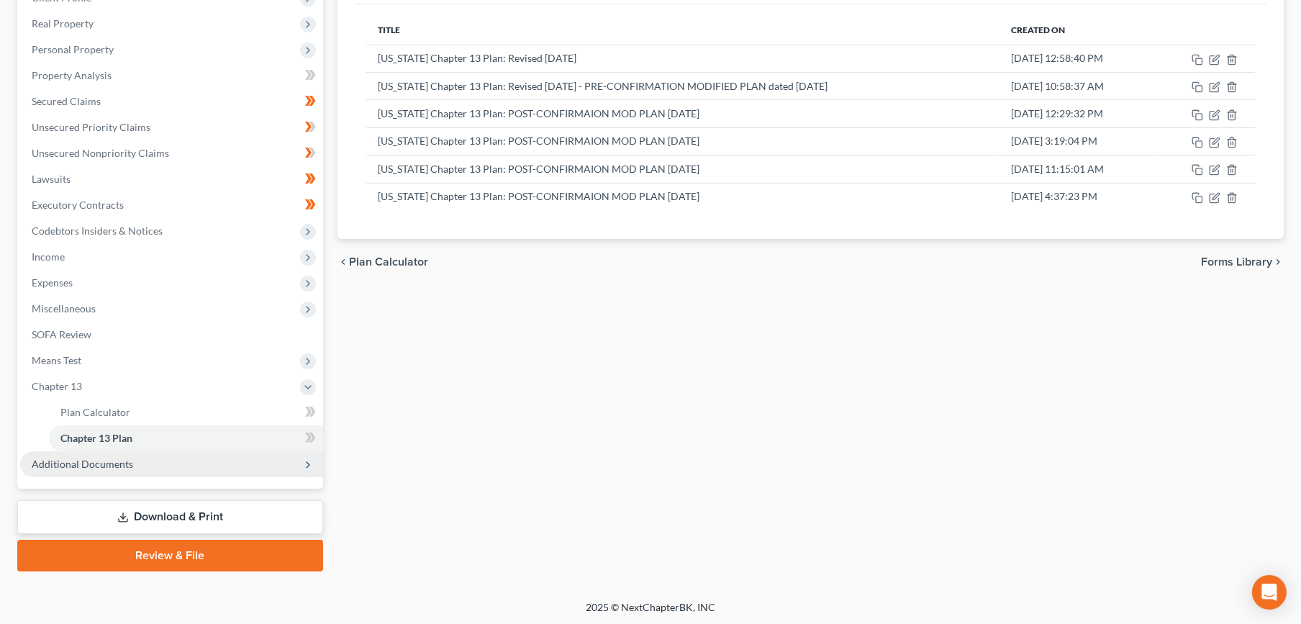
click at [117, 469] on span "Additional Documents" at bounding box center [171, 464] width 303 height 26
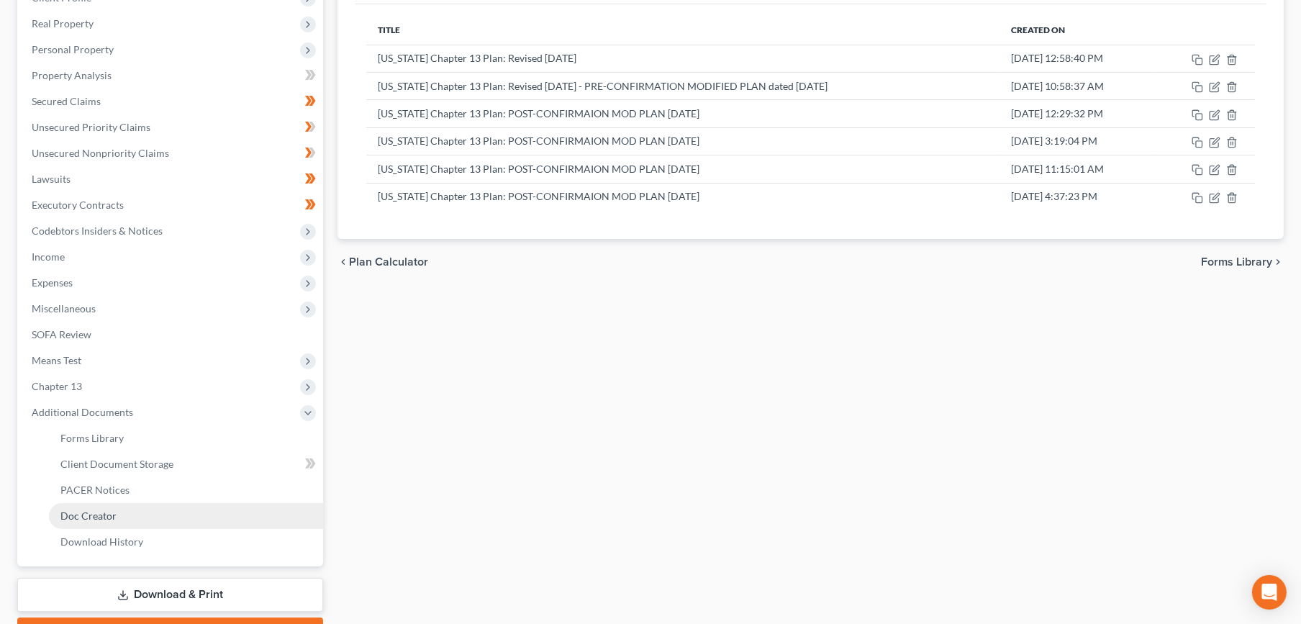
click at [114, 503] on link "Doc Creator" at bounding box center [186, 516] width 274 height 26
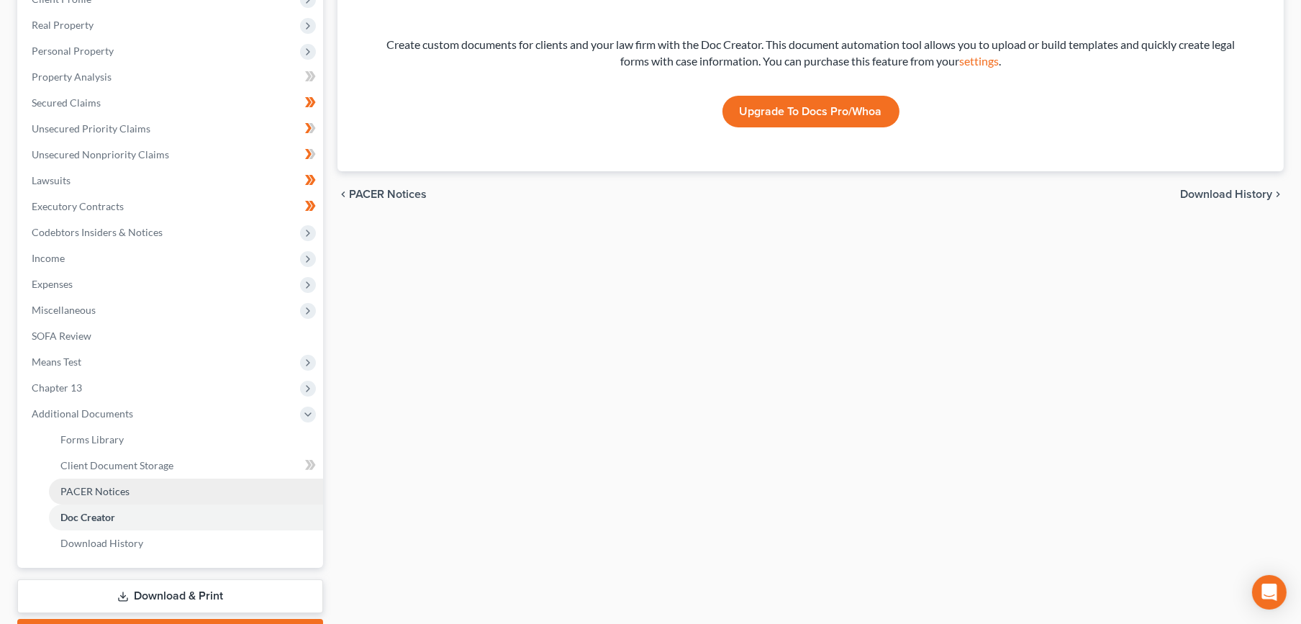
click at [135, 491] on link "PACER Notices" at bounding box center [186, 491] width 274 height 26
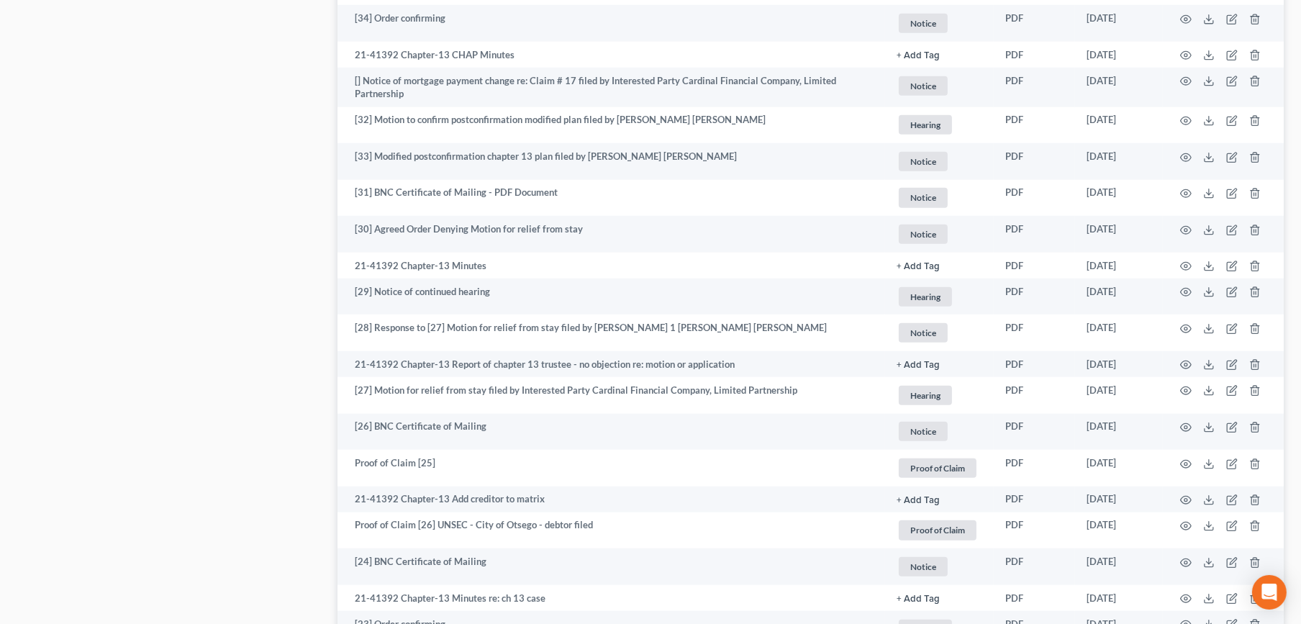
scroll to position [2419, 0]
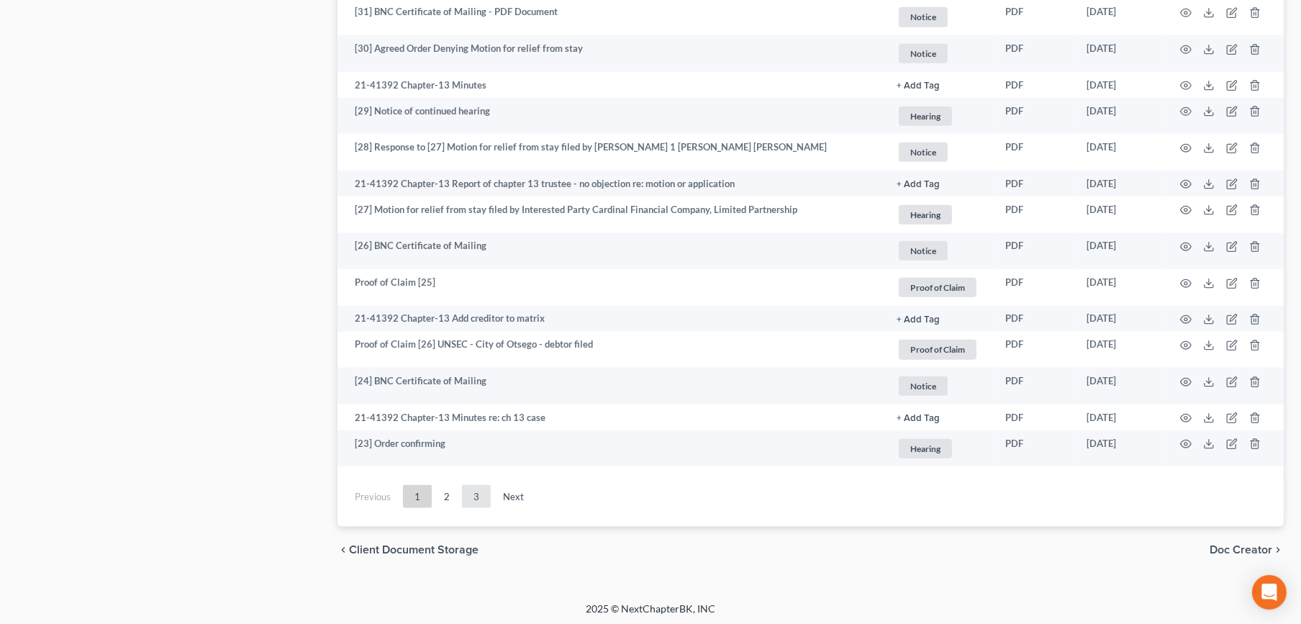
click at [475, 490] on link "3" at bounding box center [476, 496] width 29 height 23
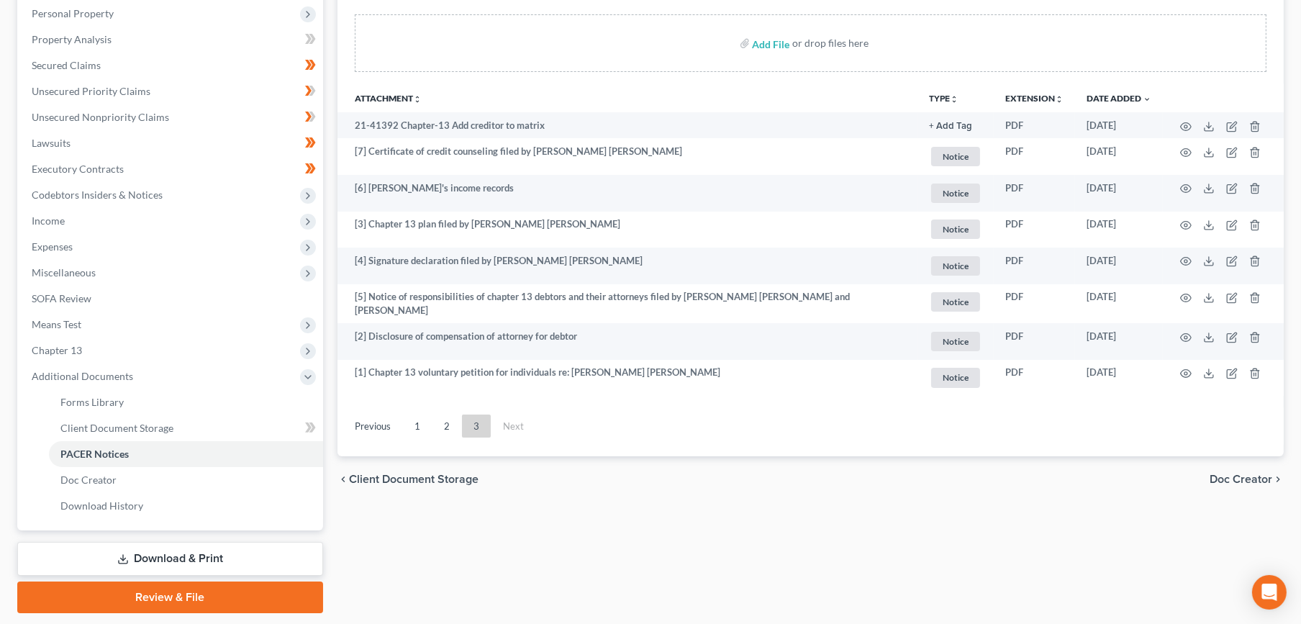
scroll to position [215, 0]
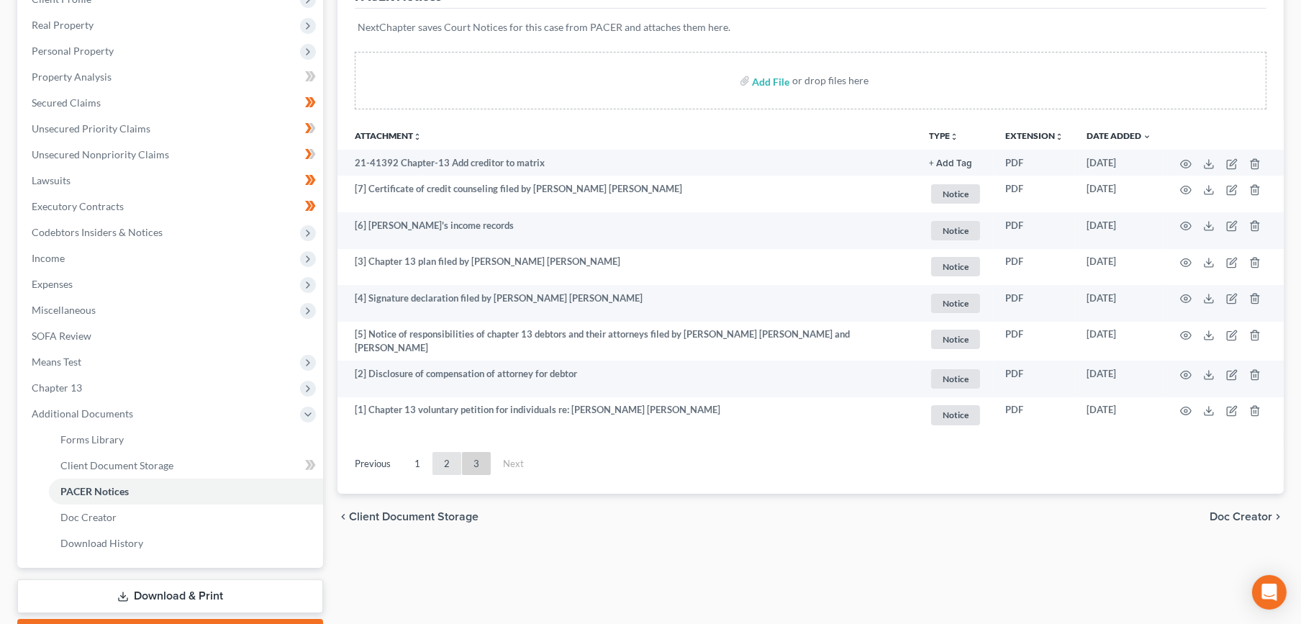
click at [456, 464] on link "2" at bounding box center [446, 463] width 29 height 23
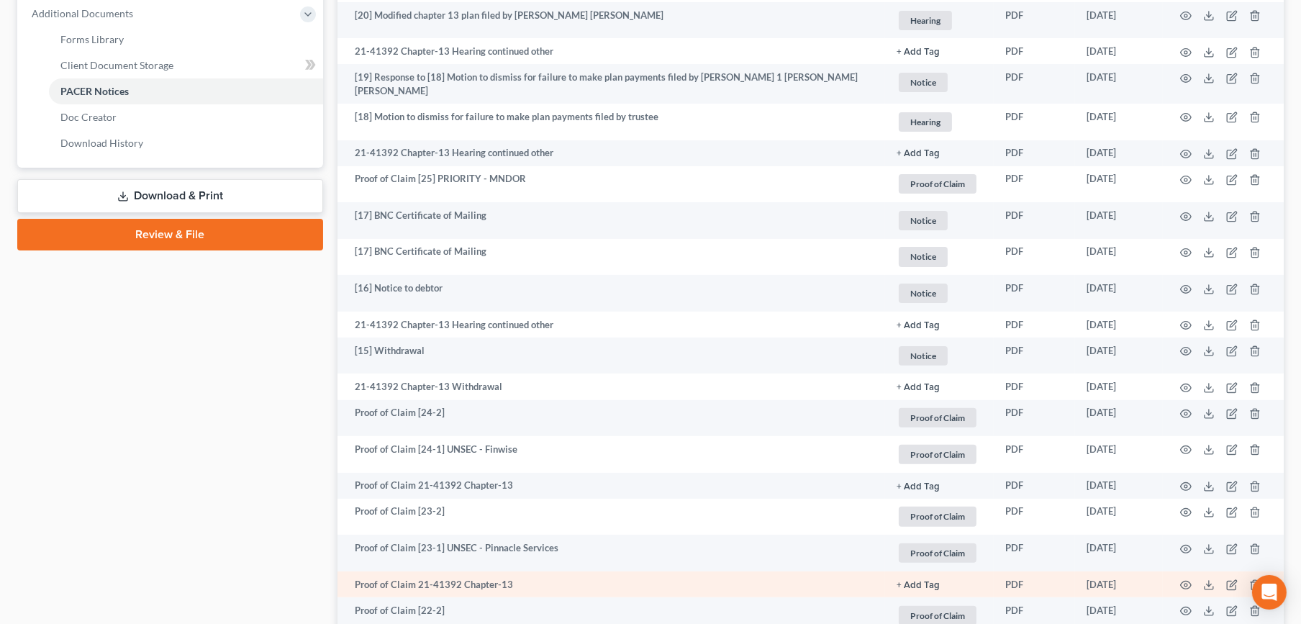
scroll to position [614, 0]
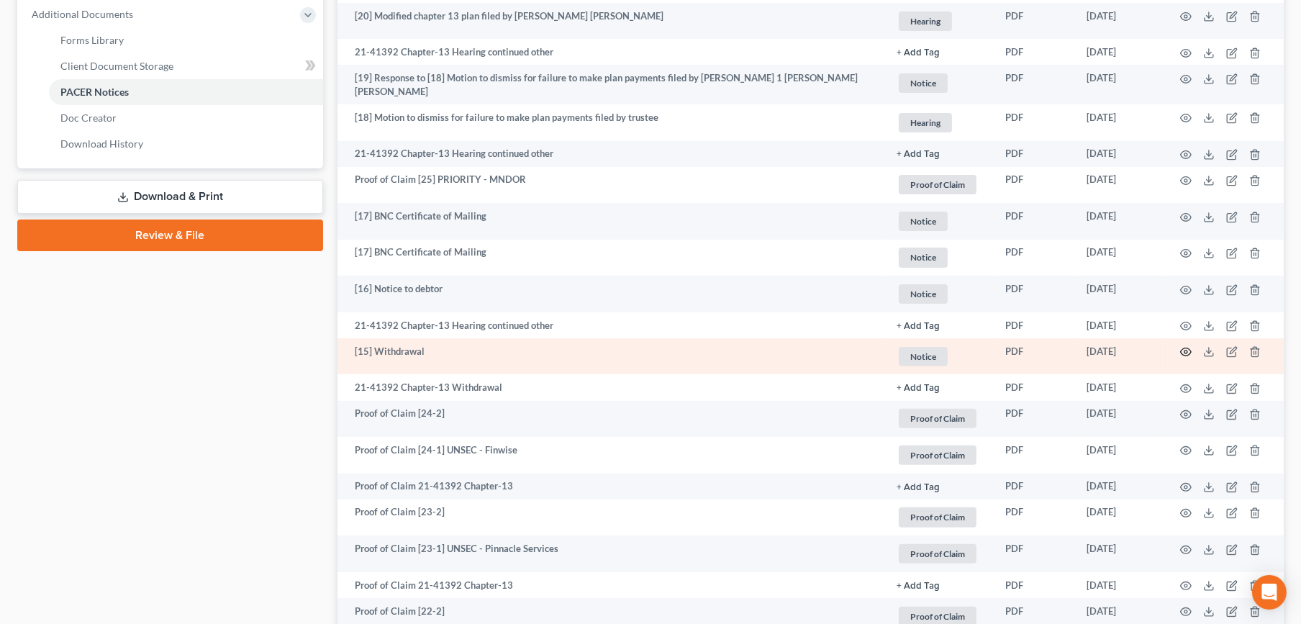
click at [1184, 351] on icon "button" at bounding box center [1186, 352] width 12 height 12
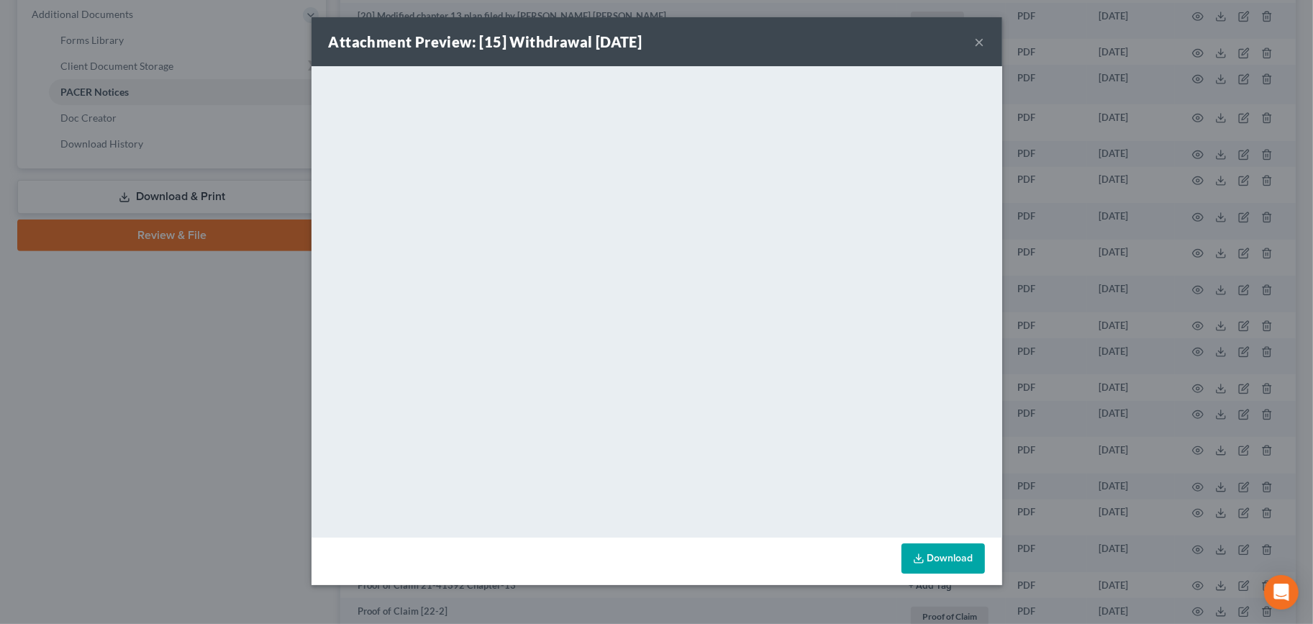
click at [981, 44] on button "×" at bounding box center [980, 41] width 10 height 17
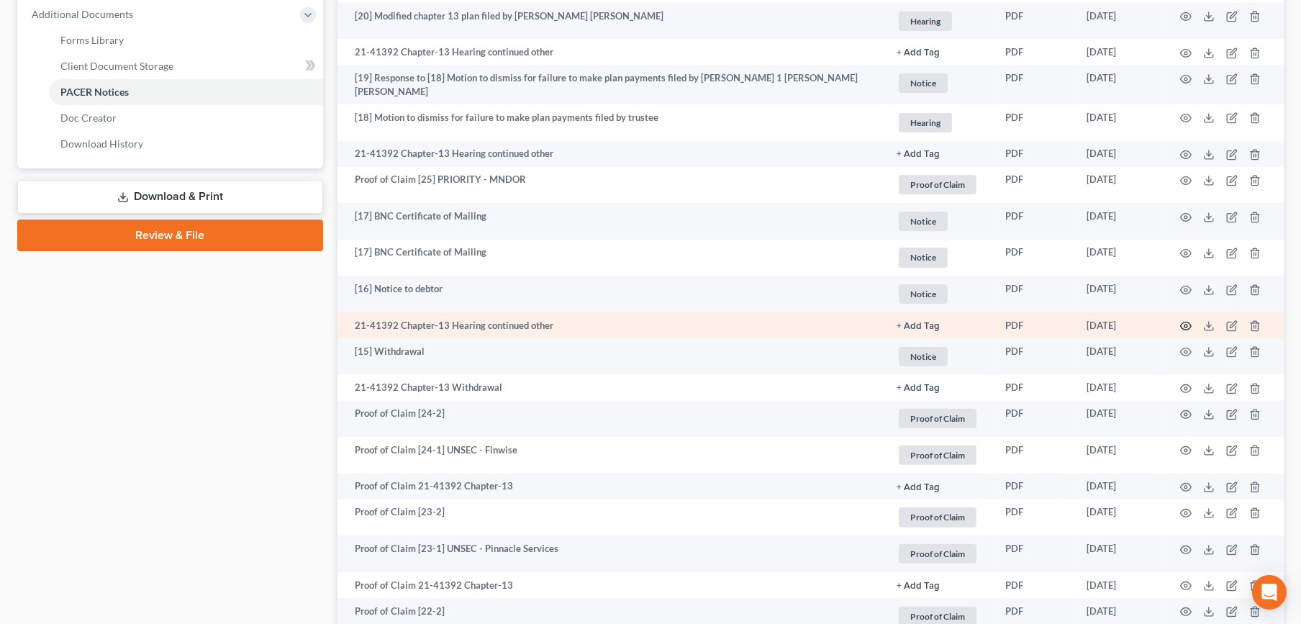
click at [1180, 326] on icon "button" at bounding box center [1186, 326] width 12 height 12
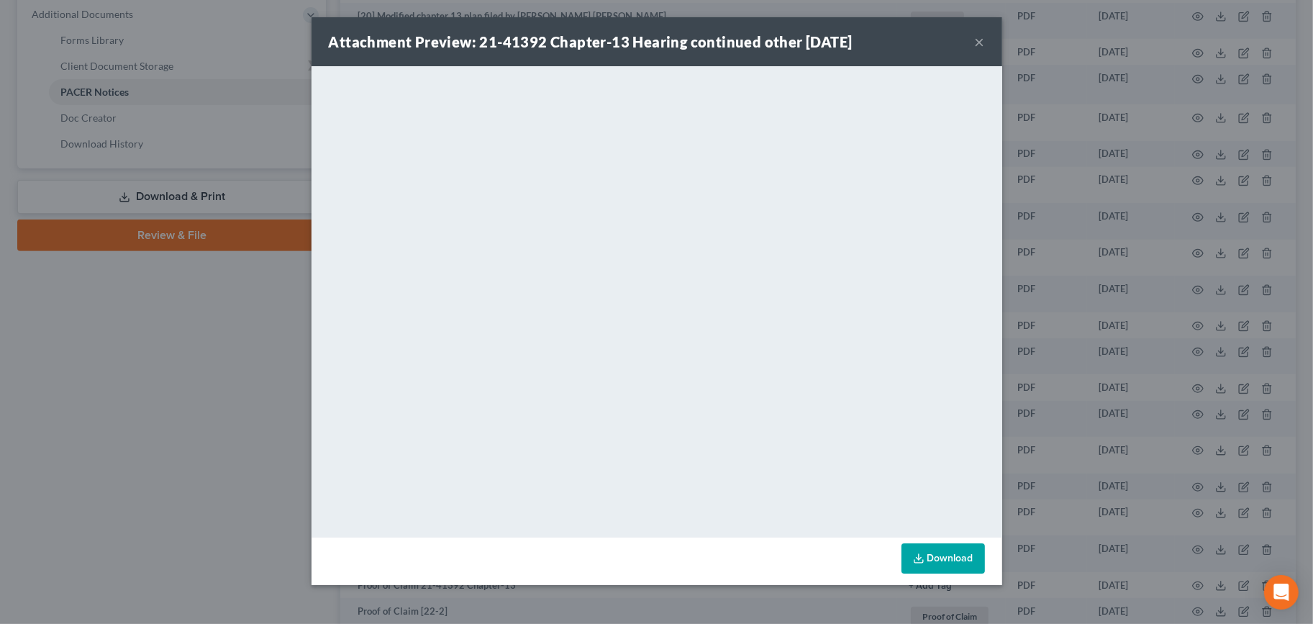
click at [984, 37] on button "×" at bounding box center [980, 41] width 10 height 17
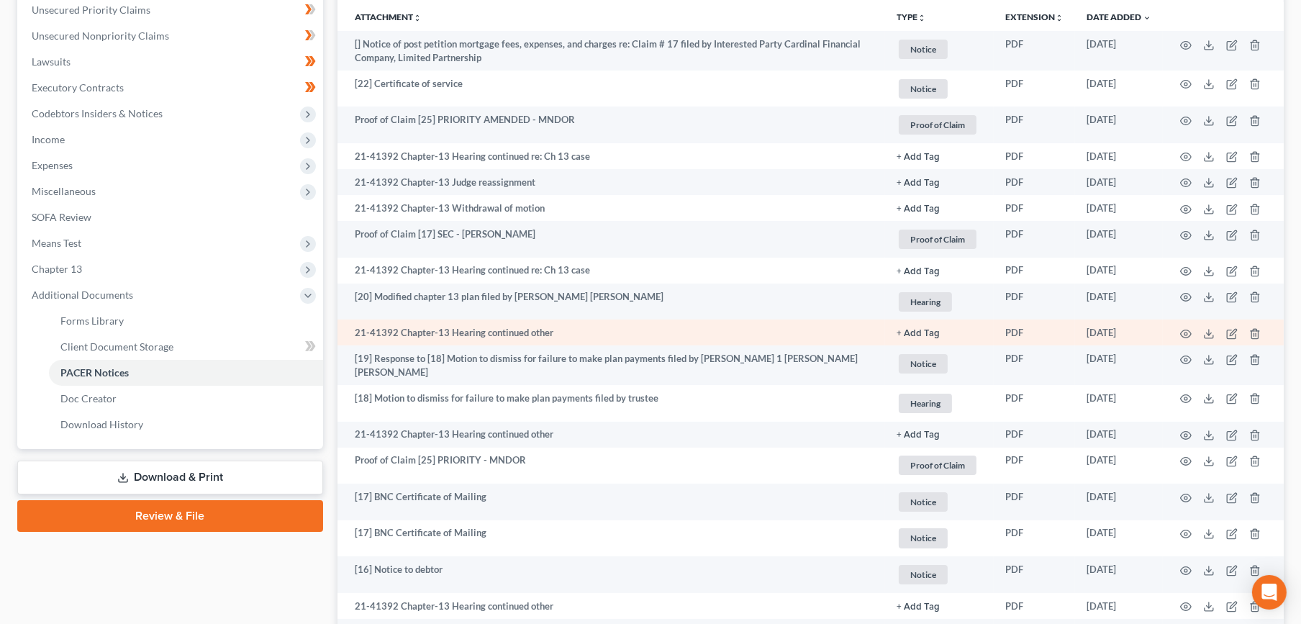
scroll to position [295, 0]
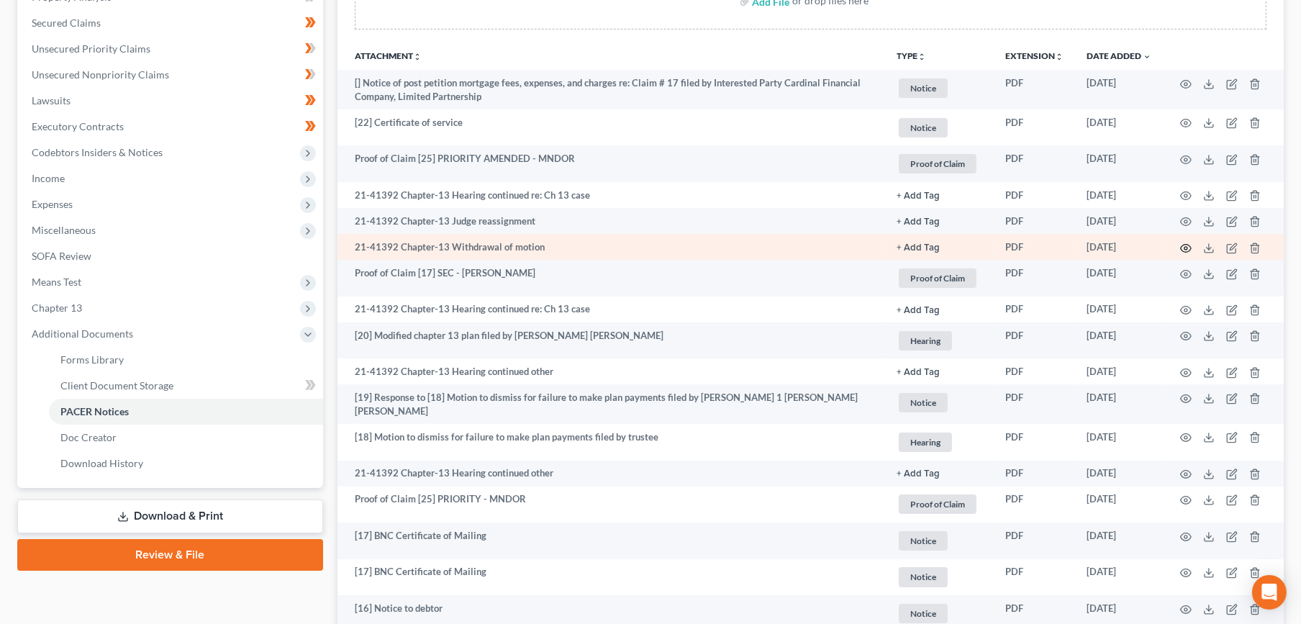
click at [1187, 249] on icon "button" at bounding box center [1186, 248] width 12 height 12
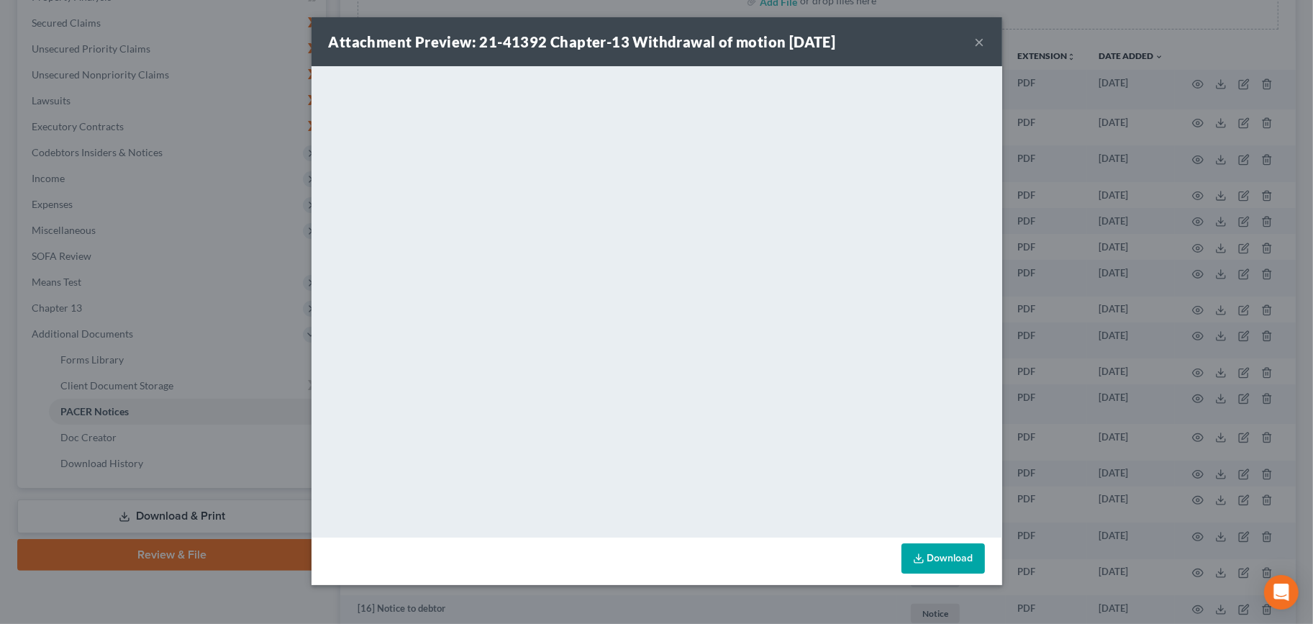
click at [973, 46] on div "Attachment Preview: 21-41392 Chapter-13 Withdrawal of motion 12/21/2021 ×" at bounding box center [657, 41] width 691 height 49
click at [978, 46] on button "×" at bounding box center [980, 41] width 10 height 17
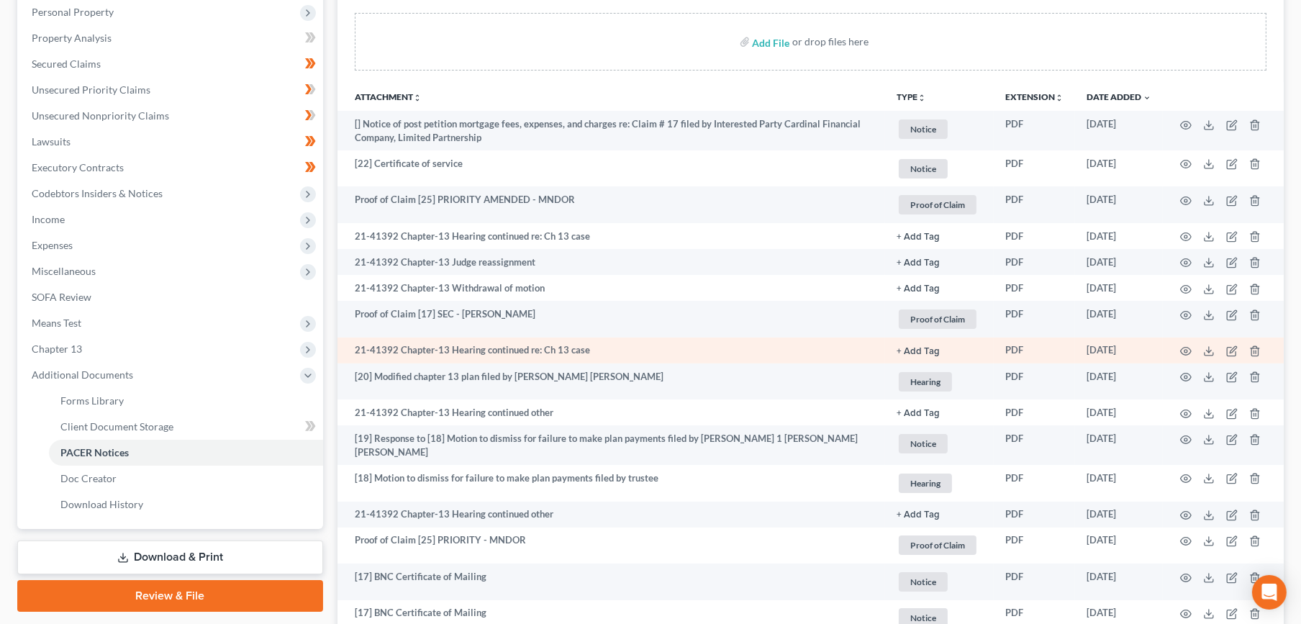
scroll to position [215, 0]
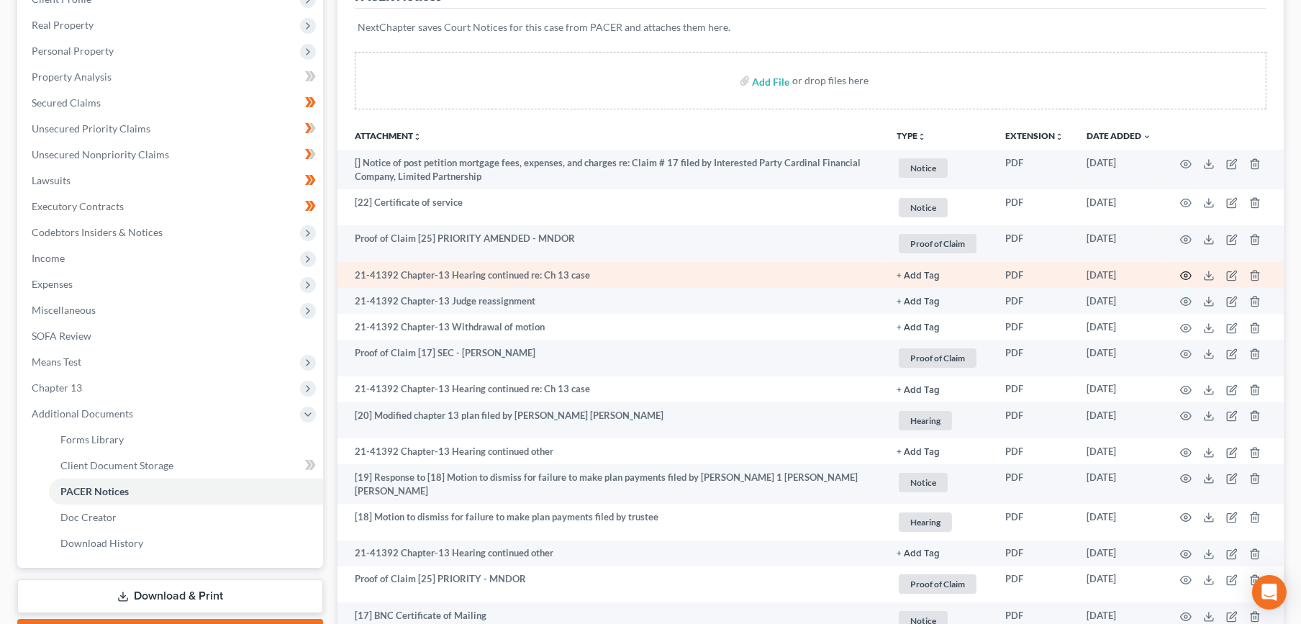
click at [1181, 272] on icon "button" at bounding box center [1186, 276] width 12 height 12
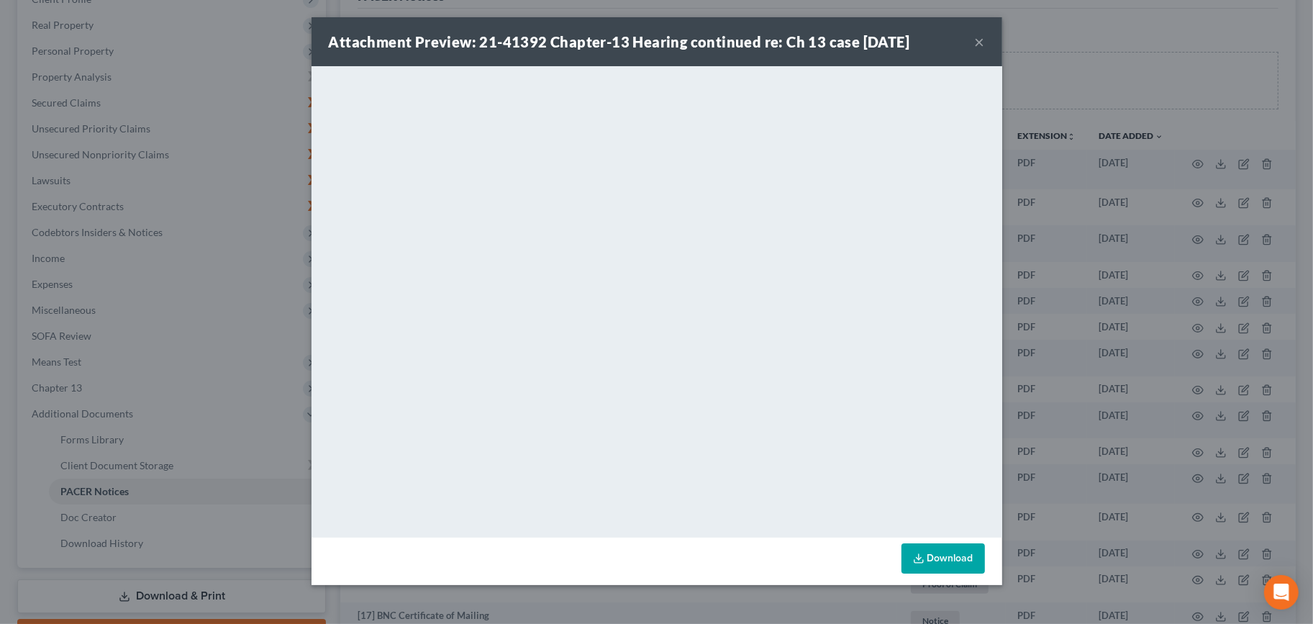
click at [971, 41] on div "Attachment Preview: 21-41392 Chapter-13 Hearing continued re: Ch 13 case 01/07/…" at bounding box center [657, 41] width 691 height 49
click at [977, 42] on button "×" at bounding box center [980, 41] width 10 height 17
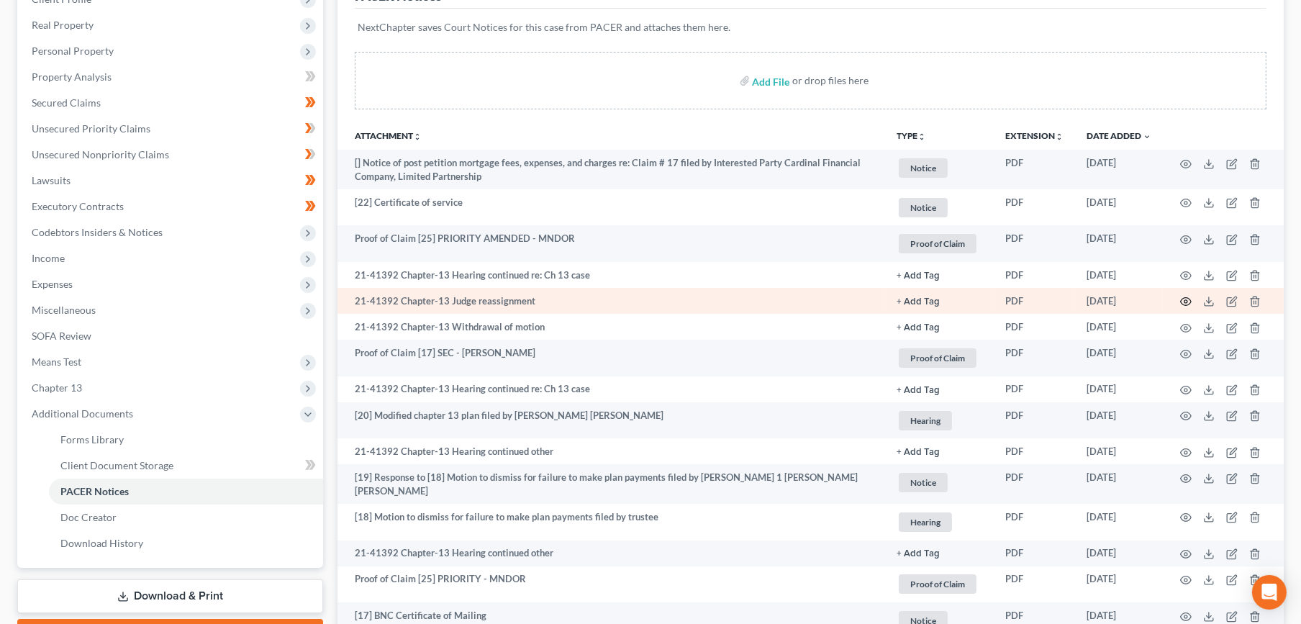
click at [1186, 300] on circle "button" at bounding box center [1185, 301] width 3 height 3
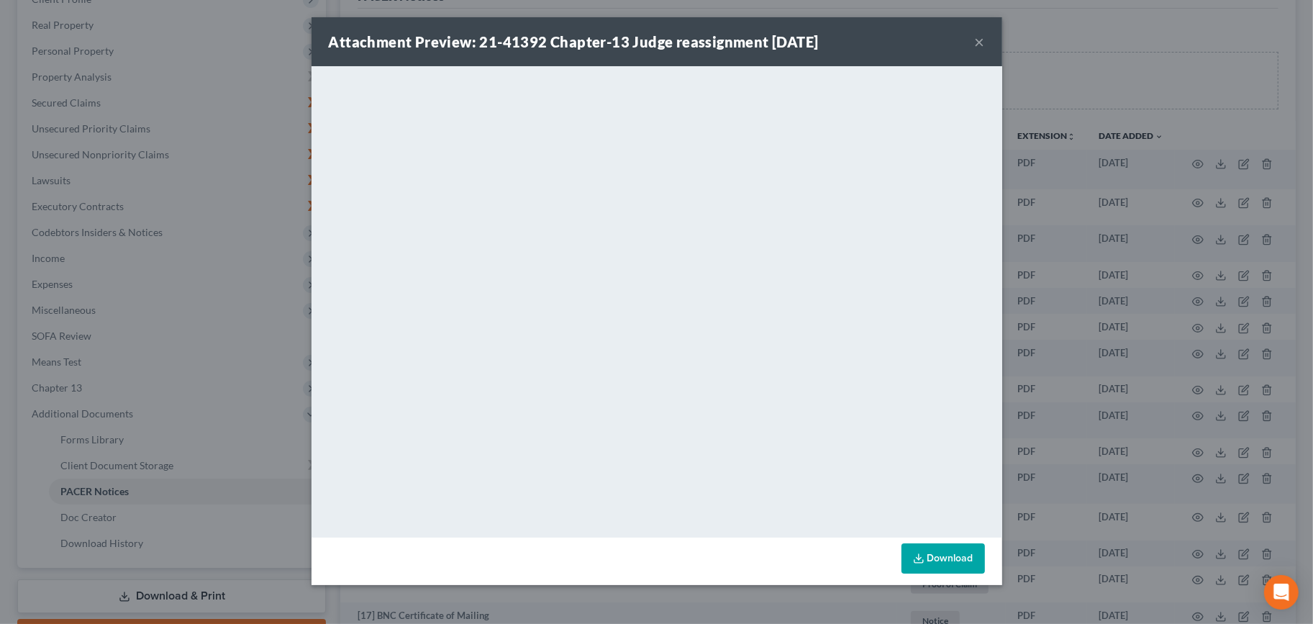
click at [978, 42] on button "×" at bounding box center [980, 41] width 10 height 17
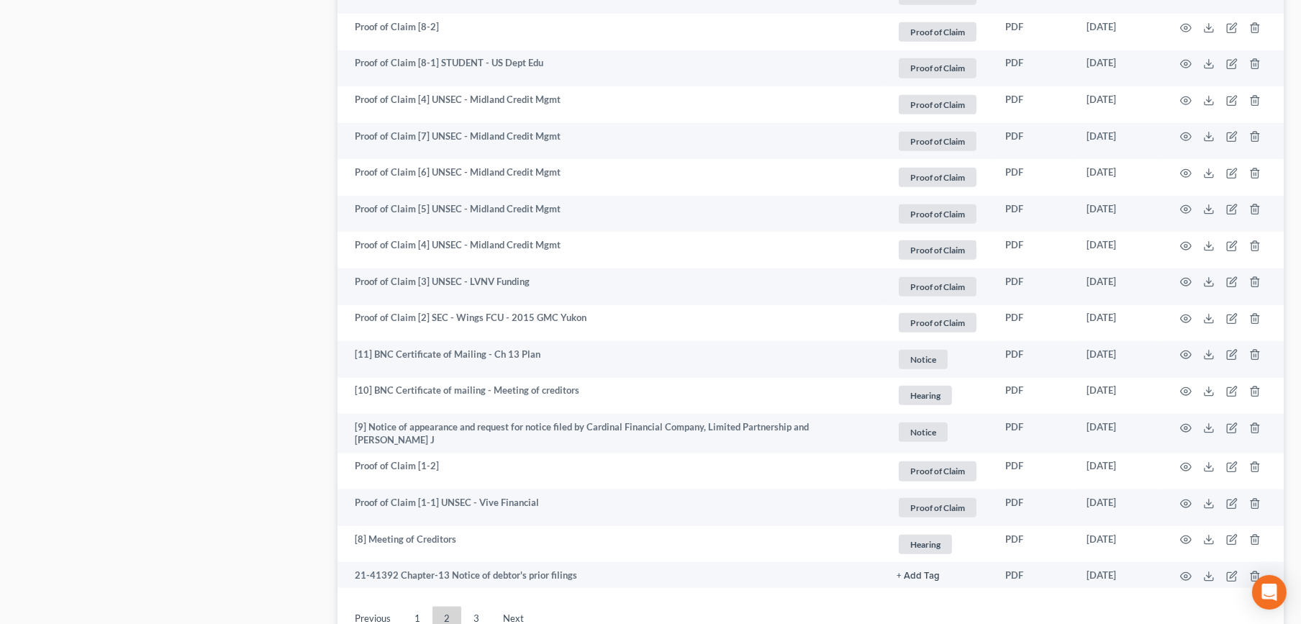
scroll to position [2439, 0]
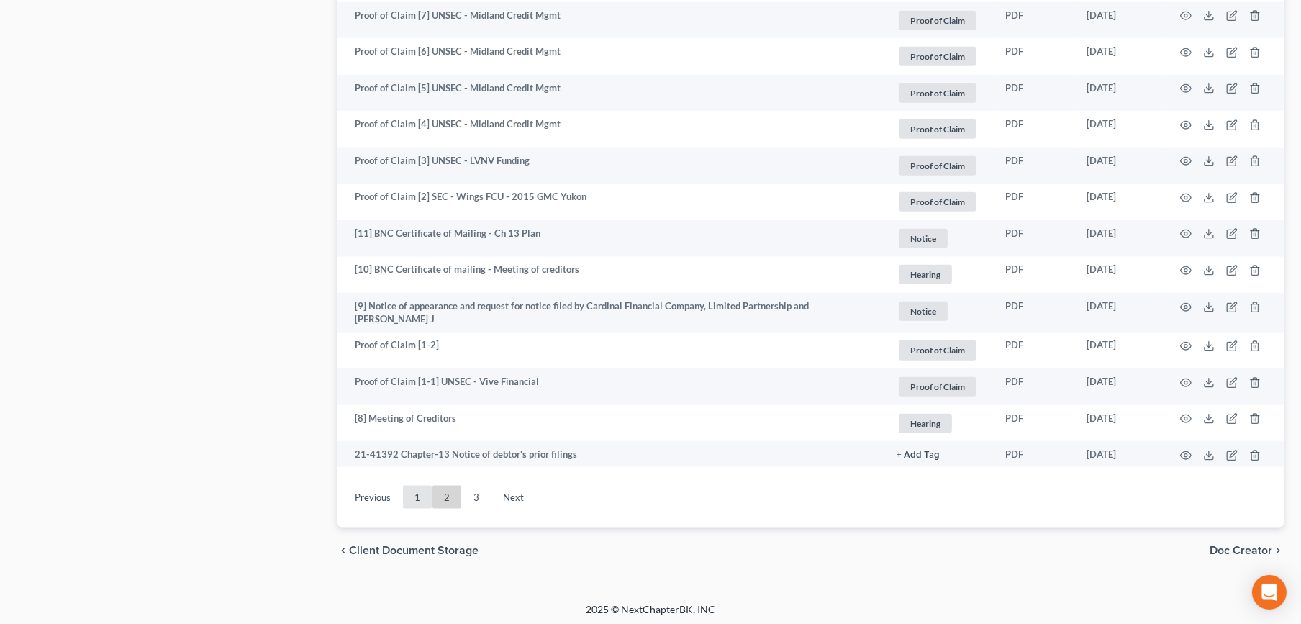
click at [420, 491] on link "1" at bounding box center [417, 497] width 29 height 23
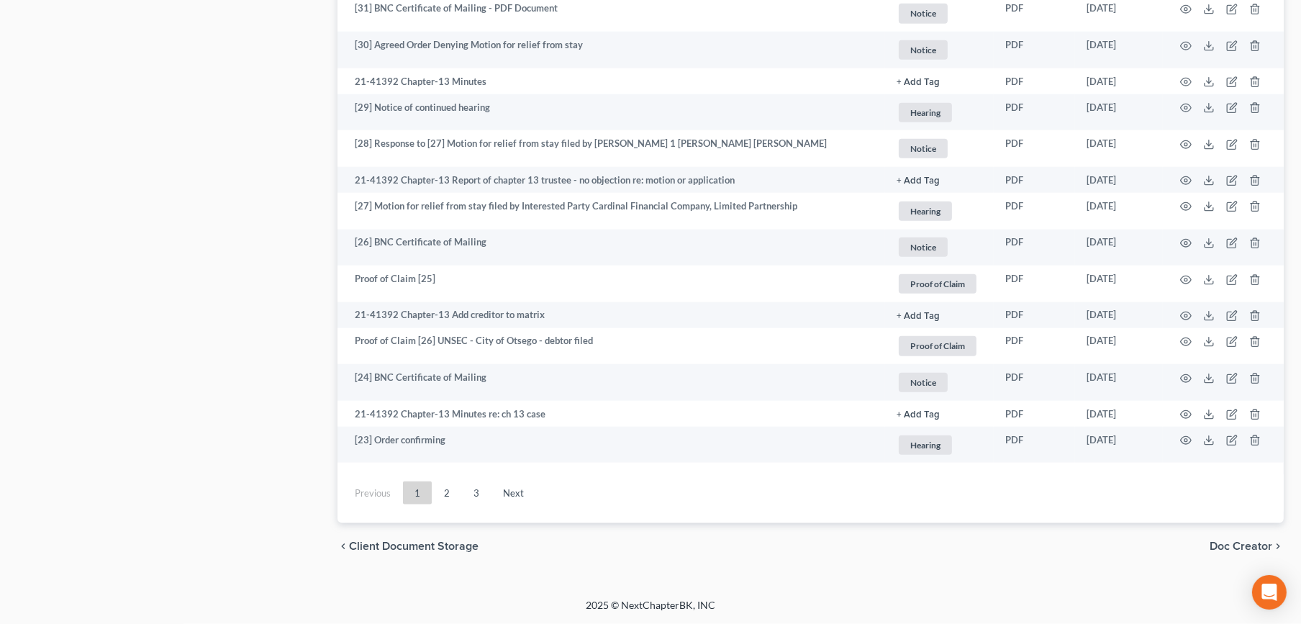
scroll to position [2419, 0]
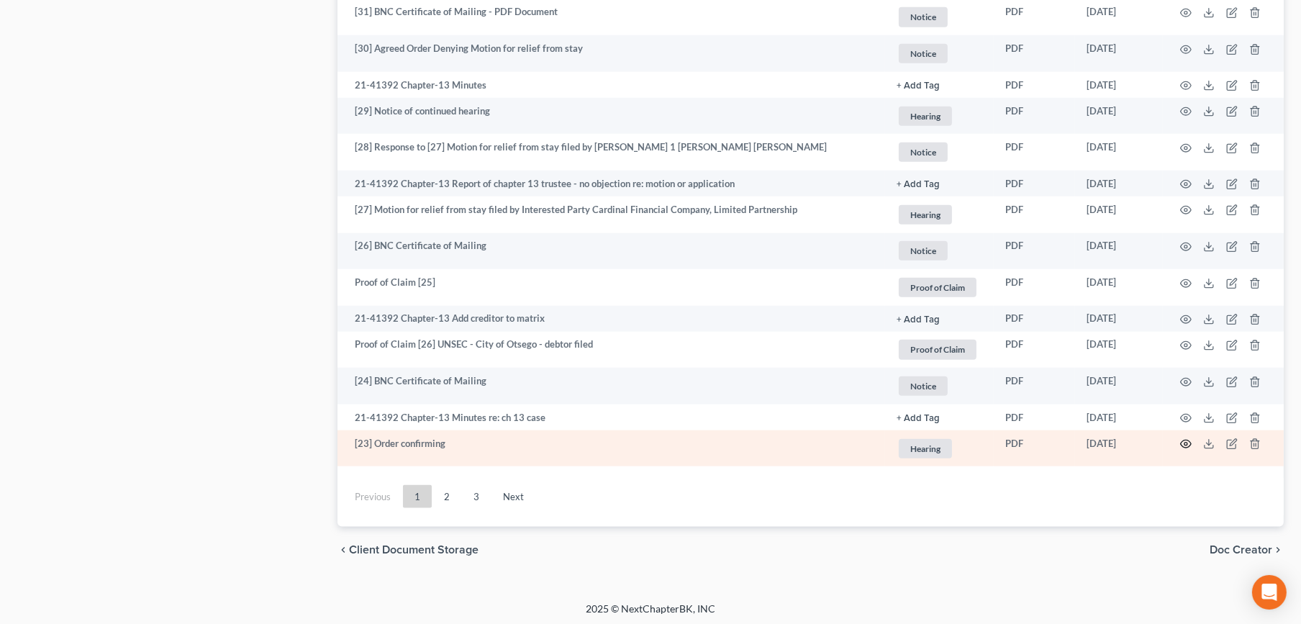
click at [1189, 438] on icon "button" at bounding box center [1186, 444] width 12 height 12
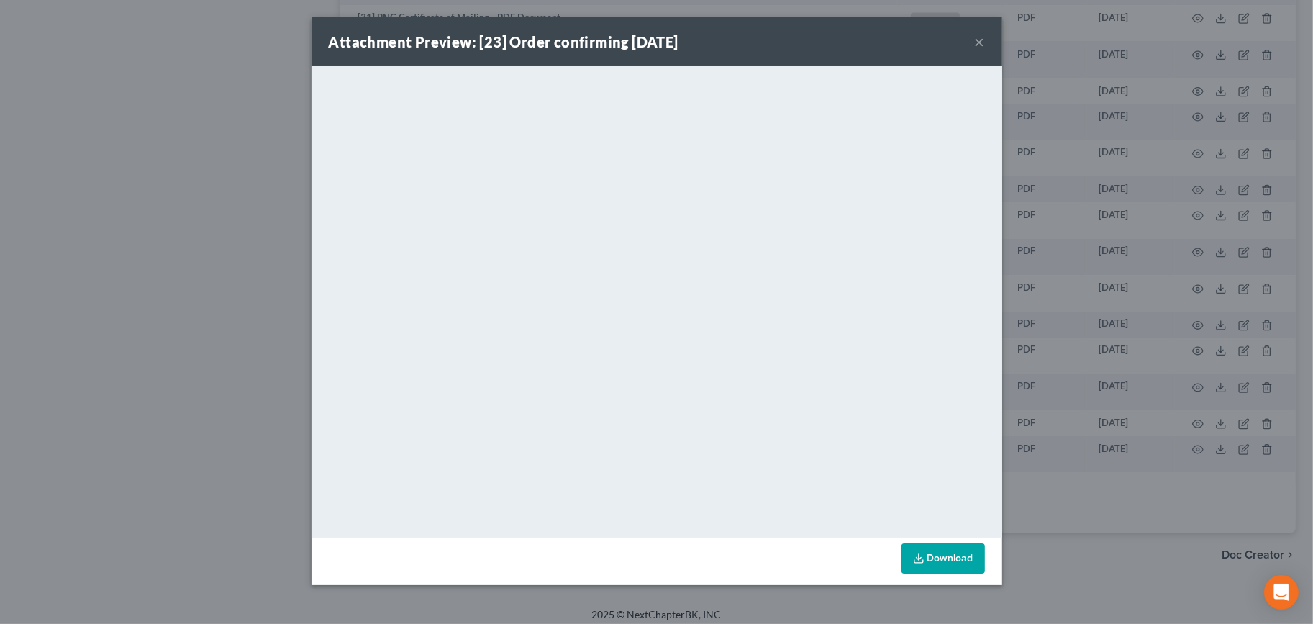
click at [976, 48] on button "×" at bounding box center [980, 41] width 10 height 17
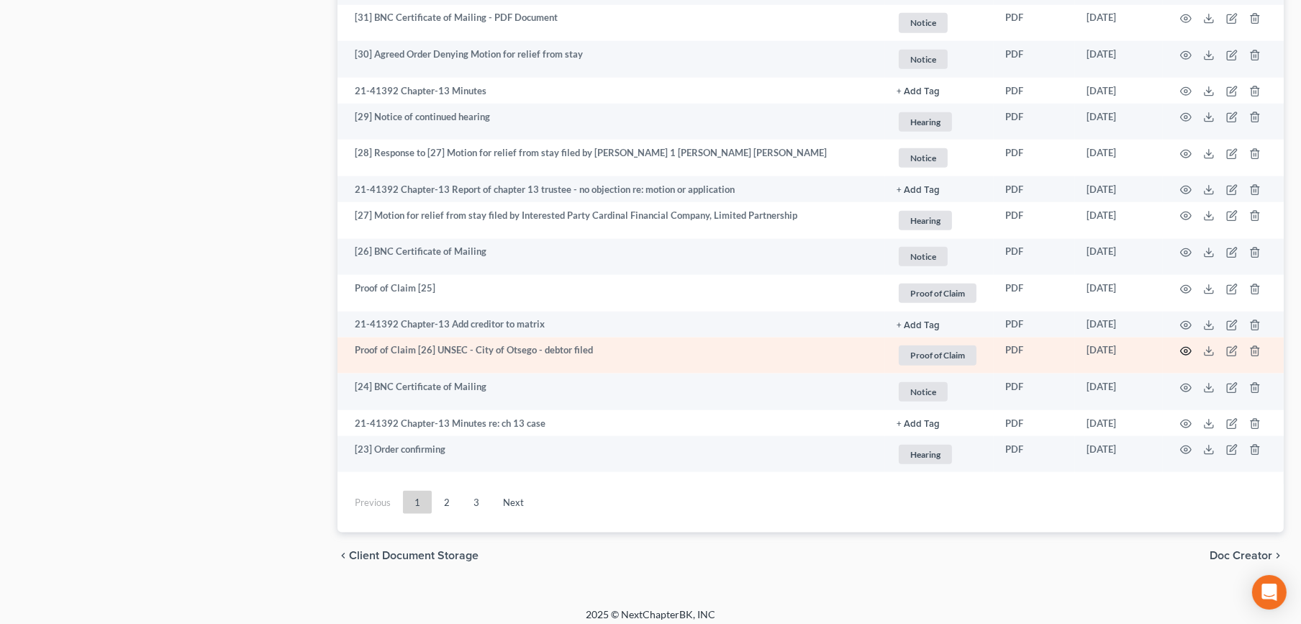
click at [1181, 350] on icon "button" at bounding box center [1186, 351] width 11 height 8
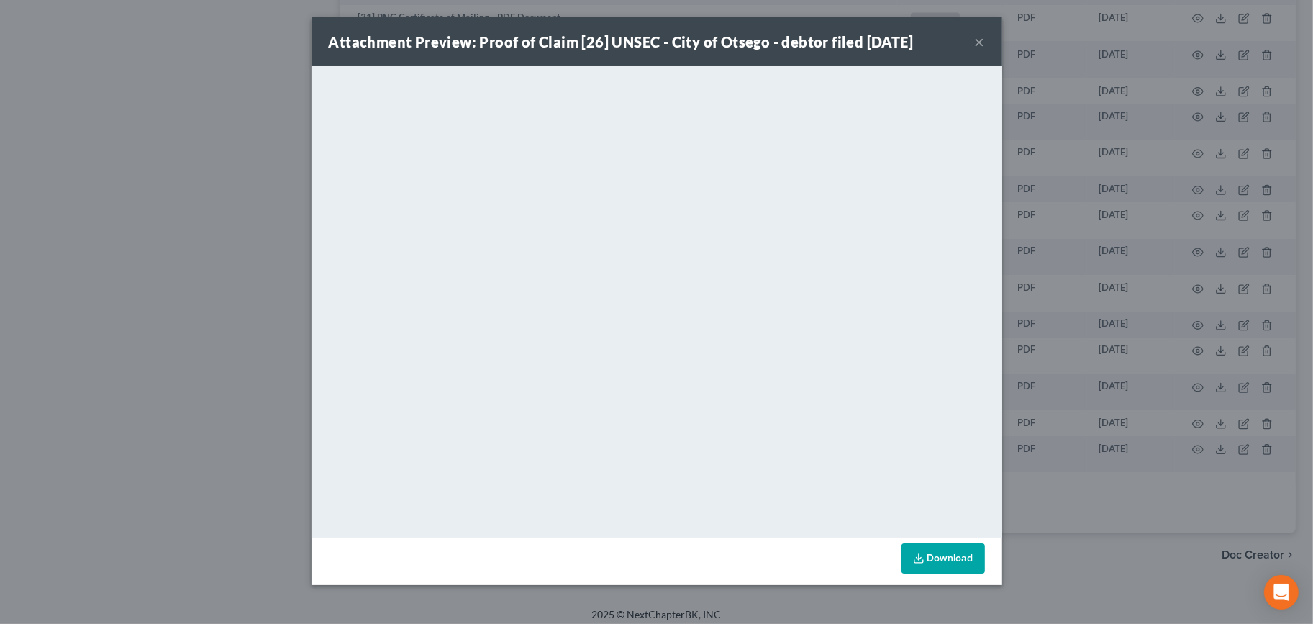
click at [984, 45] on button "×" at bounding box center [980, 41] width 10 height 17
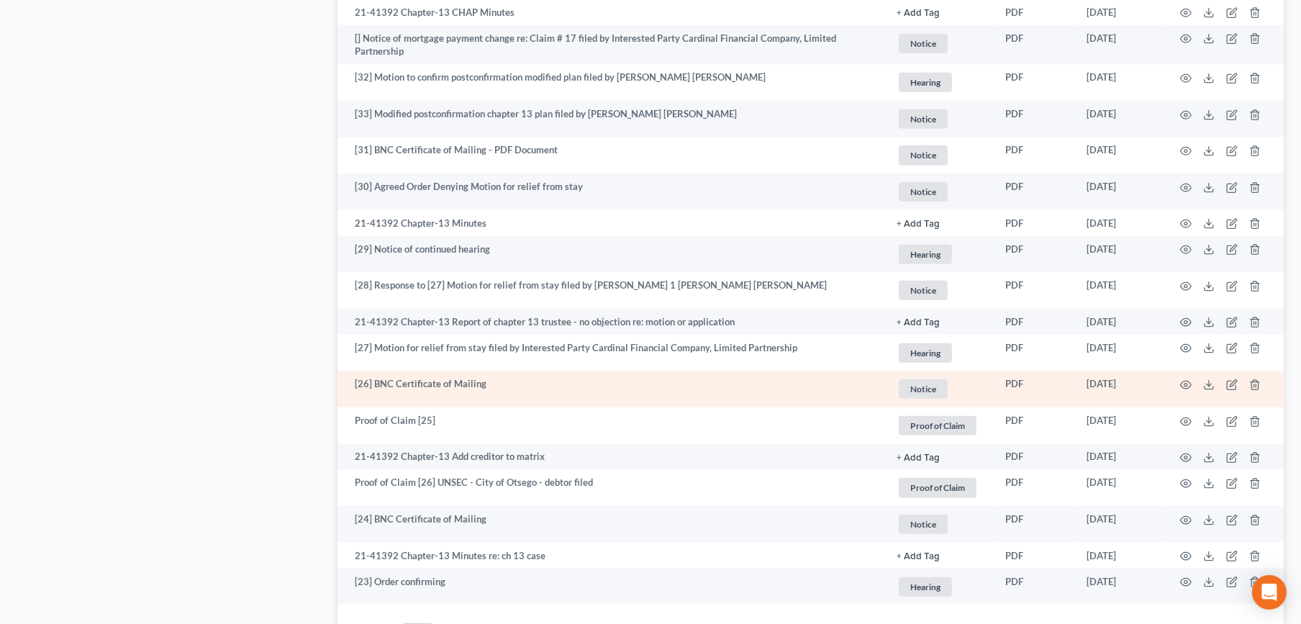
scroll to position [2253, 0]
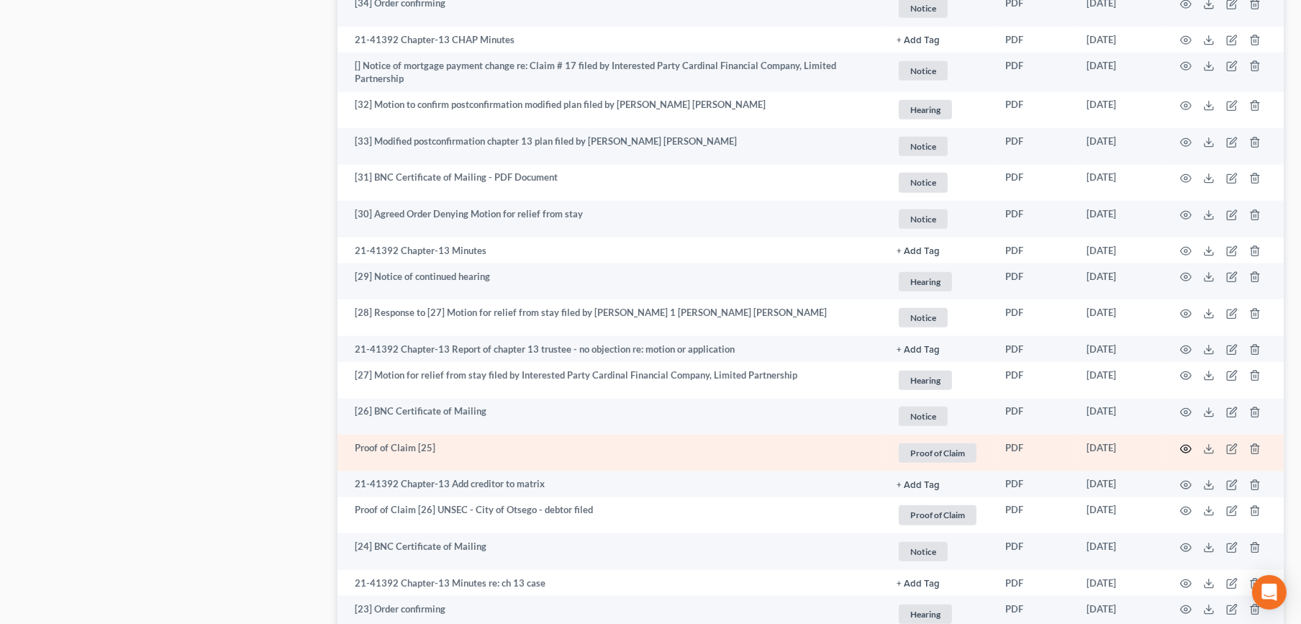
click at [1181, 446] on icon "button" at bounding box center [1186, 449] width 11 height 8
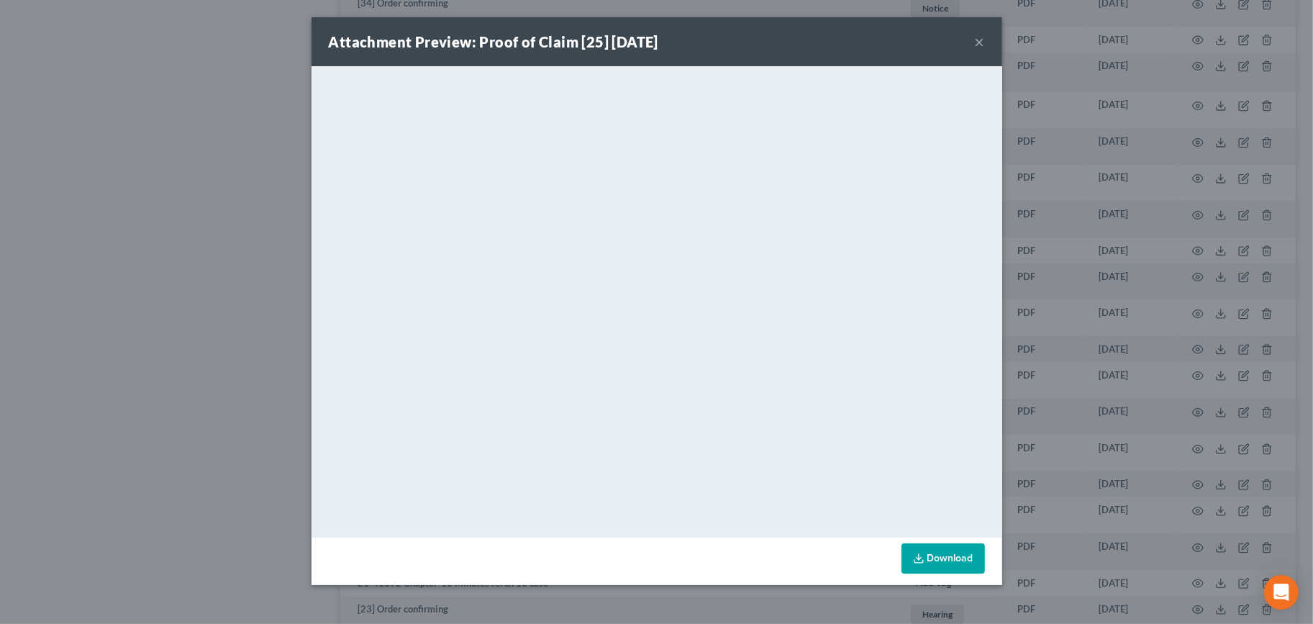
click at [980, 41] on button "×" at bounding box center [980, 41] width 10 height 17
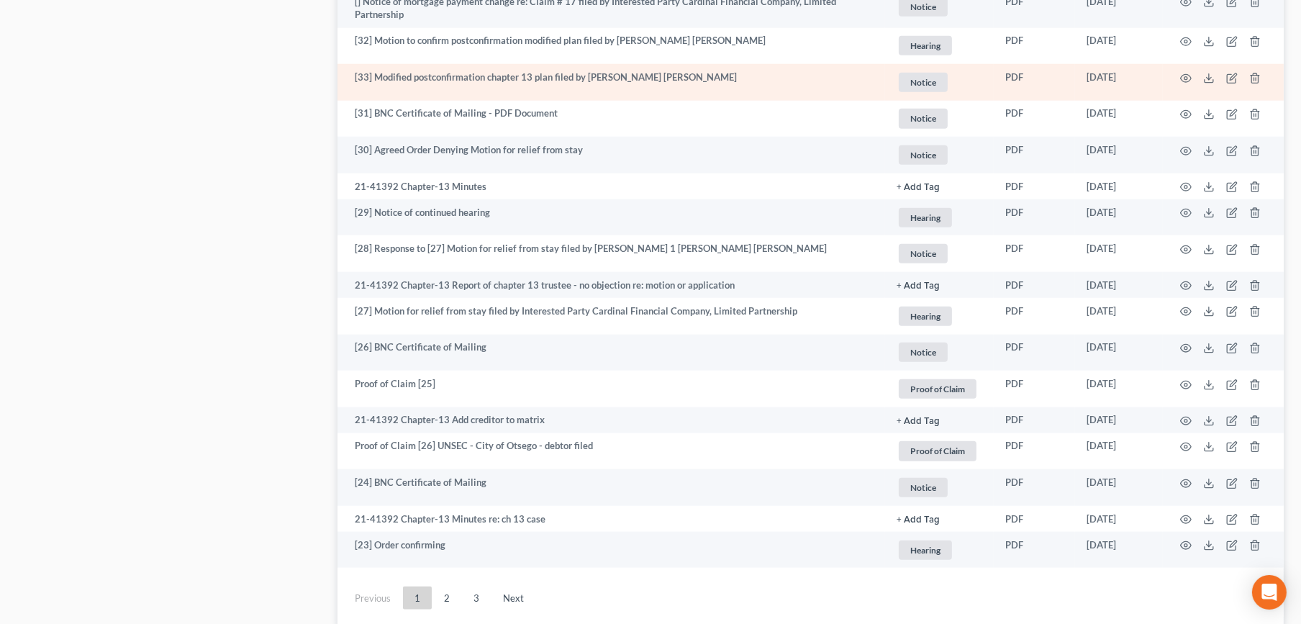
scroll to position [2333, 0]
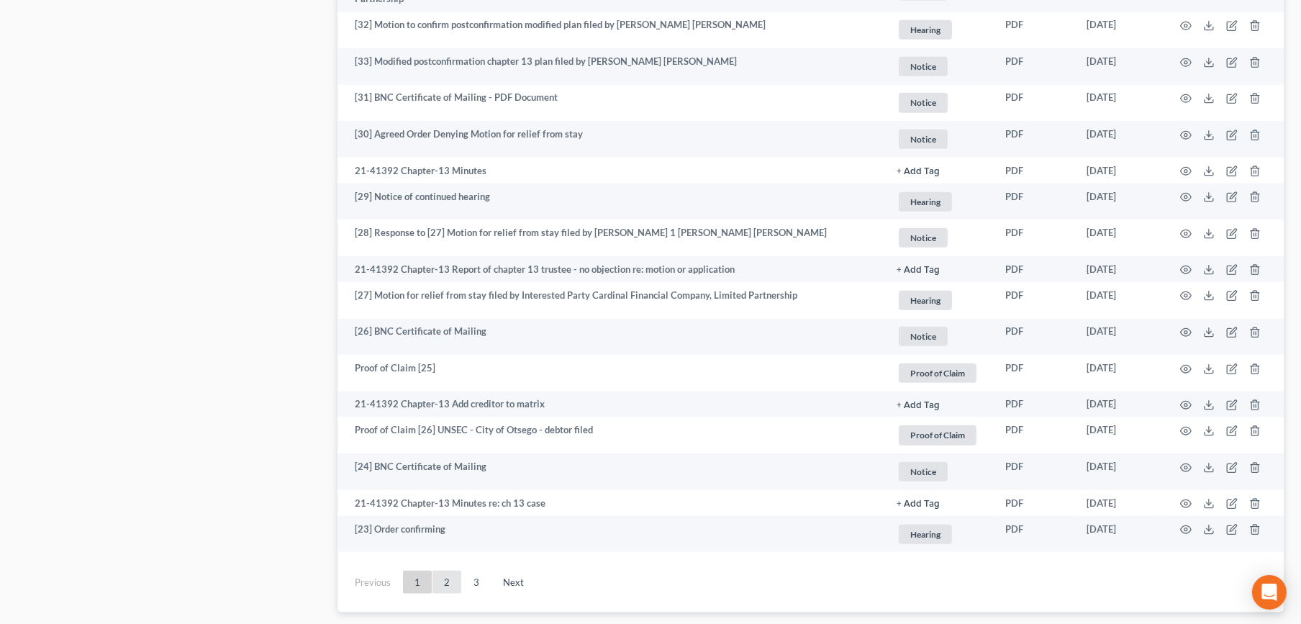
click at [454, 581] on link "2" at bounding box center [446, 582] width 29 height 23
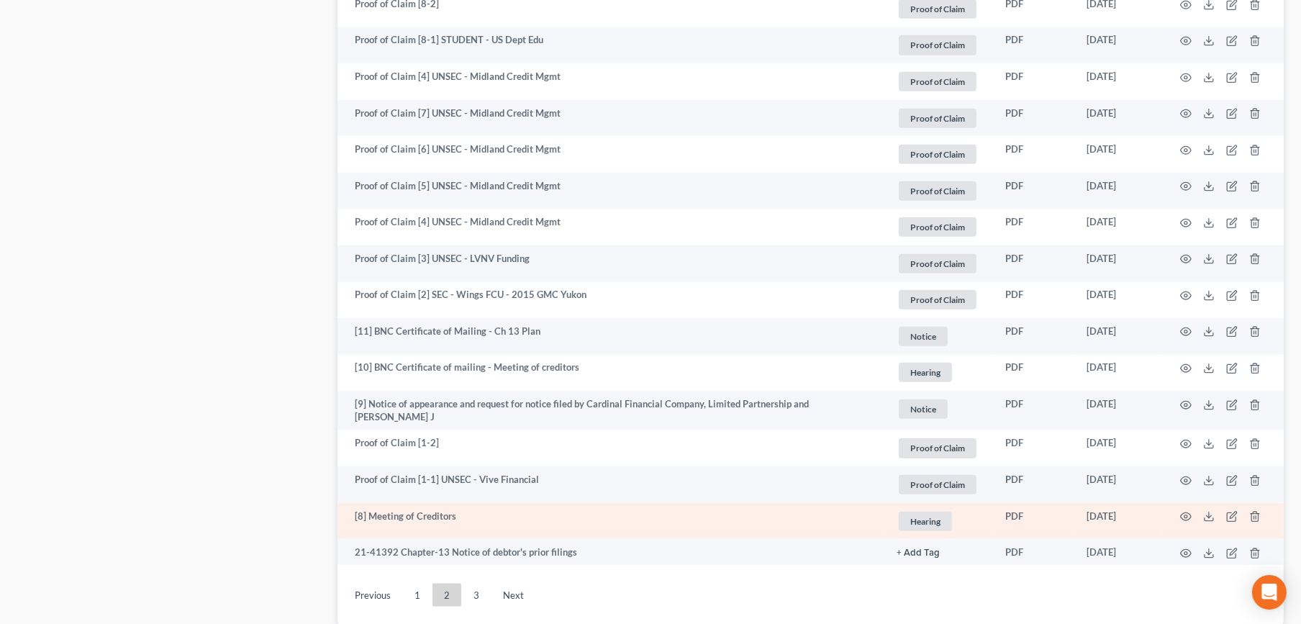
scroll to position [2439, 0]
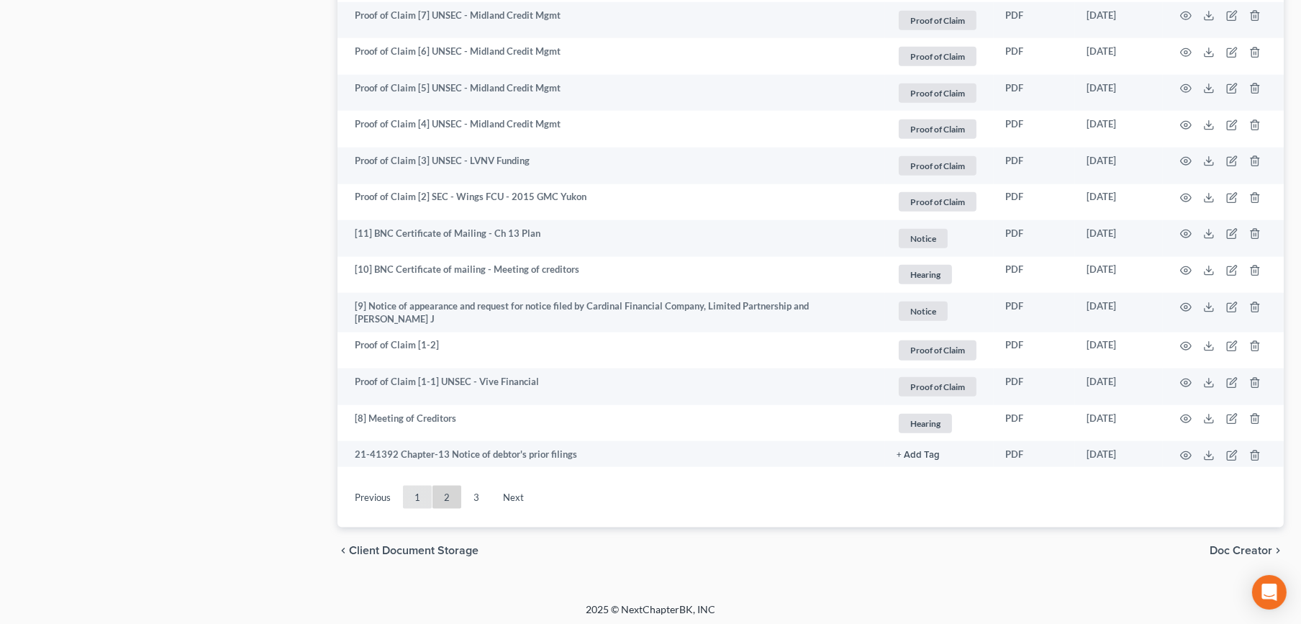
click at [419, 498] on link "1" at bounding box center [417, 497] width 29 height 23
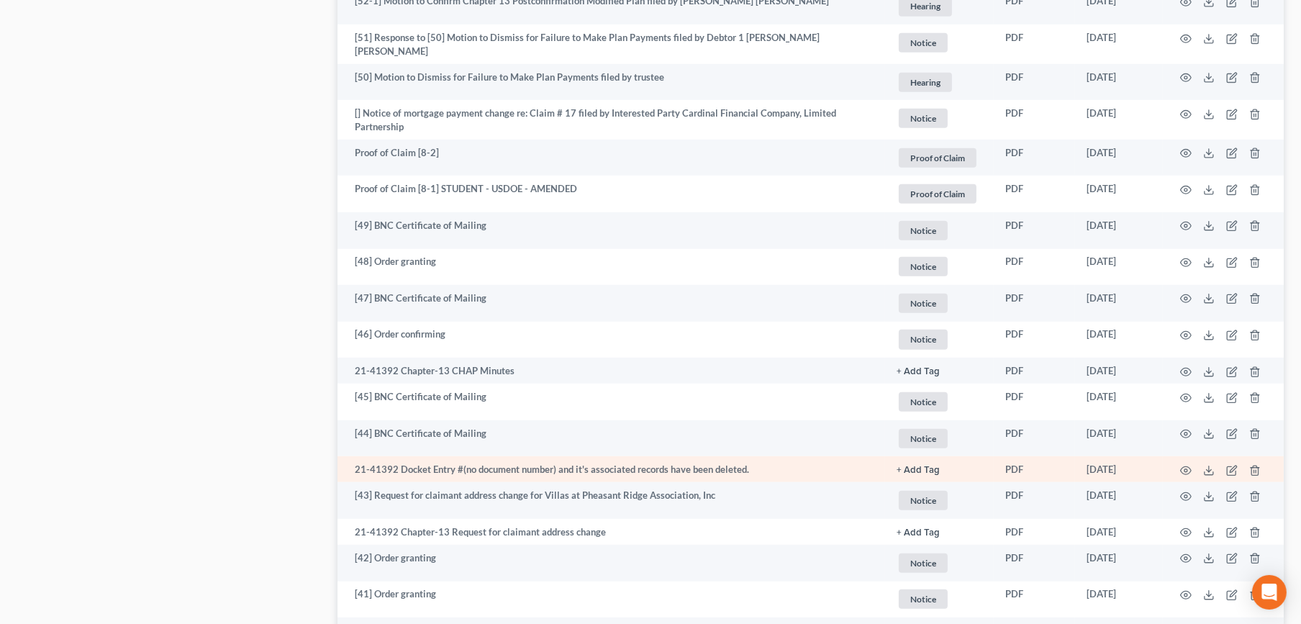
scroll to position [1380, 0]
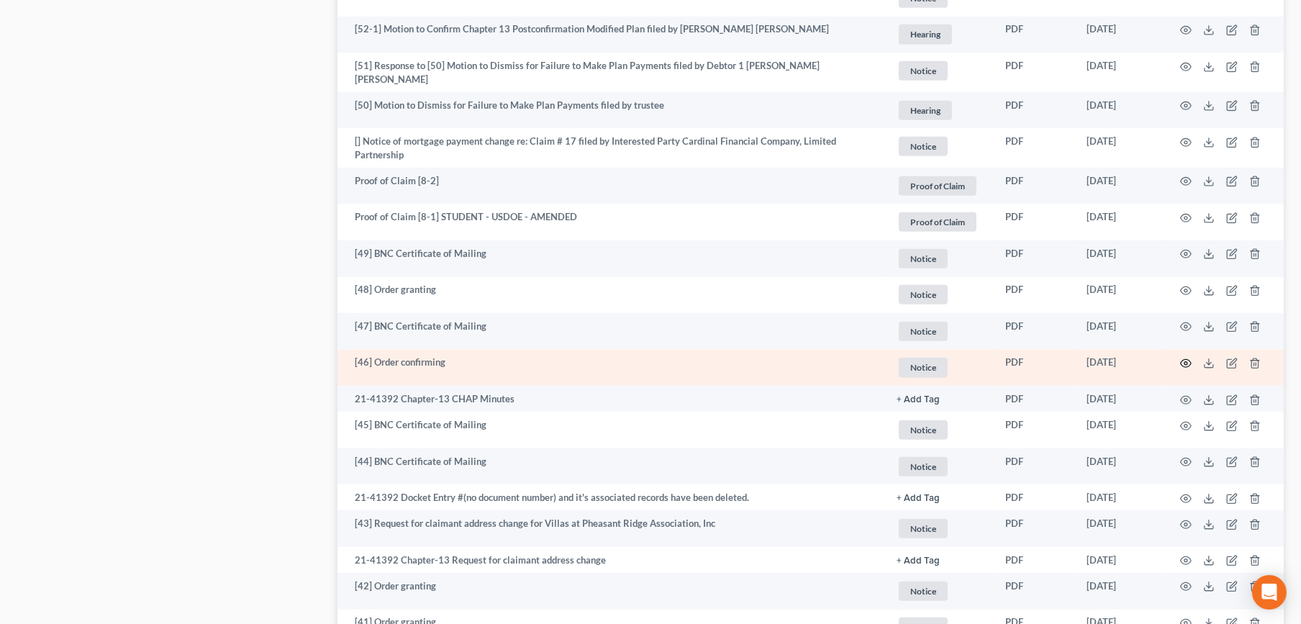
click at [1180, 360] on icon "button" at bounding box center [1186, 364] width 12 height 12
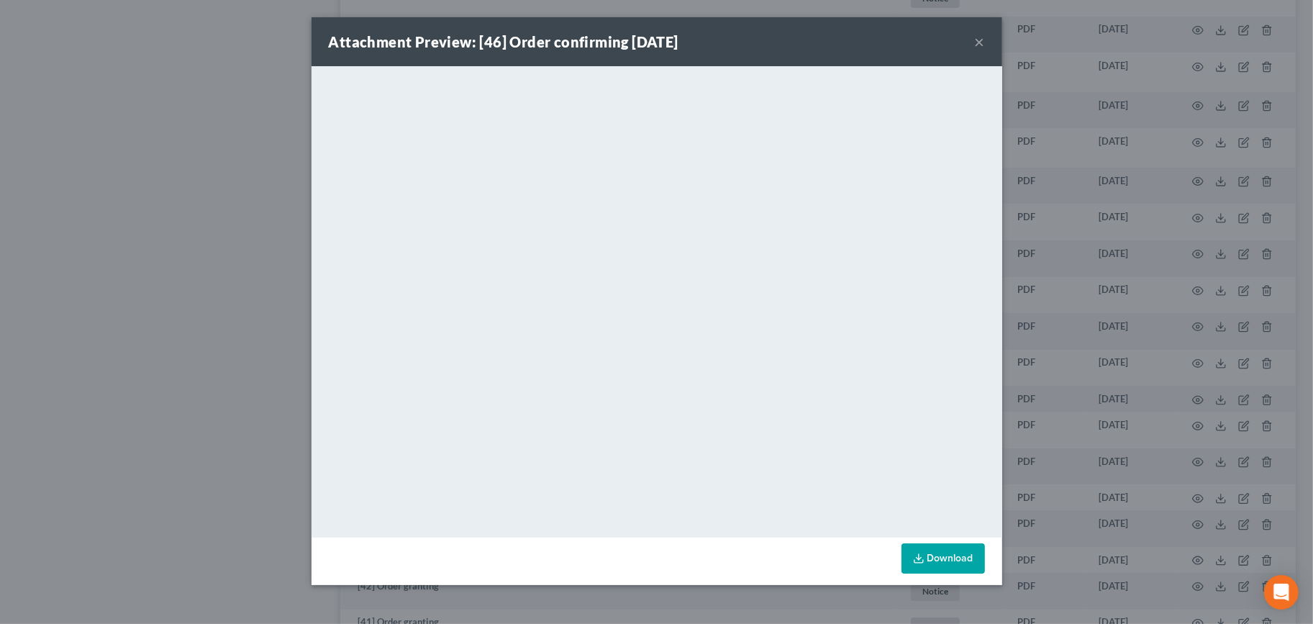
click at [984, 39] on button "×" at bounding box center [980, 41] width 10 height 17
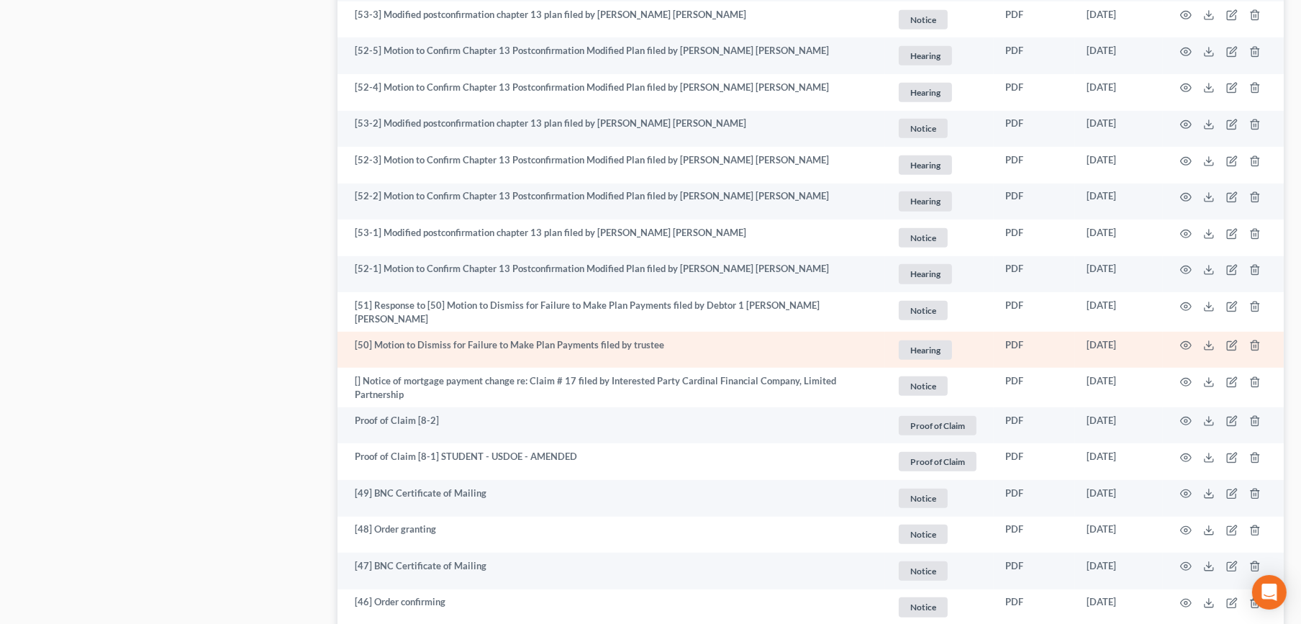
scroll to position [1140, 0]
click at [1182, 340] on icon "button" at bounding box center [1186, 346] width 12 height 12
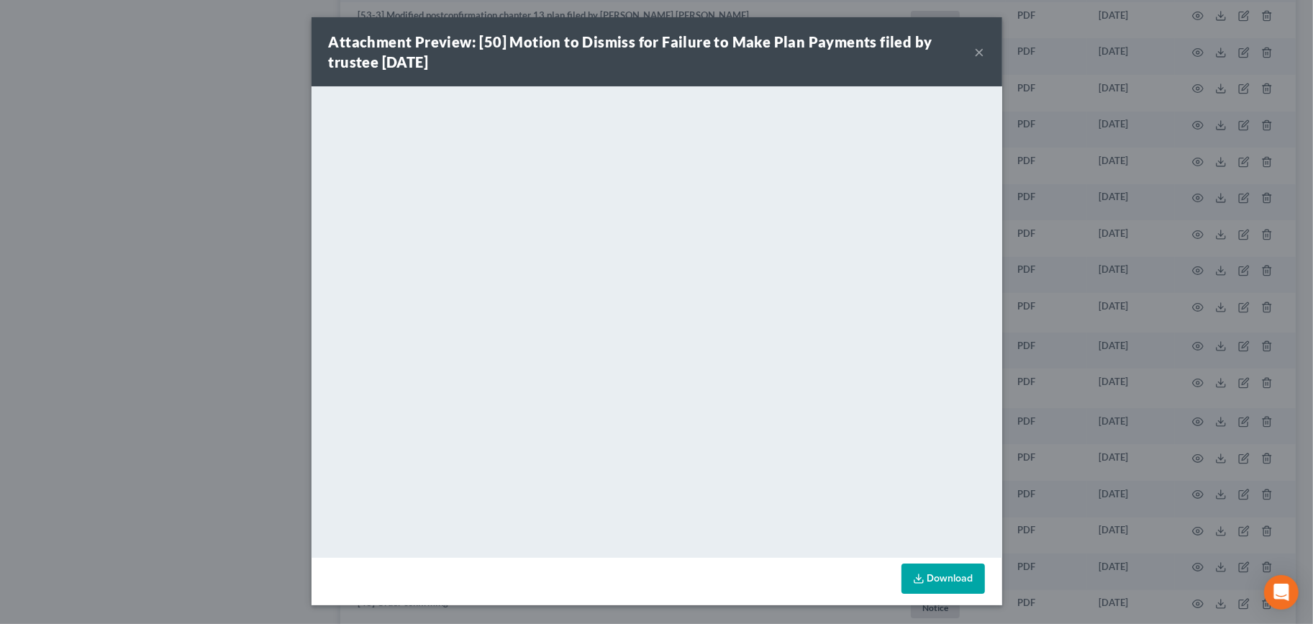
click at [973, 52] on div "Attachment Preview: [50] Motion to Dismiss for Failure to Make Plan Payments fi…" at bounding box center [652, 52] width 646 height 40
click at [976, 54] on button "×" at bounding box center [980, 51] width 10 height 17
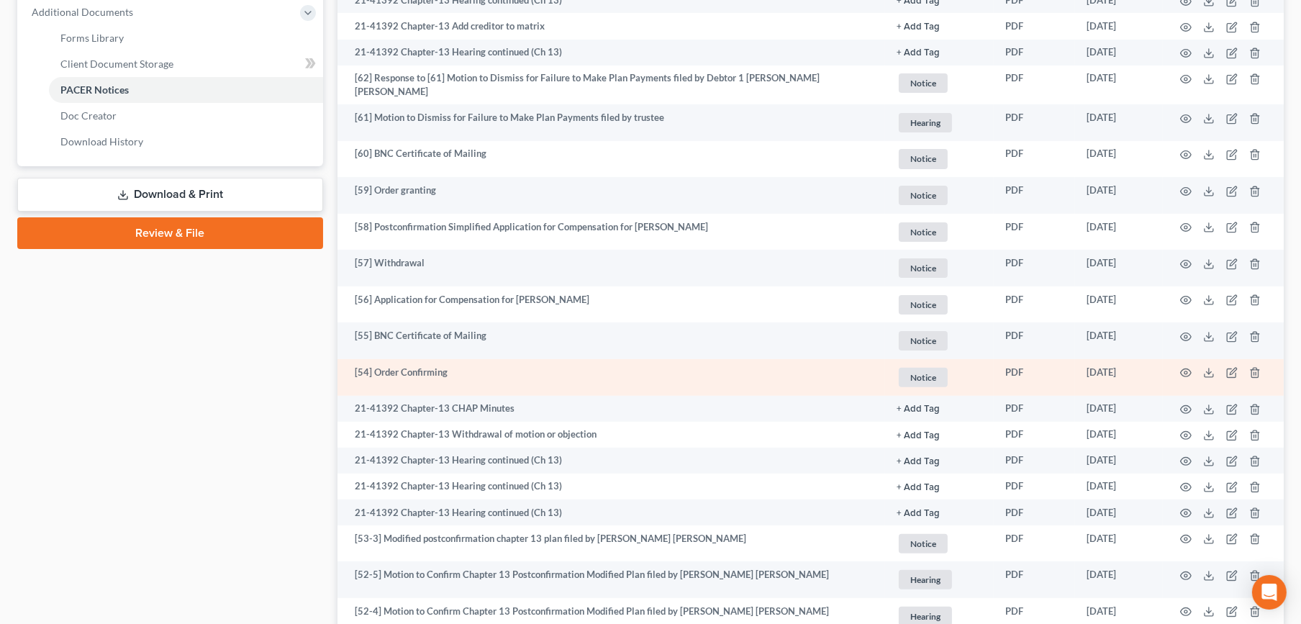
scroll to position [581, 0]
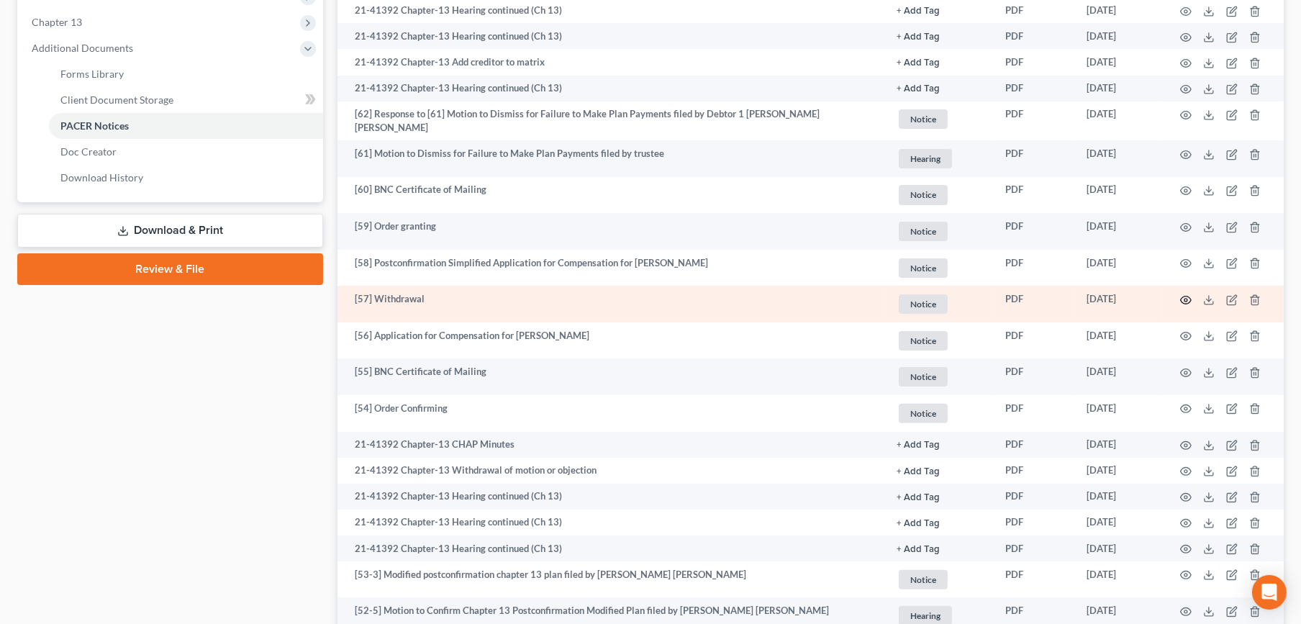
click at [1188, 295] on icon "button" at bounding box center [1186, 300] width 12 height 12
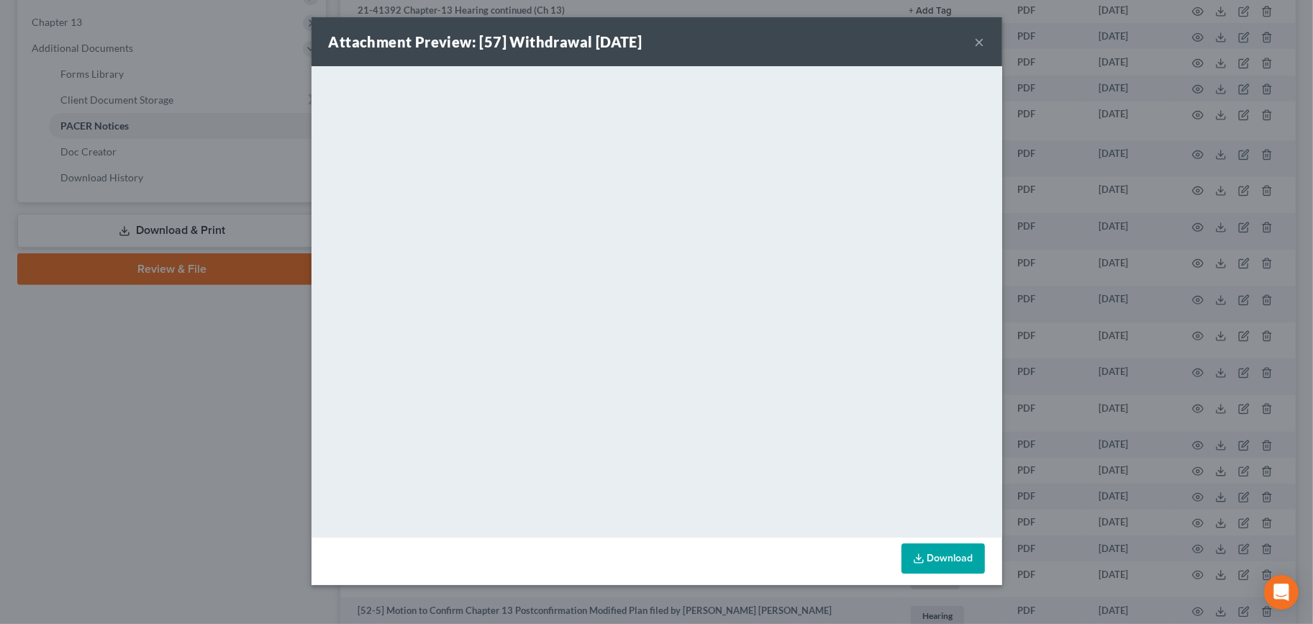
click at [979, 39] on button "×" at bounding box center [980, 41] width 10 height 17
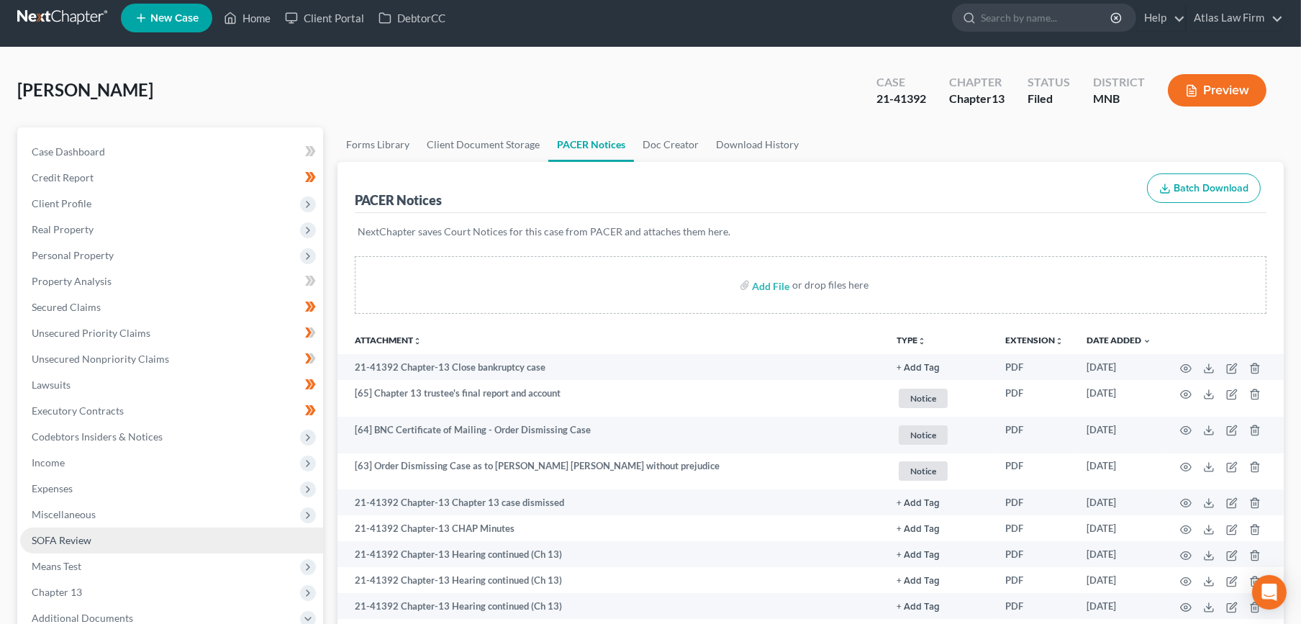
scroll to position [0, 0]
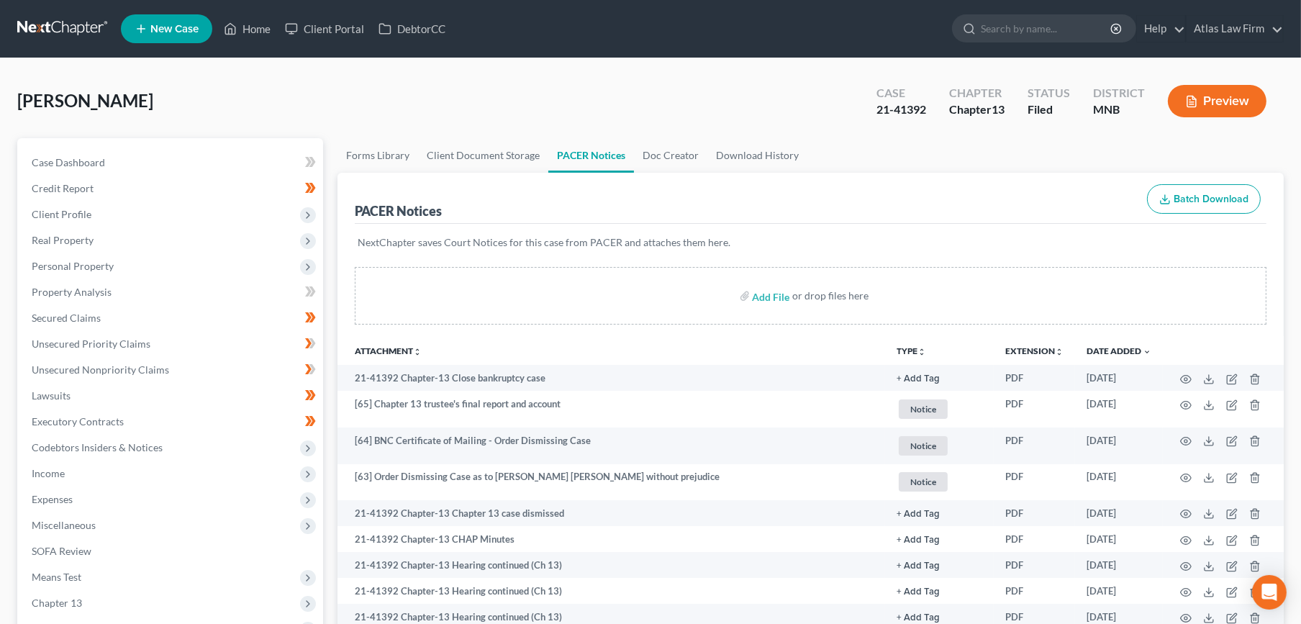
click at [78, 24] on link at bounding box center [63, 29] width 92 height 26
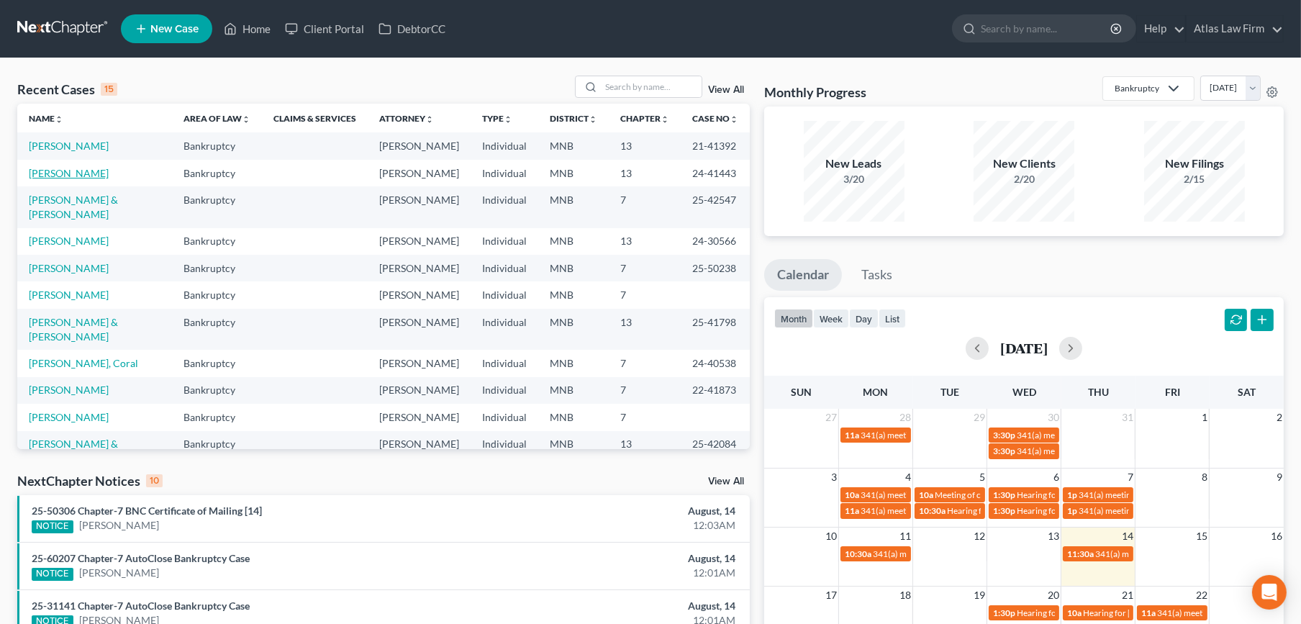
click at [78, 179] on link "[PERSON_NAME]" at bounding box center [69, 173] width 80 height 12
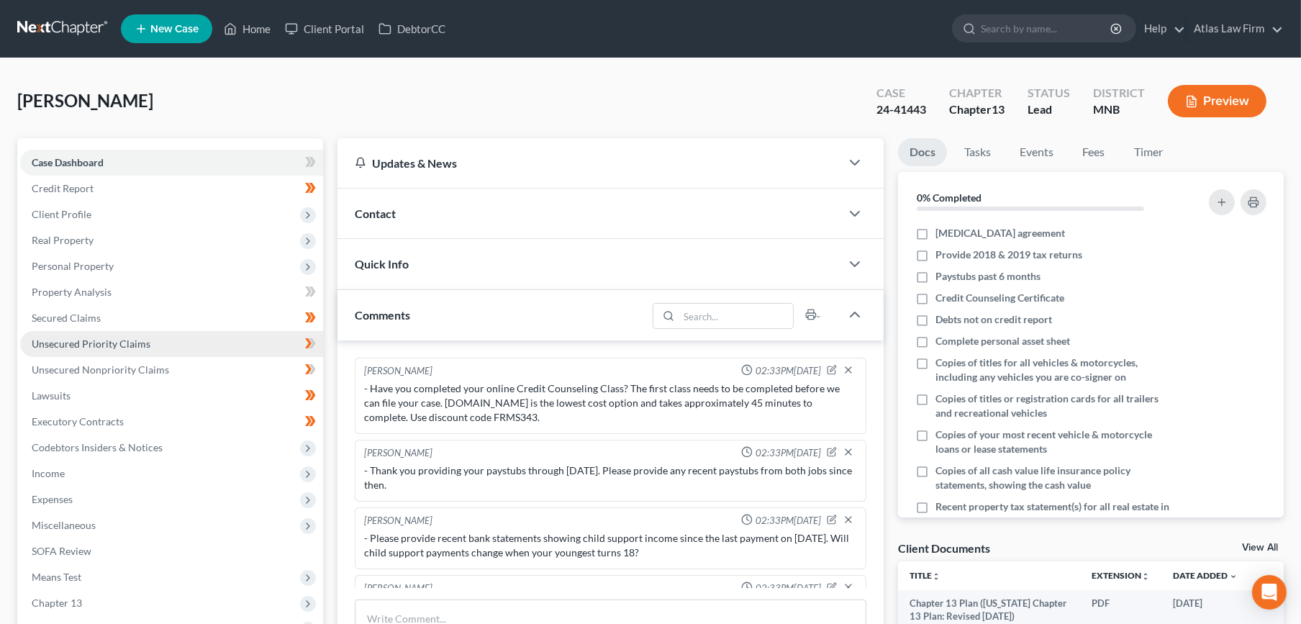
scroll to position [955, 0]
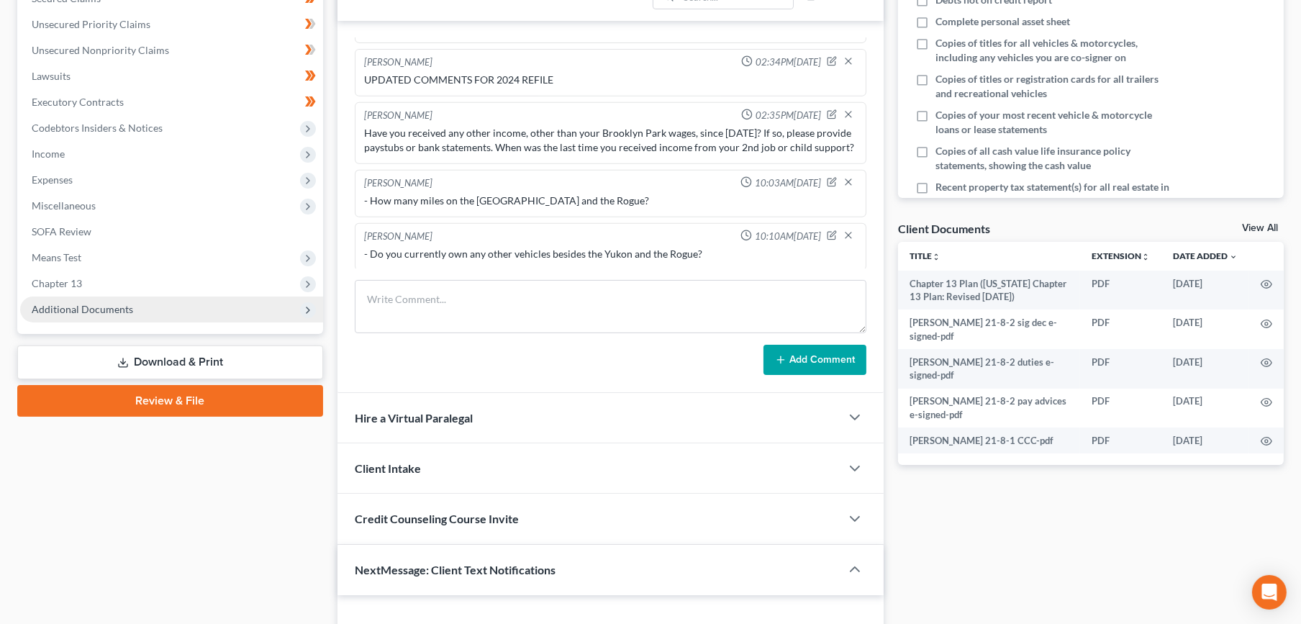
click at [89, 304] on span "Additional Documents" at bounding box center [82, 309] width 101 height 12
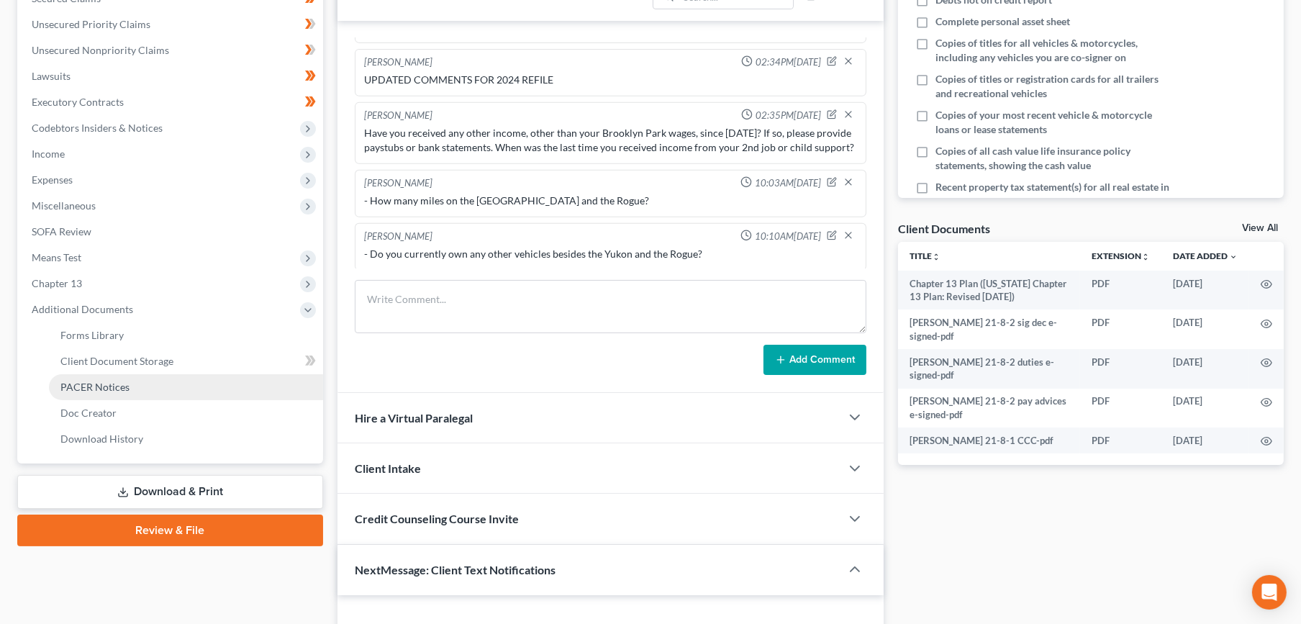
click at [108, 389] on span "PACER Notices" at bounding box center [94, 387] width 69 height 12
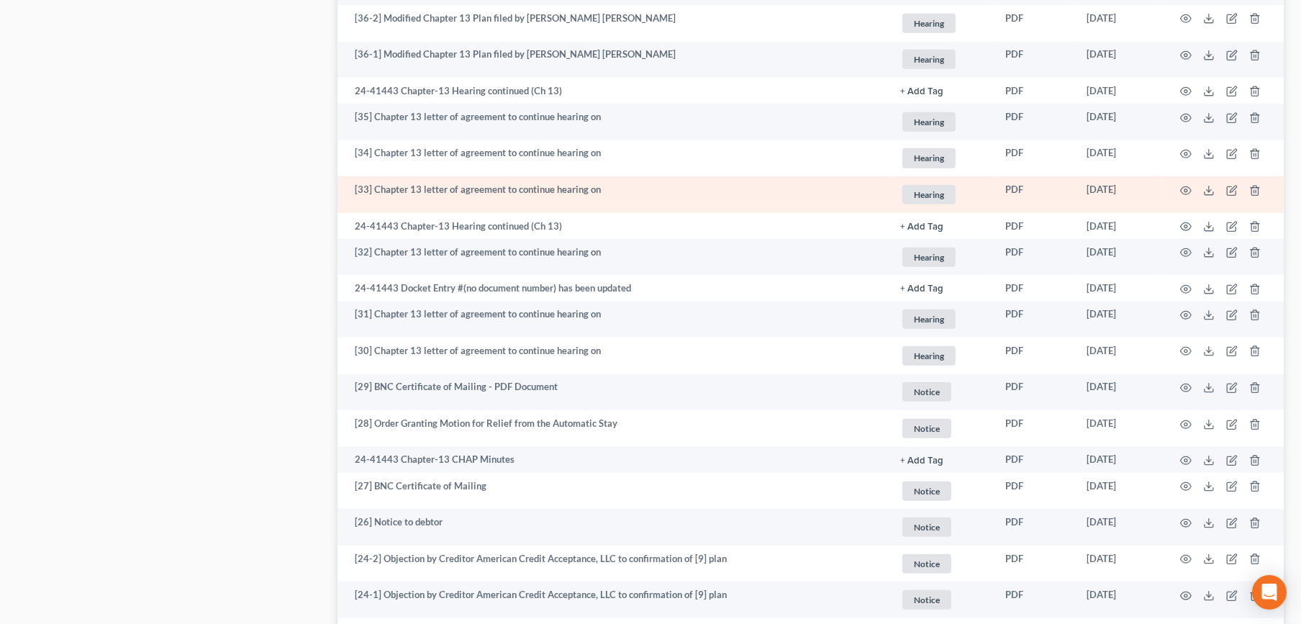
scroll to position [2331, 0]
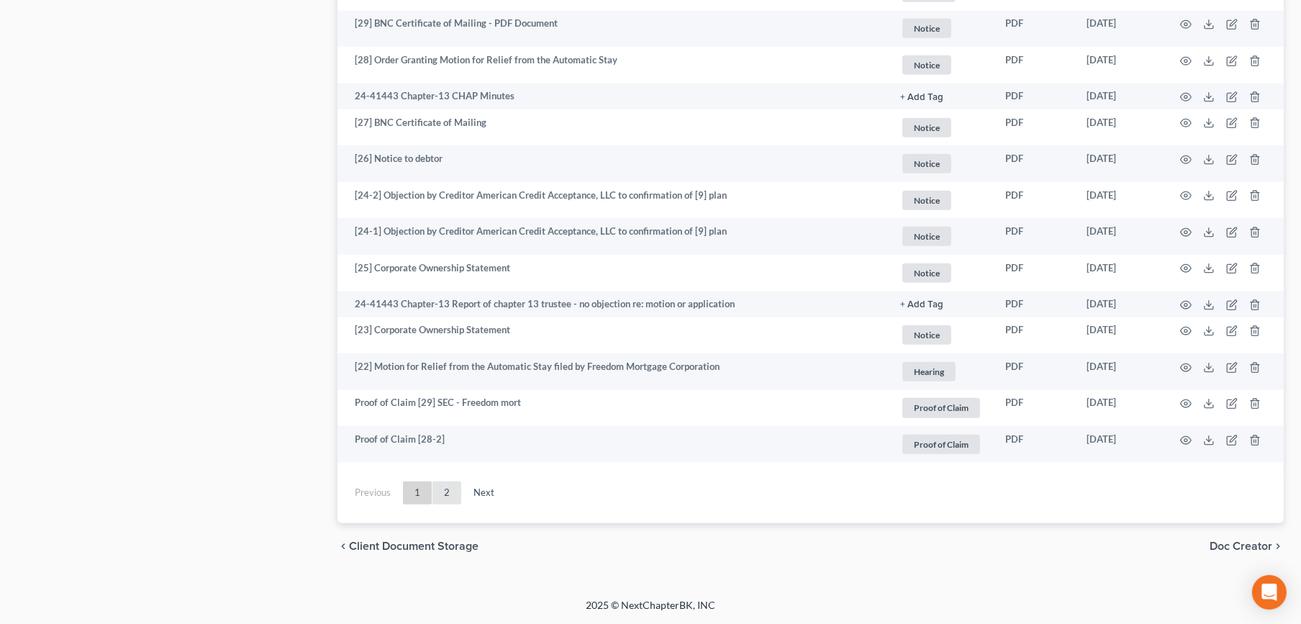
click at [450, 497] on link "2" at bounding box center [446, 492] width 29 height 23
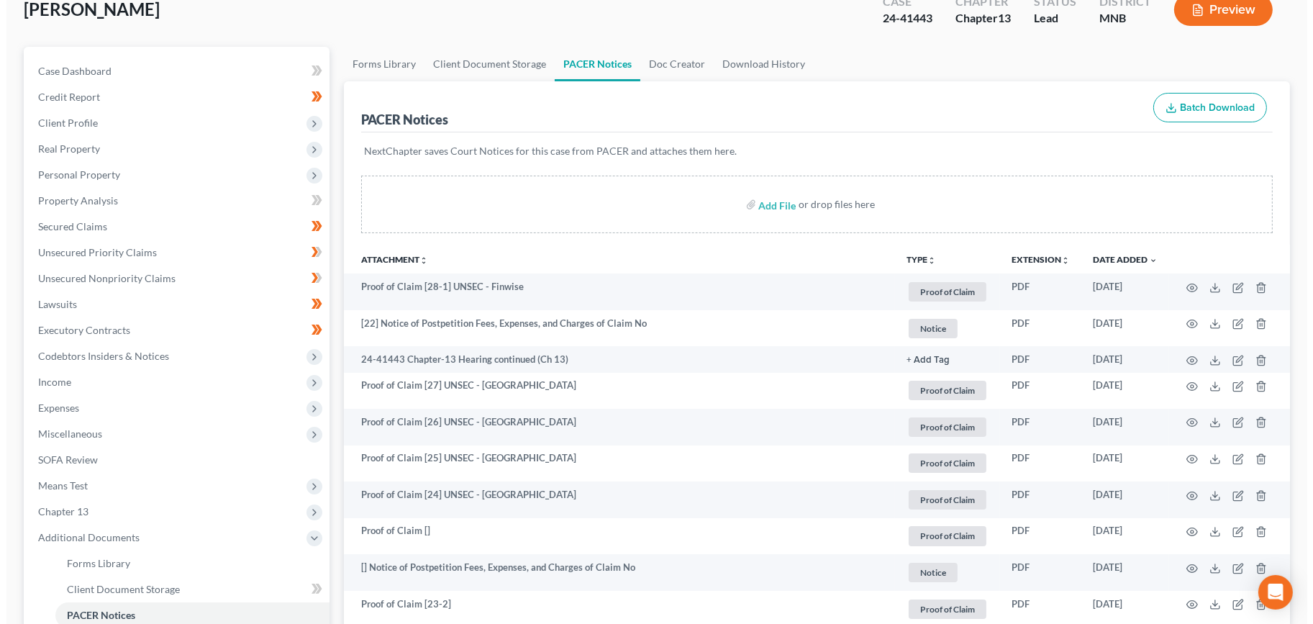
scroll to position [0, 0]
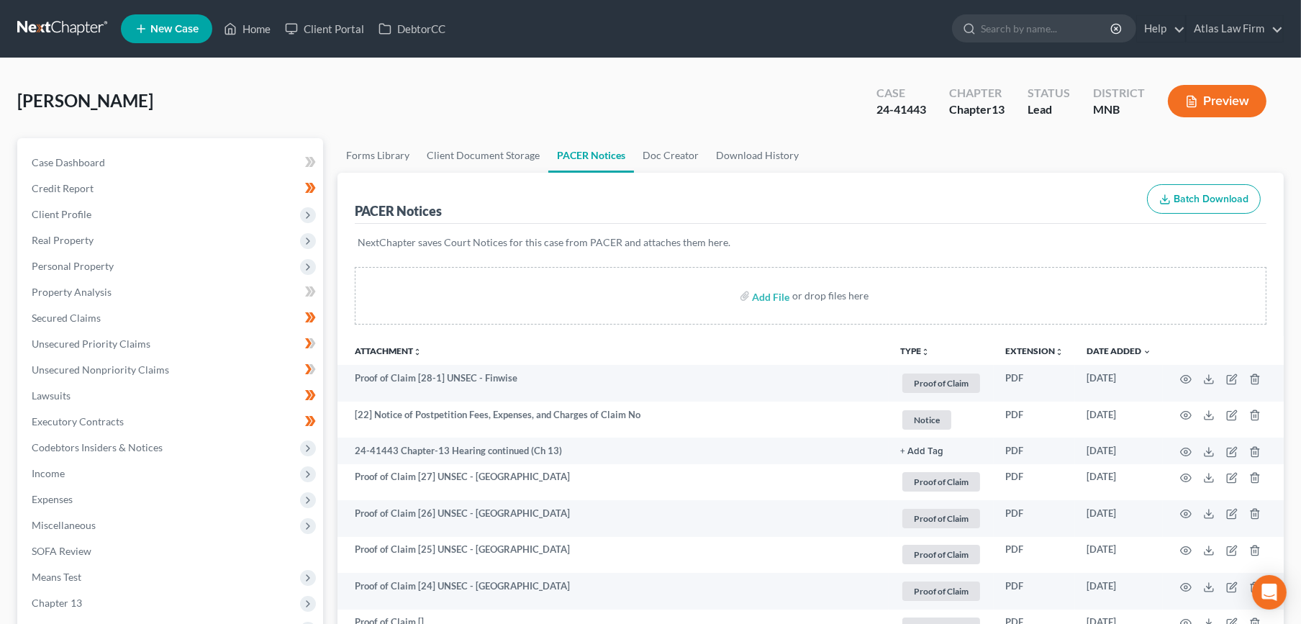
click at [1209, 102] on button "Preview" at bounding box center [1217, 101] width 99 height 32
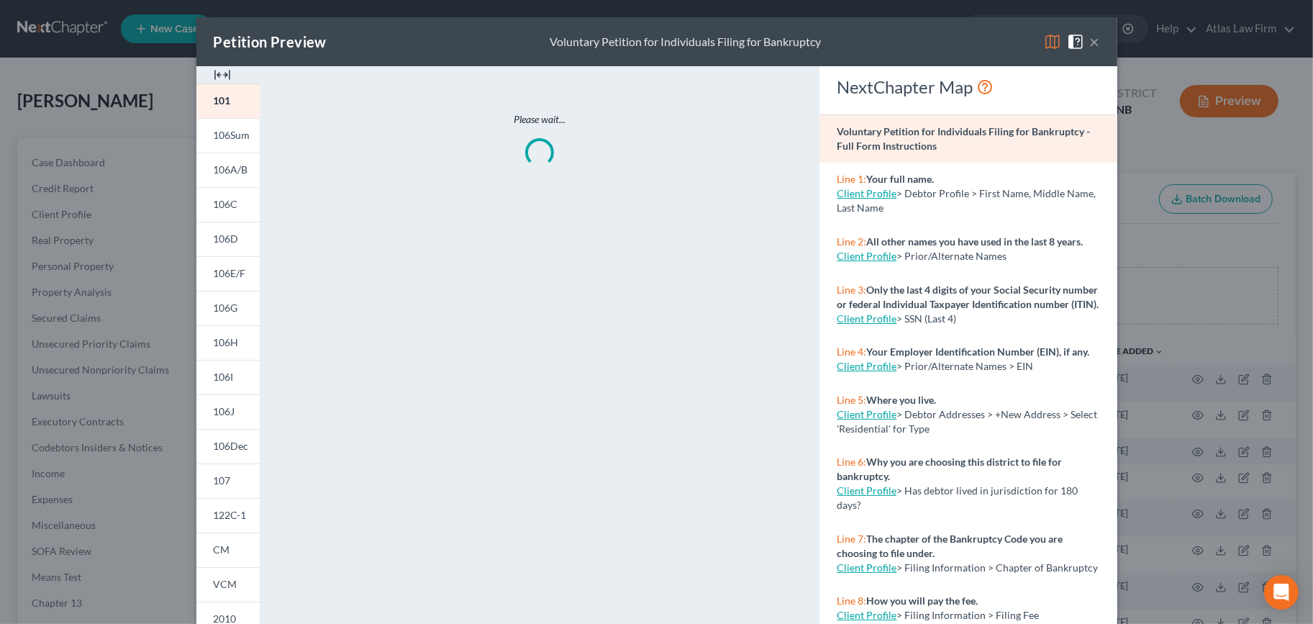
click at [1044, 39] on img at bounding box center [1052, 41] width 17 height 17
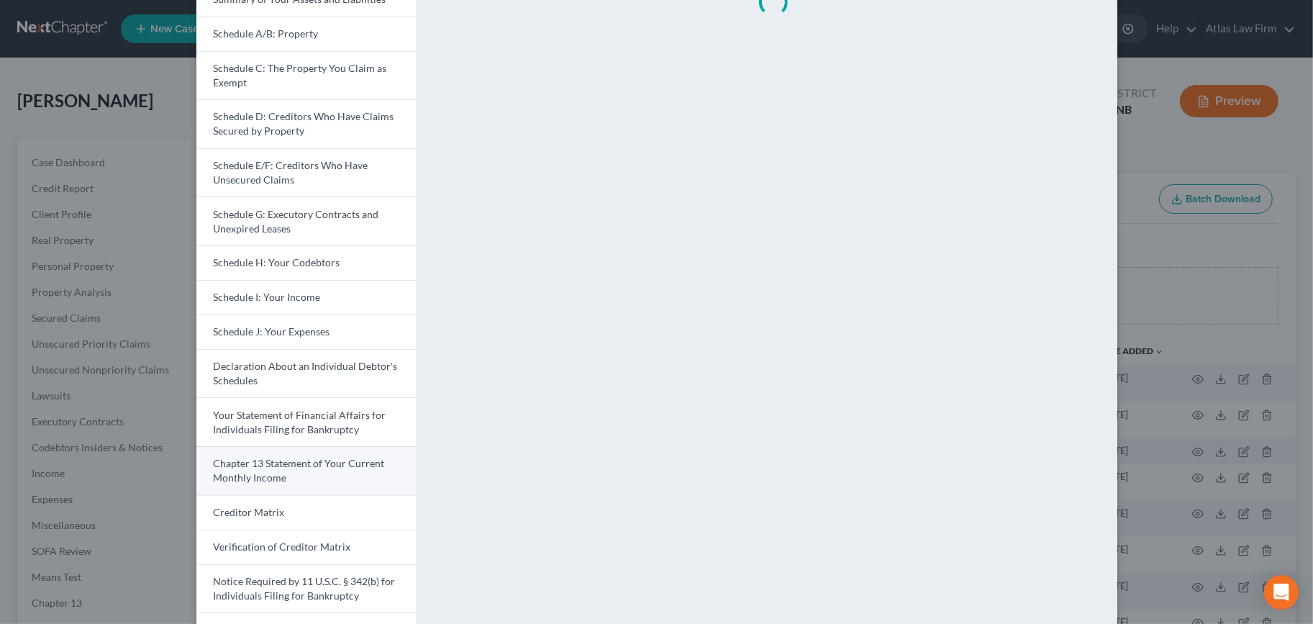
scroll to position [233, 0]
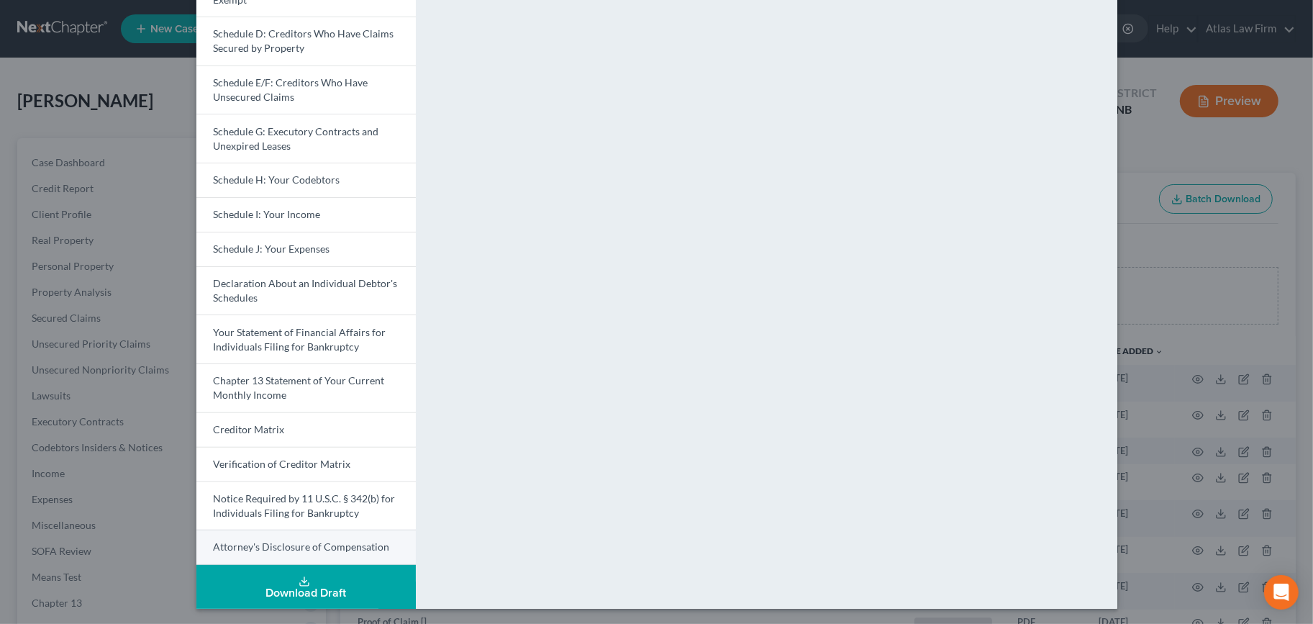
click at [308, 543] on span "Attorney's Disclosure of Compensation" at bounding box center [302, 546] width 176 height 12
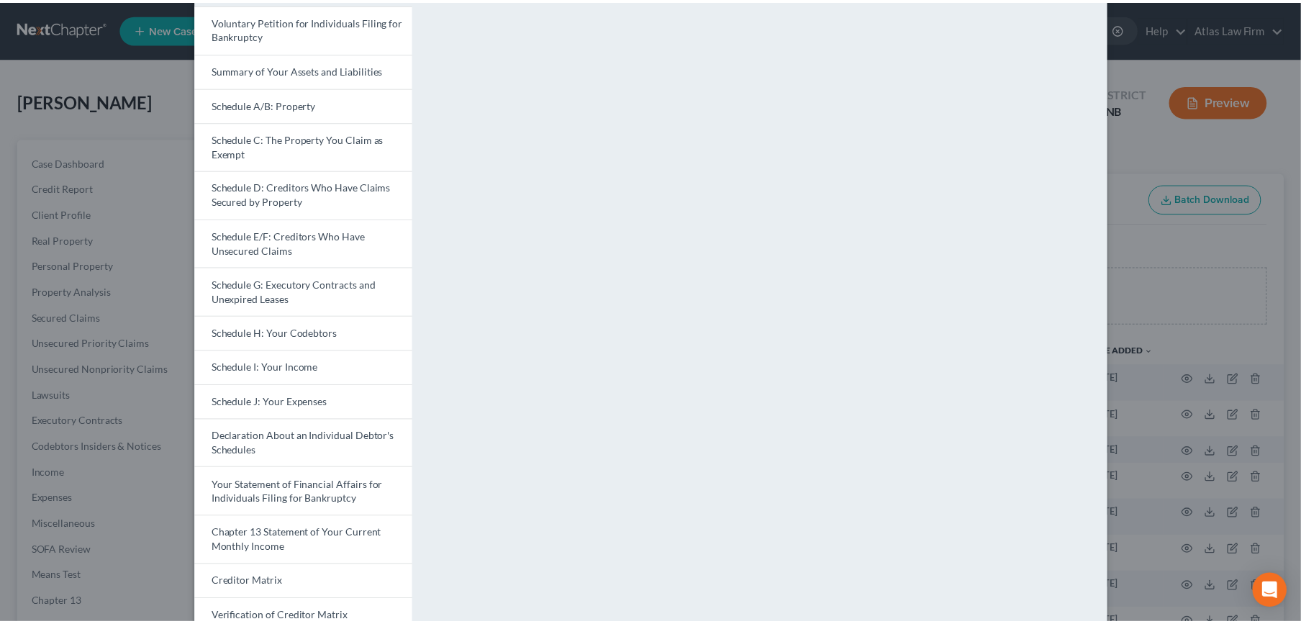
scroll to position [0, 0]
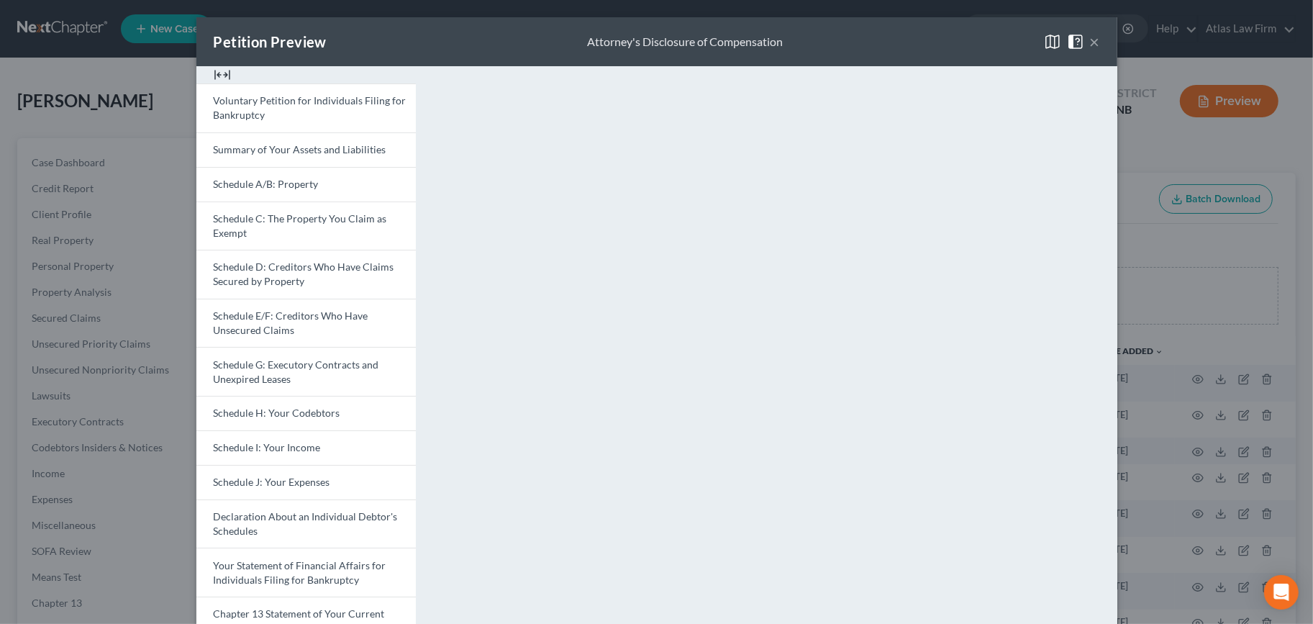
click at [1083, 42] on span at bounding box center [1078, 41] width 23 height 12
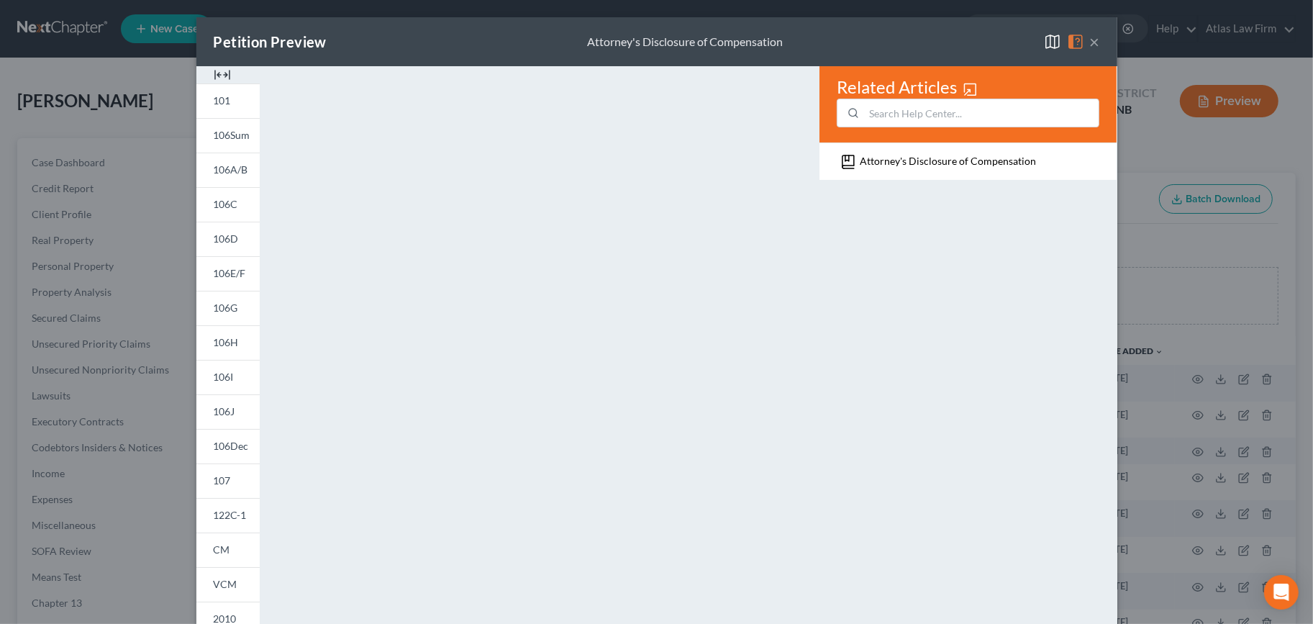
click at [1083, 42] on span at bounding box center [1078, 41] width 23 height 12
click at [1094, 40] on div "Petition Preview Attorney's Disclosure of Compensation ×" at bounding box center [656, 41] width 921 height 49
click at [1090, 40] on button "×" at bounding box center [1095, 41] width 10 height 17
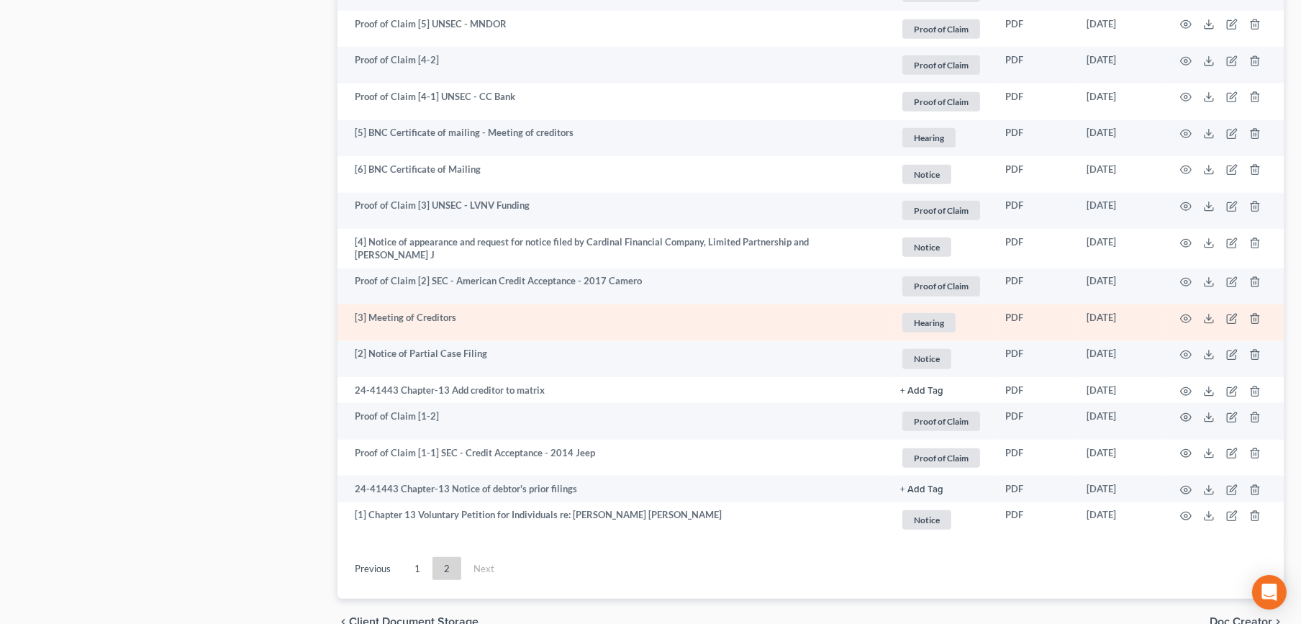
scroll to position [2250, 0]
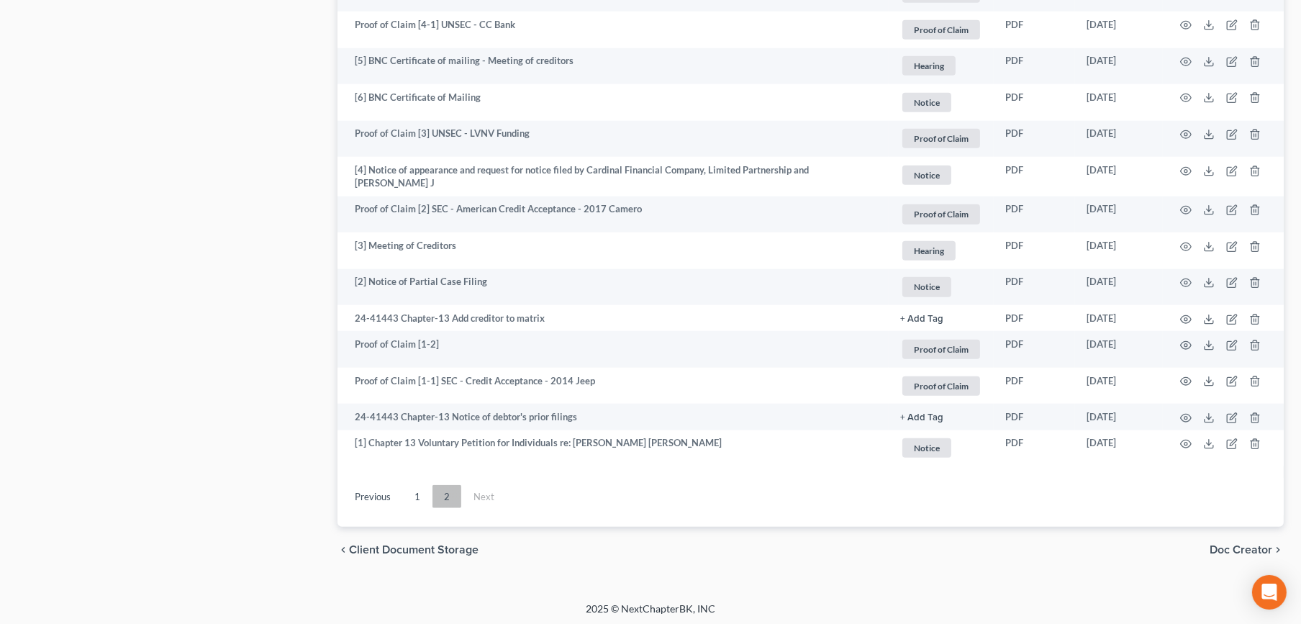
drag, startPoint x: 409, startPoint y: 494, endPoint x: 447, endPoint y: 484, distance: 39.3
click at [408, 494] on link "1" at bounding box center [417, 496] width 29 height 23
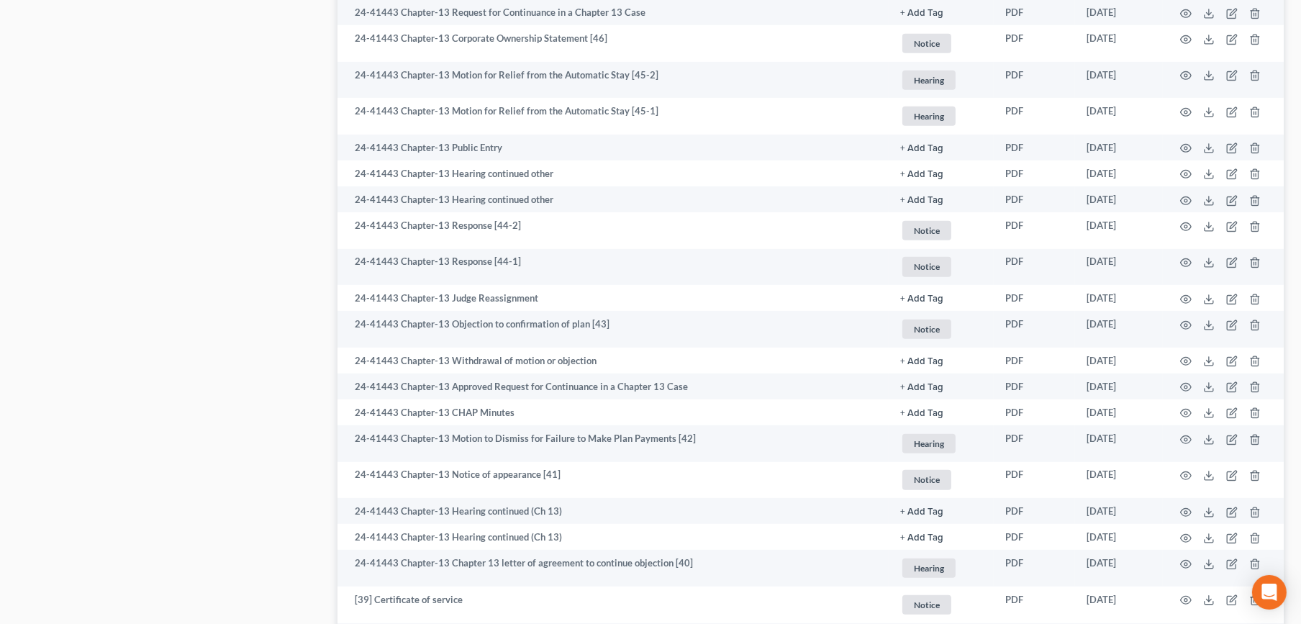
scroll to position [1050, 0]
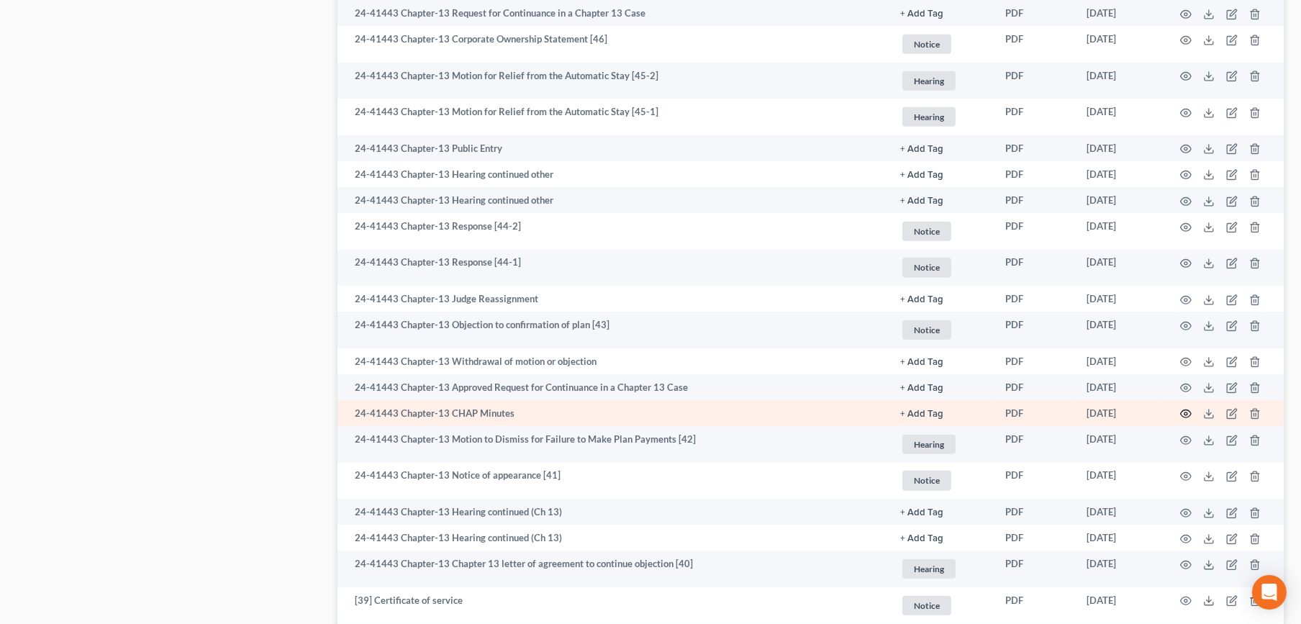
click at [1184, 417] on icon "button" at bounding box center [1186, 414] width 12 height 12
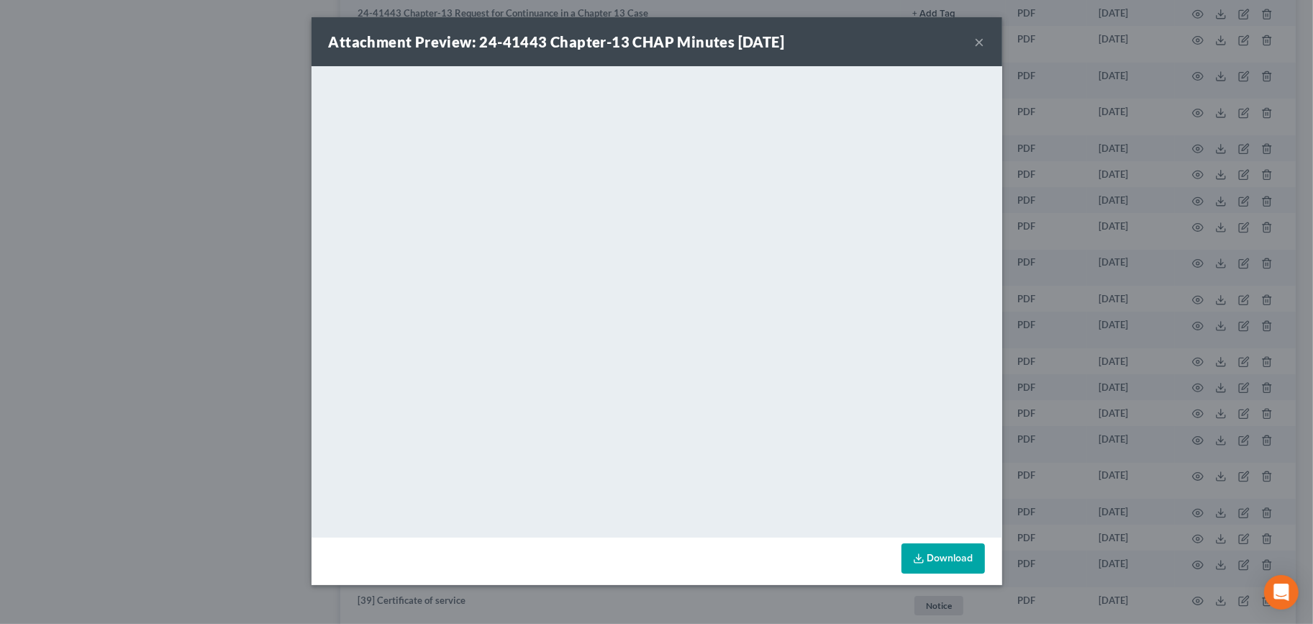
click at [982, 38] on button "×" at bounding box center [980, 41] width 10 height 17
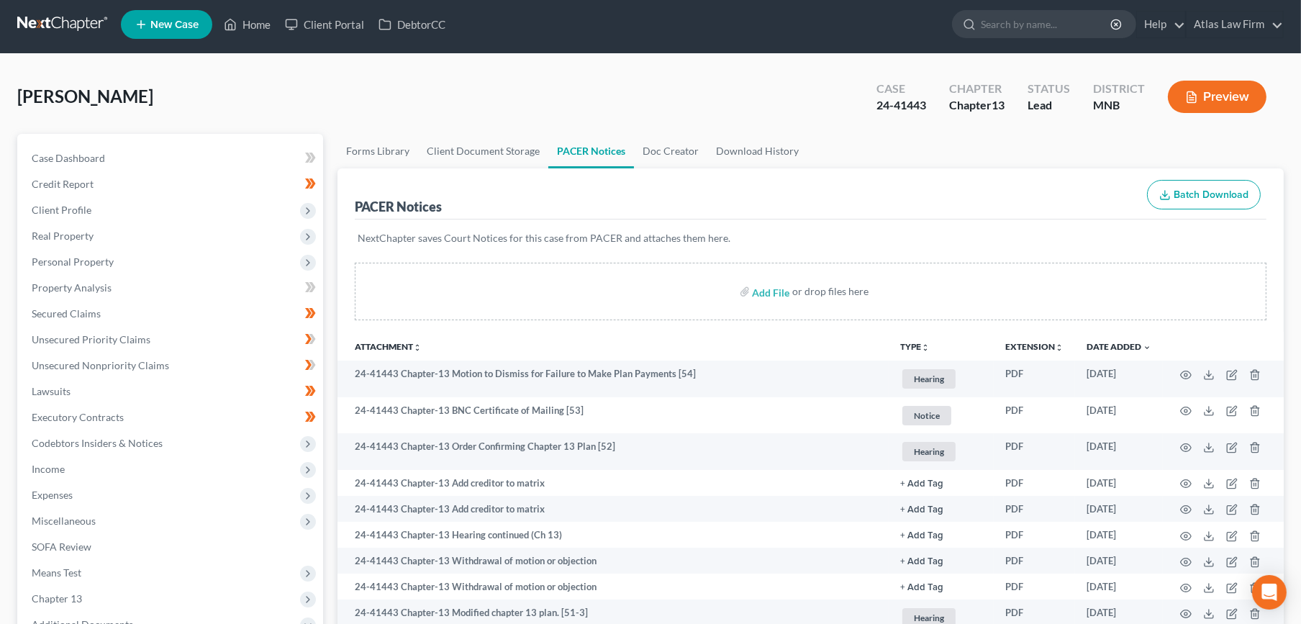
scroll to position [0, 0]
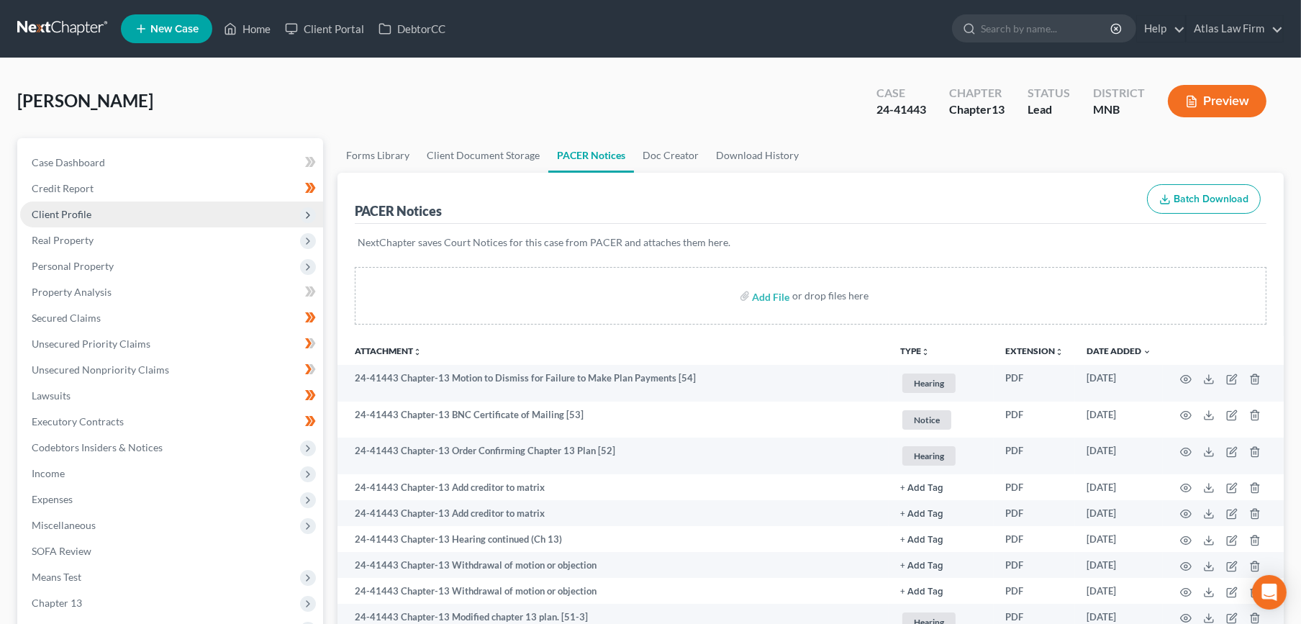
click at [119, 210] on span "Client Profile" at bounding box center [171, 214] width 303 height 26
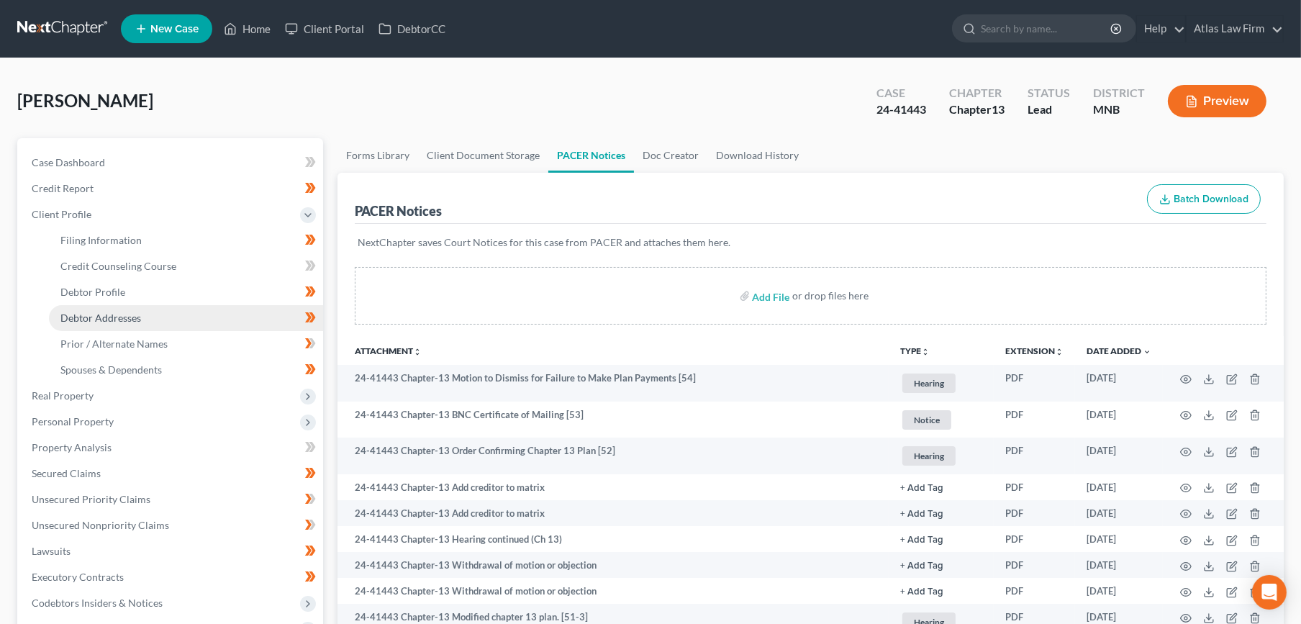
click at [142, 316] on link "Debtor Addresses" at bounding box center [186, 318] width 274 height 26
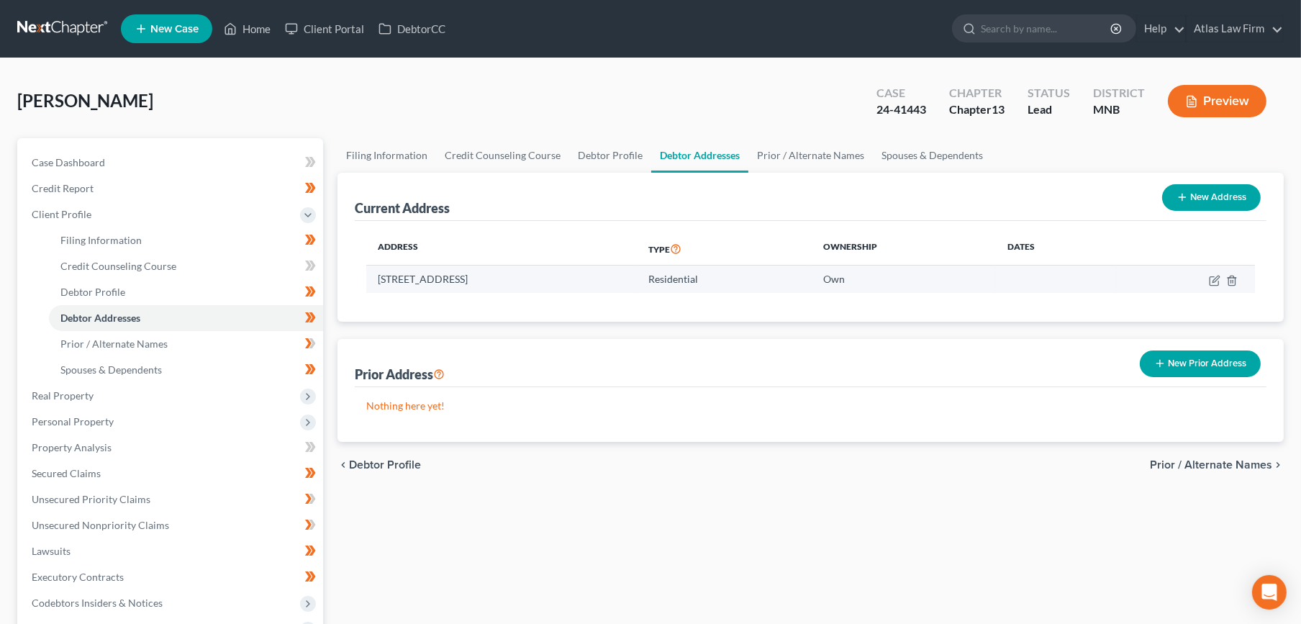
drag, startPoint x: 586, startPoint y: 280, endPoint x: 377, endPoint y: 278, distance: 209.4
click at [377, 278] on td "[STREET_ADDRESS]" at bounding box center [501, 278] width 271 height 27
drag, startPoint x: 634, startPoint y: 248, endPoint x: 626, endPoint y: 266, distance: 19.7
click at [634, 248] on th "Address" at bounding box center [501, 248] width 271 height 33
drag, startPoint x: 610, startPoint y: 273, endPoint x: 380, endPoint y: 278, distance: 230.3
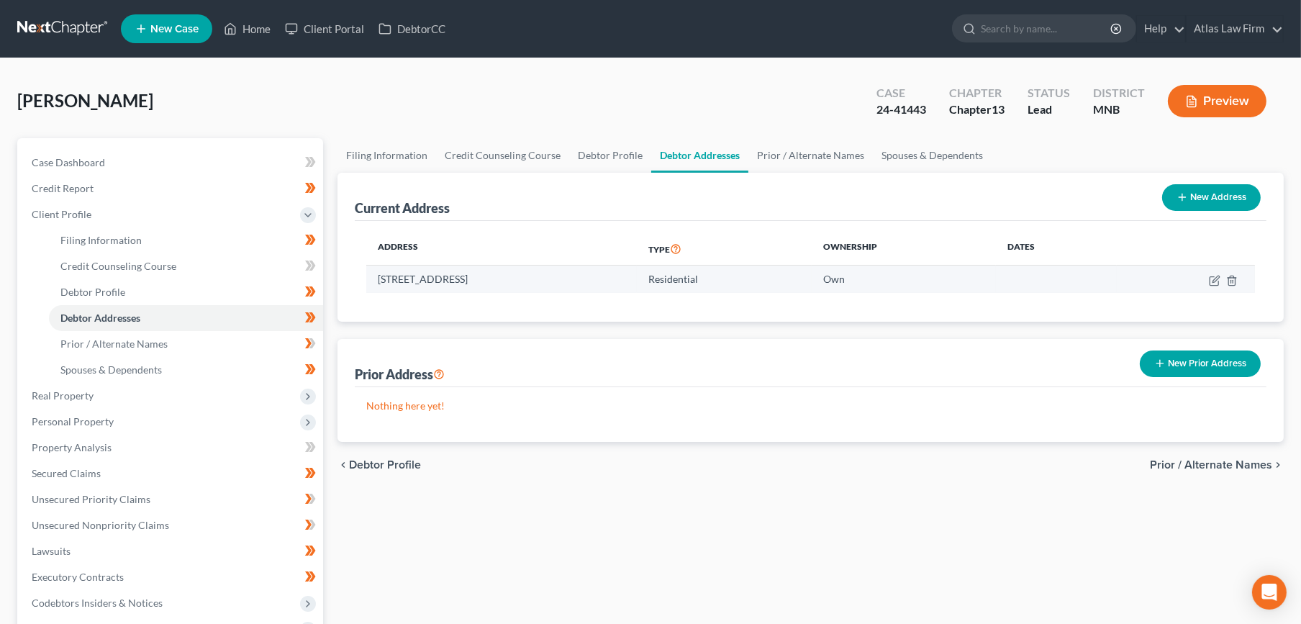
click at [380, 278] on td "[STREET_ADDRESS]" at bounding box center [501, 278] width 271 height 27
copy td "[STREET_ADDRESS]"
